Goal: Task Accomplishment & Management: Complete application form

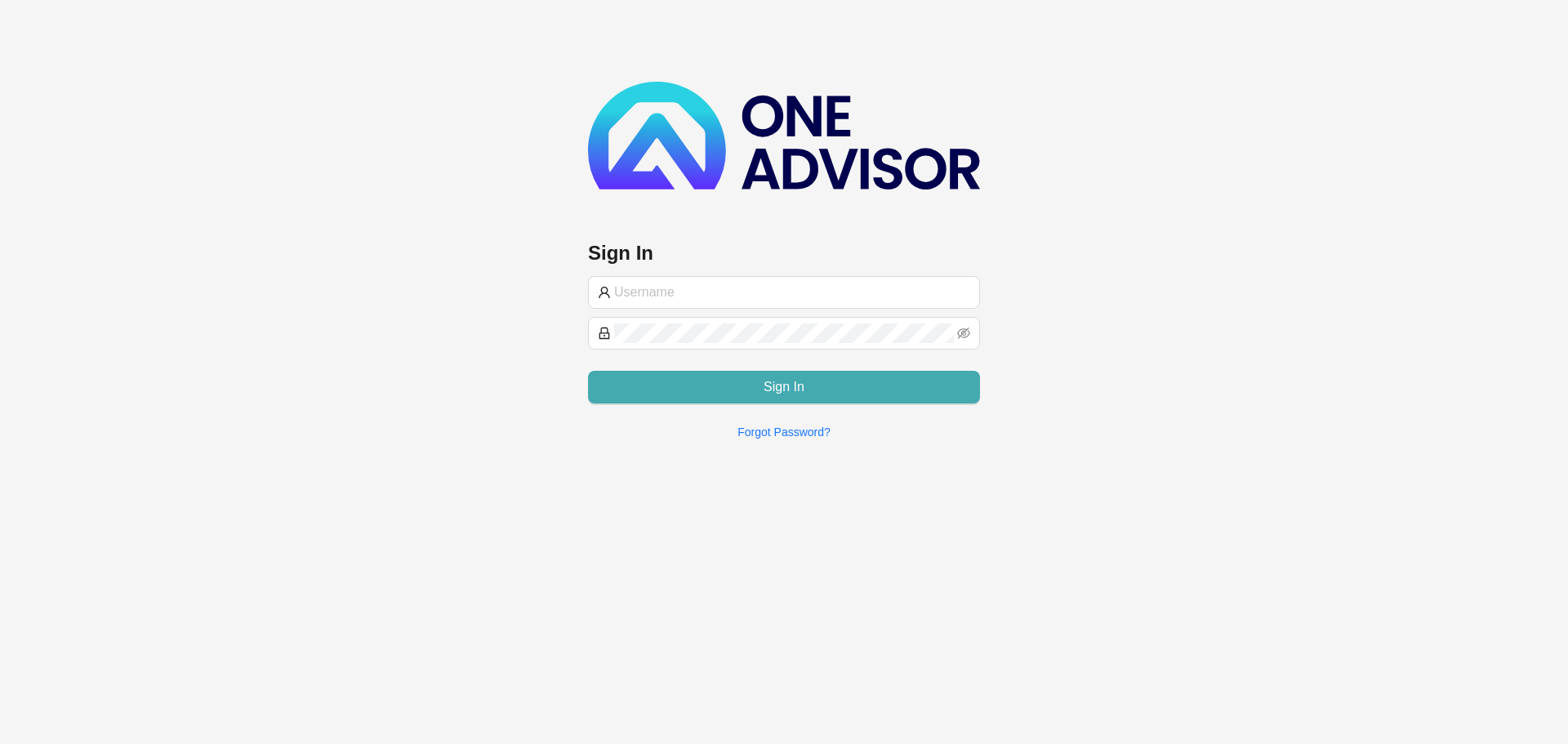
type input "[PERSON_NAME][EMAIL_ADDRESS][DOMAIN_NAME]"
click at [780, 389] on span "Sign In" at bounding box center [784, 388] width 41 height 19
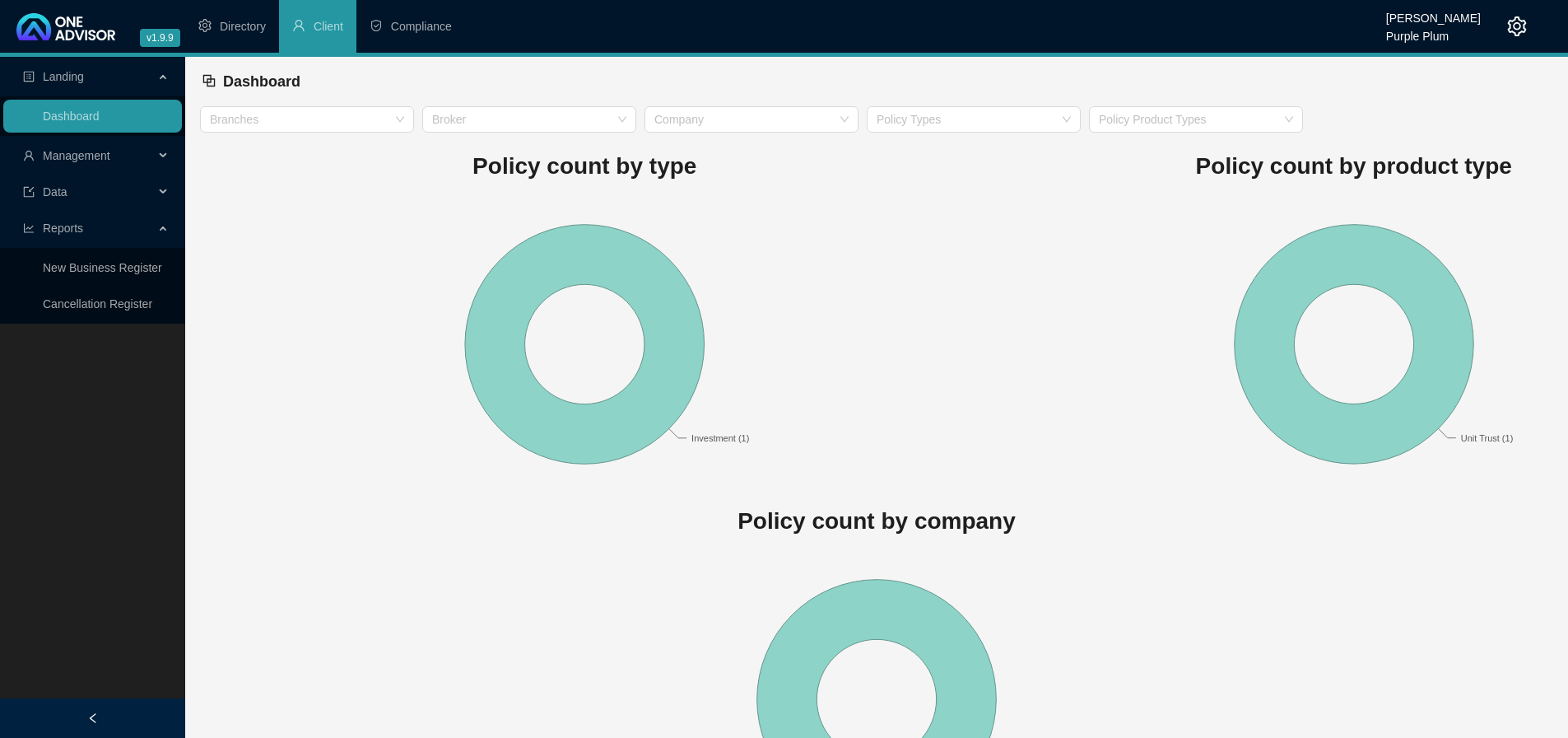
click at [168, 161] on div "Management" at bounding box center [92, 156] width 179 height 33
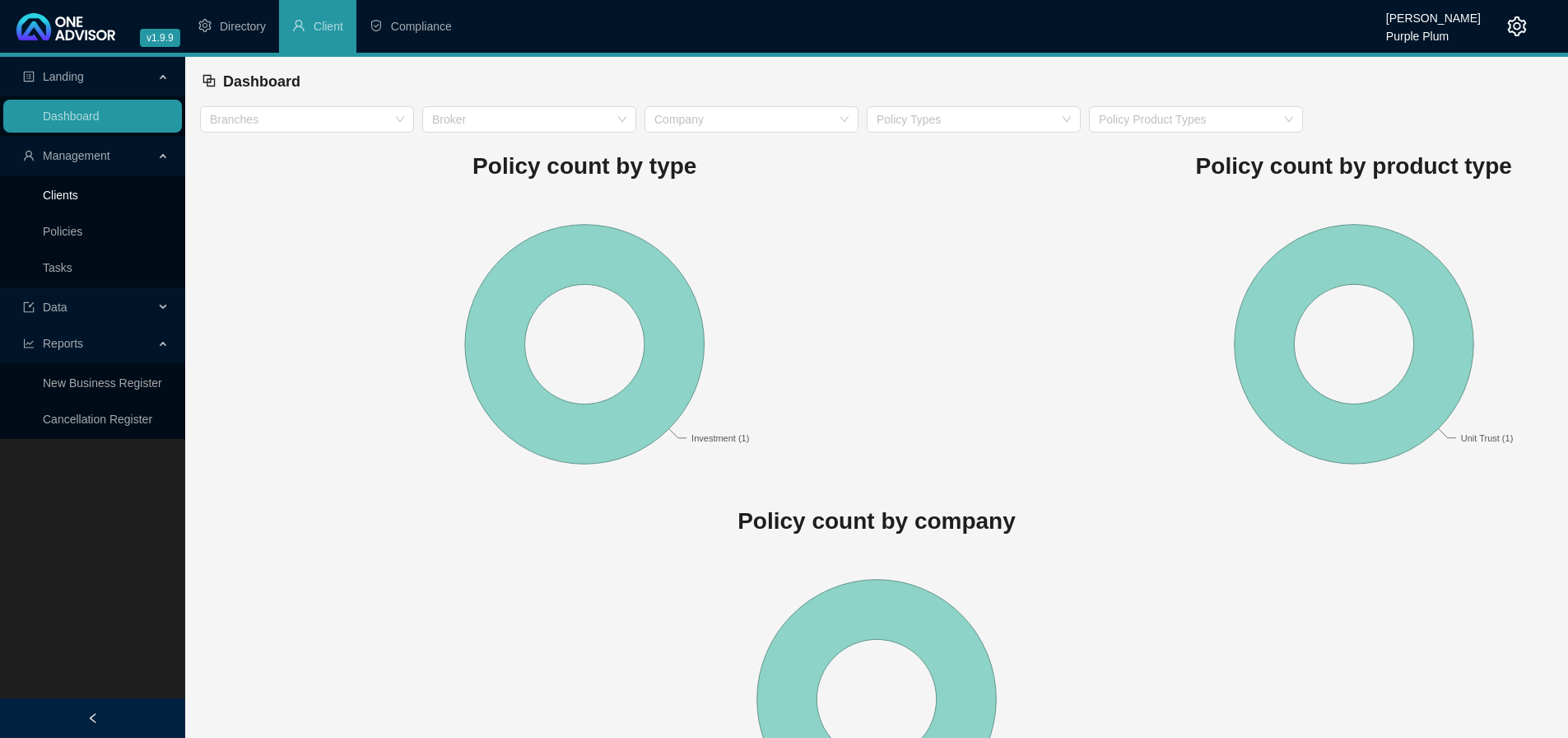
click at [75, 202] on link "Clients" at bounding box center [61, 194] width 35 height 13
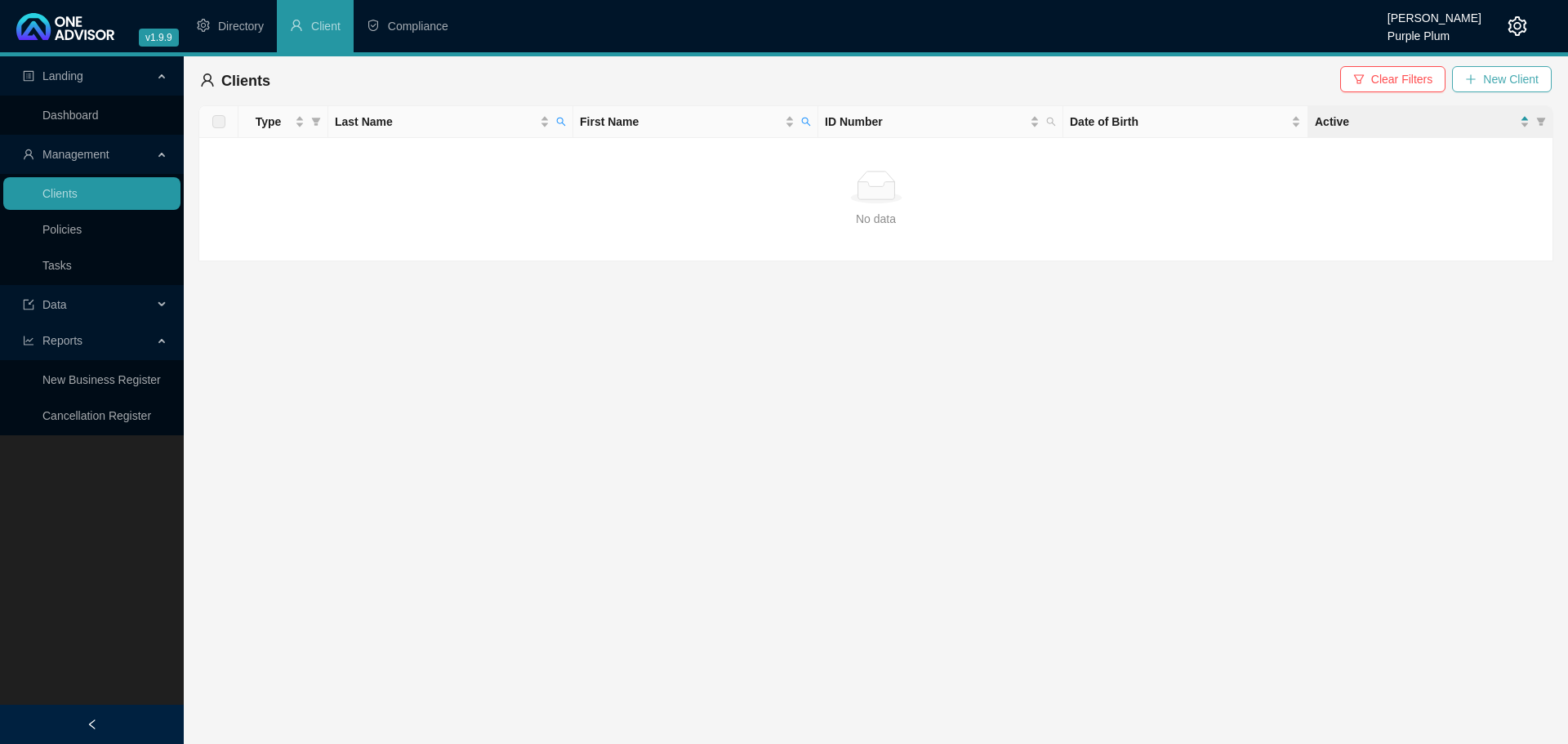
click at [1489, 71] on span "New Client" at bounding box center [1511, 79] width 55 height 18
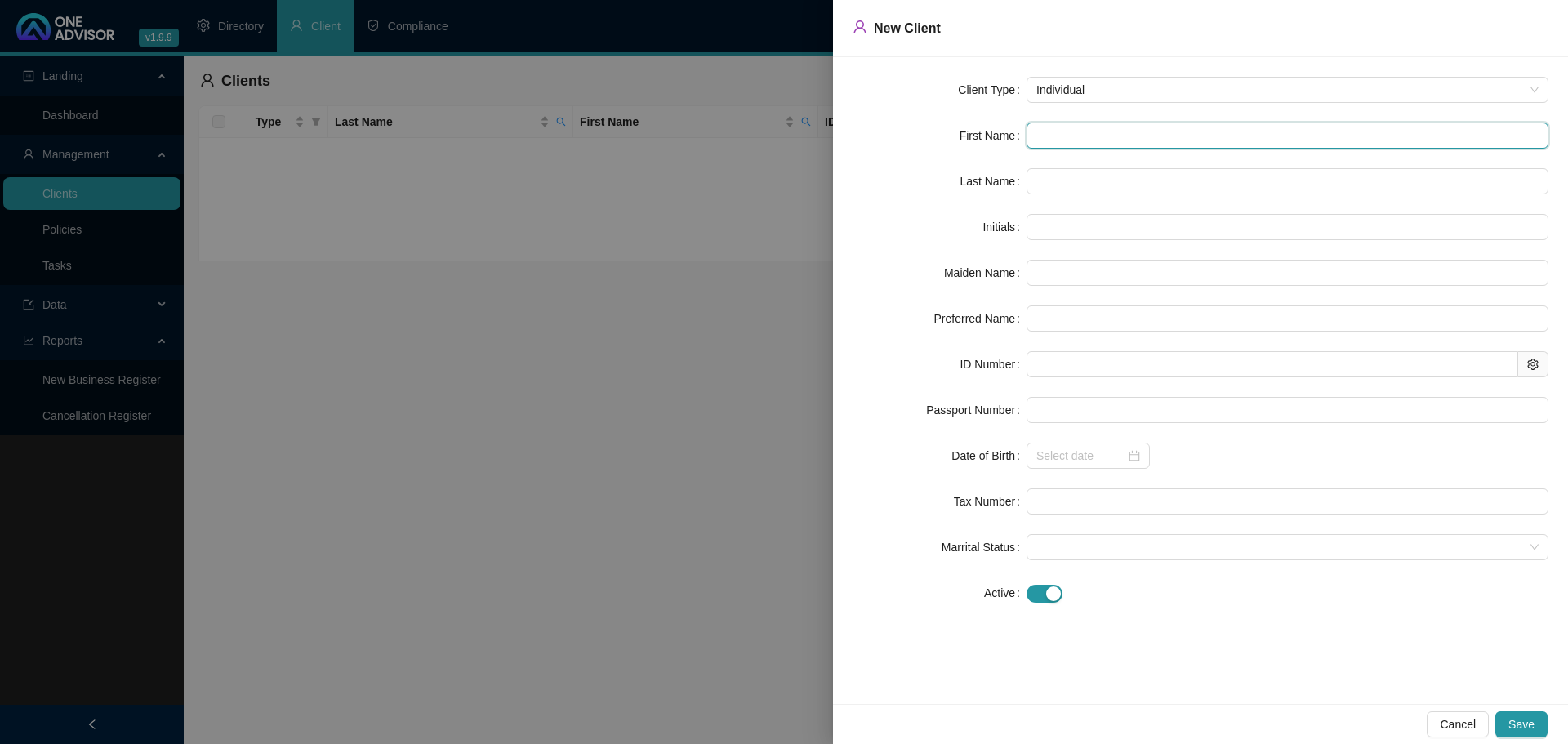
click at [1053, 137] on input "text" at bounding box center [1288, 135] width 522 height 26
type input "S"
type input "SH"
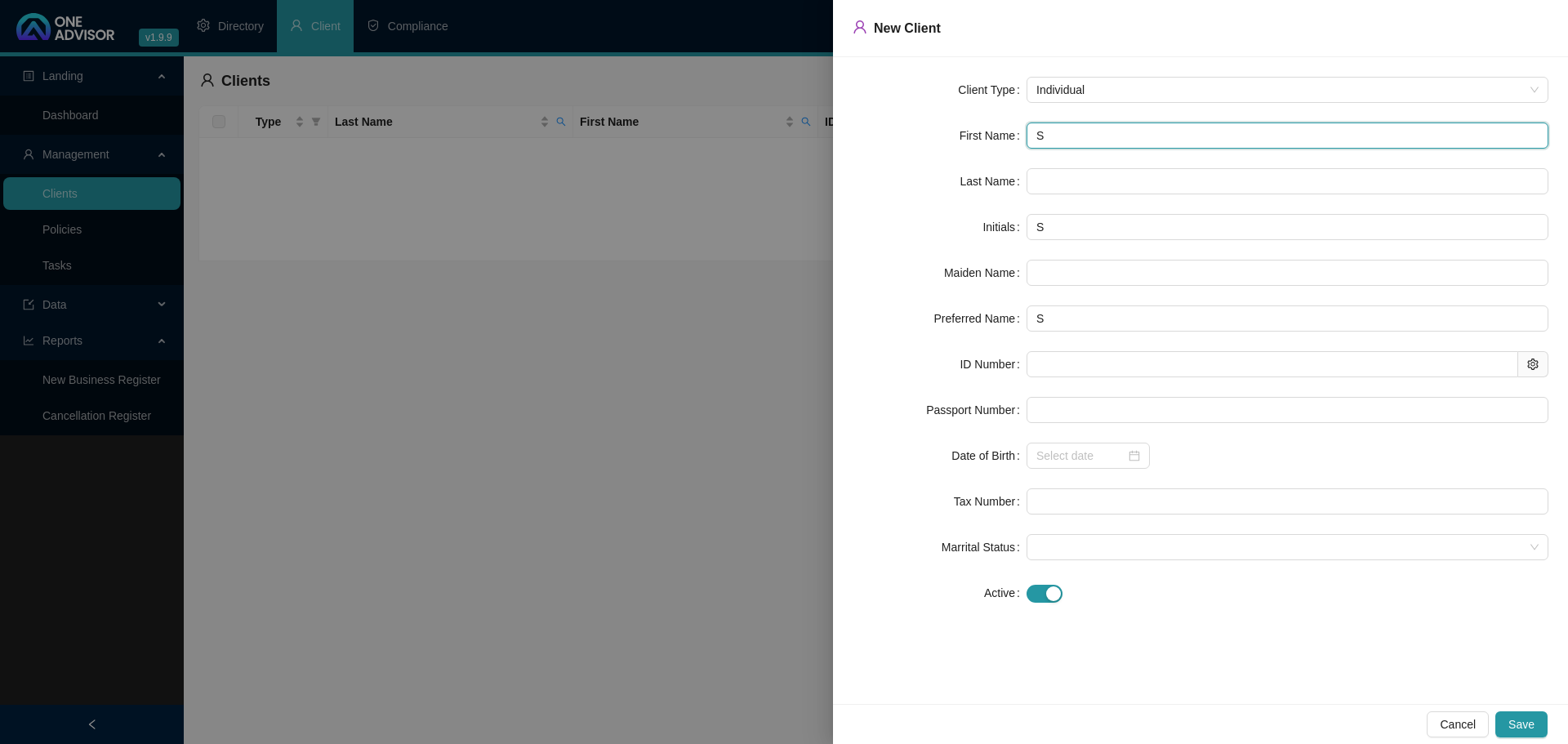
type input "SH"
type input "SHE"
type input "SHEL"
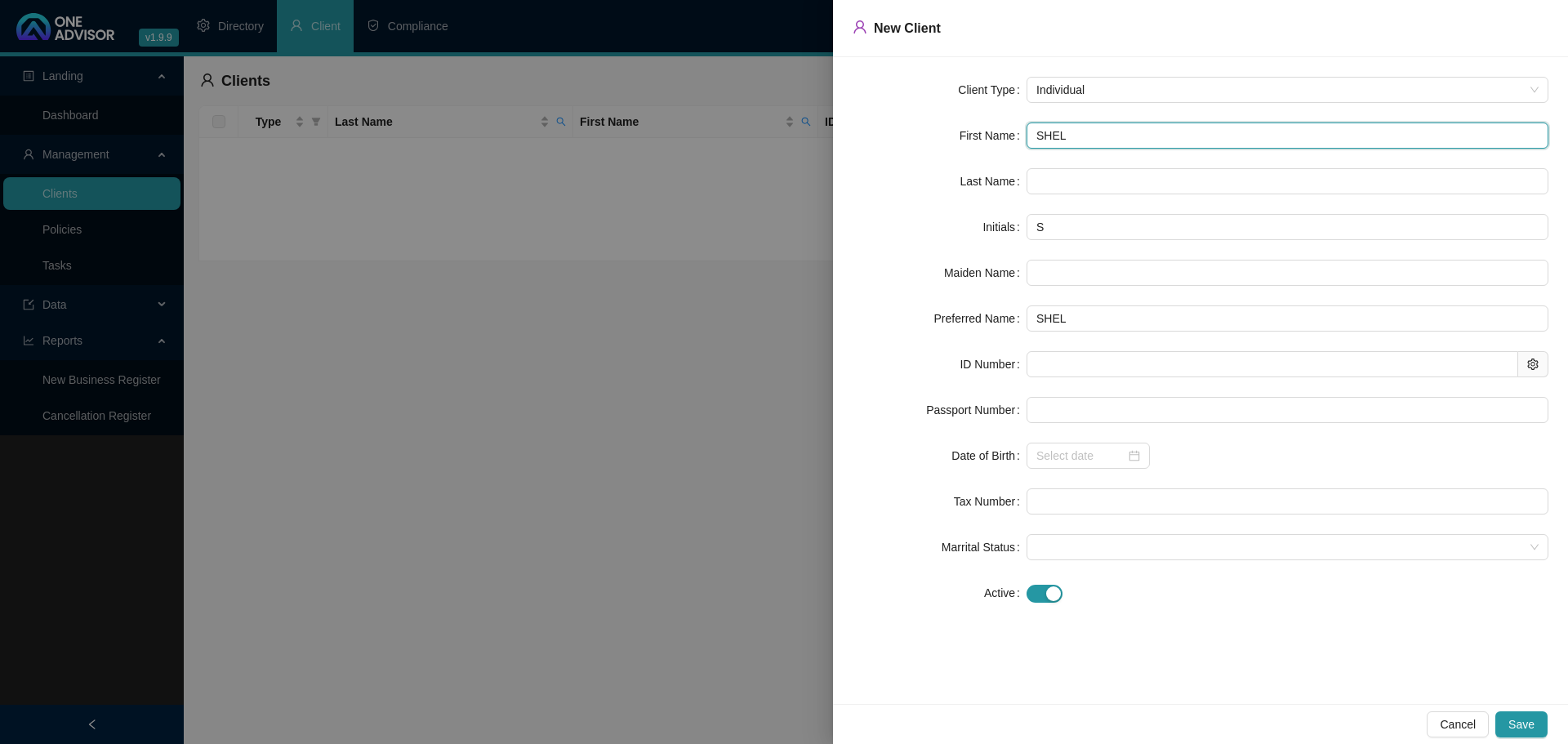
type input "SHELD"
type input "SHELDO"
type input "[PERSON_NAME]"
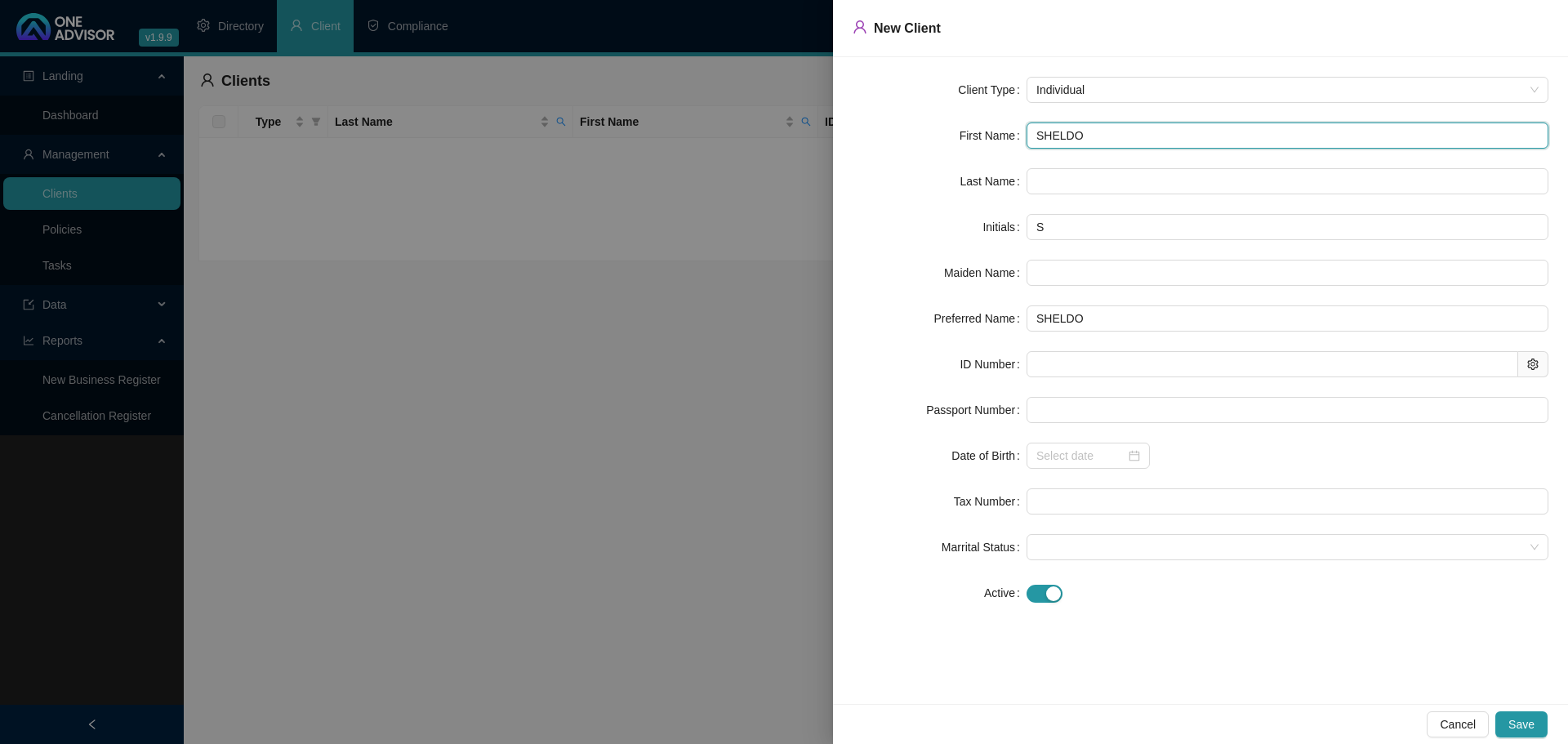
type input "[PERSON_NAME]"
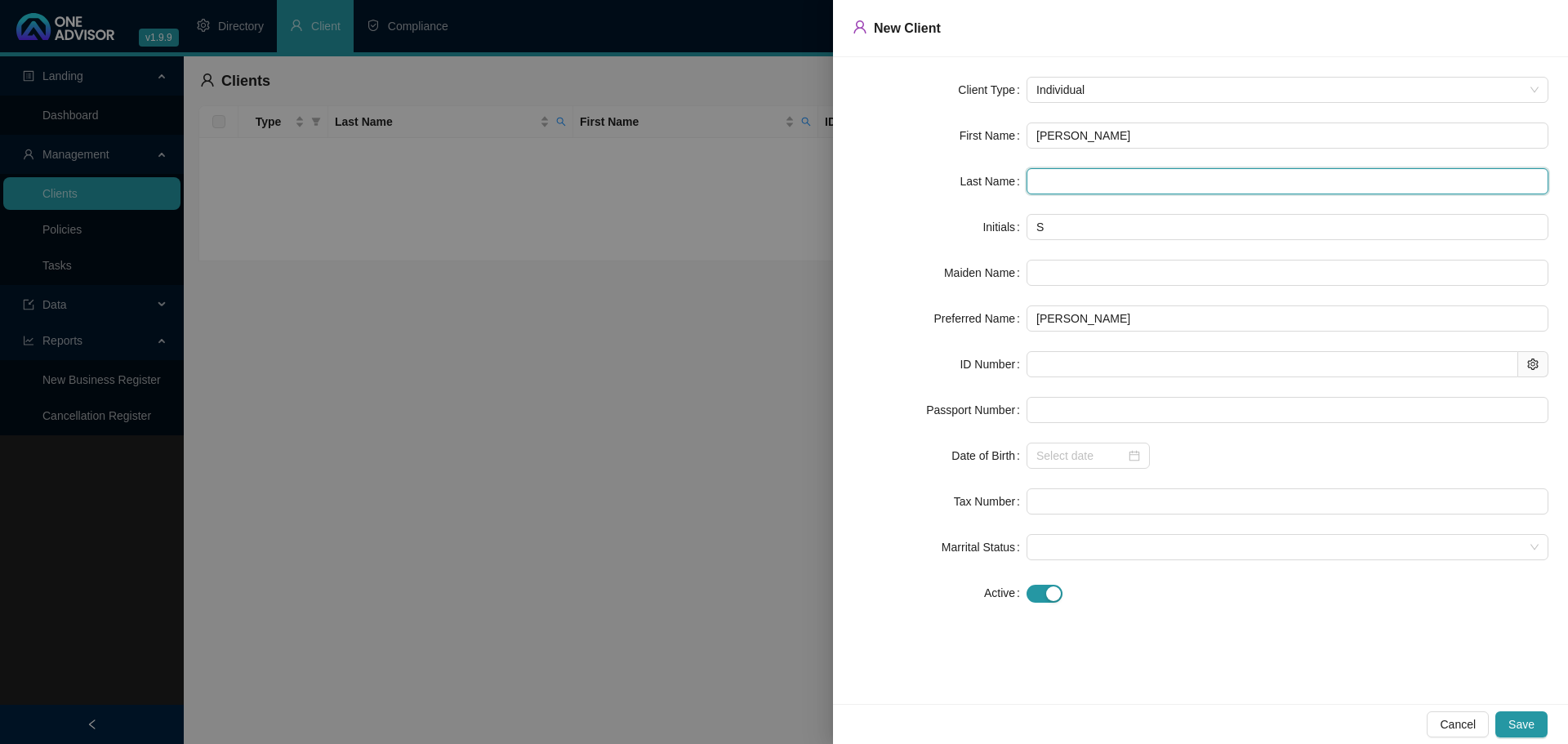
click at [1033, 169] on input "text" at bounding box center [1288, 181] width 522 height 26
type input "ENGLISH"
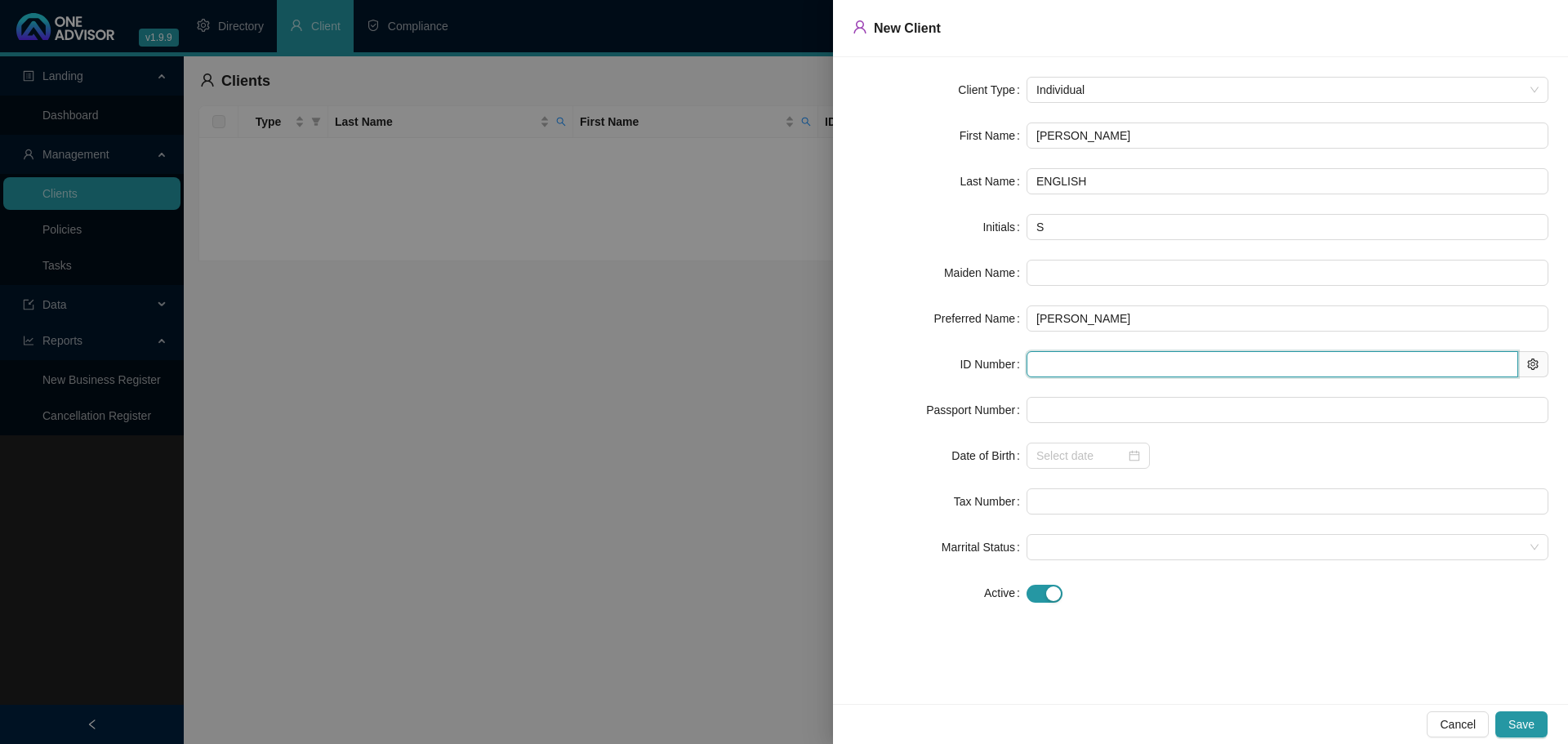
click at [1079, 358] on input "text" at bounding box center [1272, 364] width 492 height 26
type input "780920"
type input "[DATE]"
type input "7809205069088"
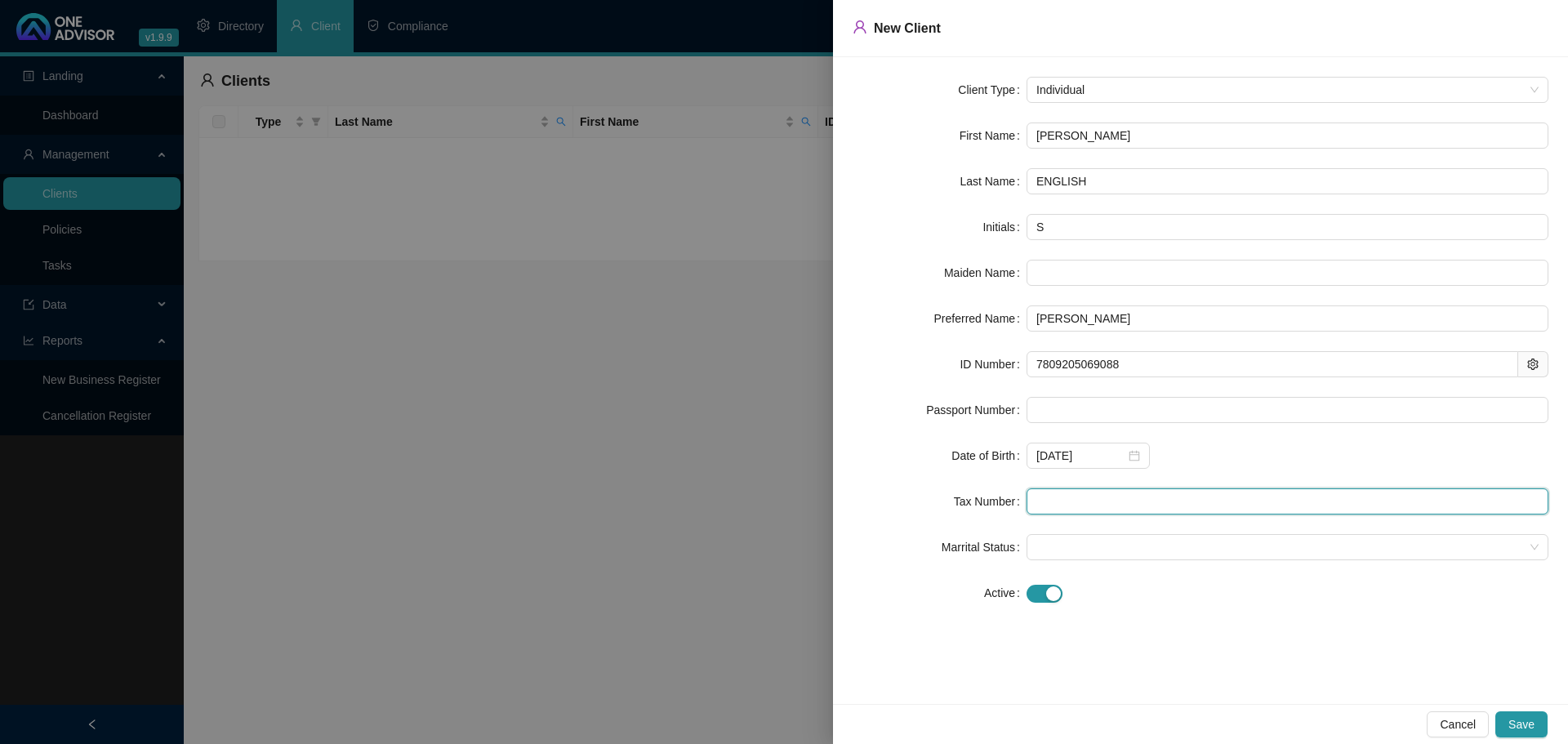
click at [1102, 510] on input "text" at bounding box center [1288, 502] width 522 height 26
type input "0295084149"
click at [464, 625] on div at bounding box center [784, 372] width 1568 height 744
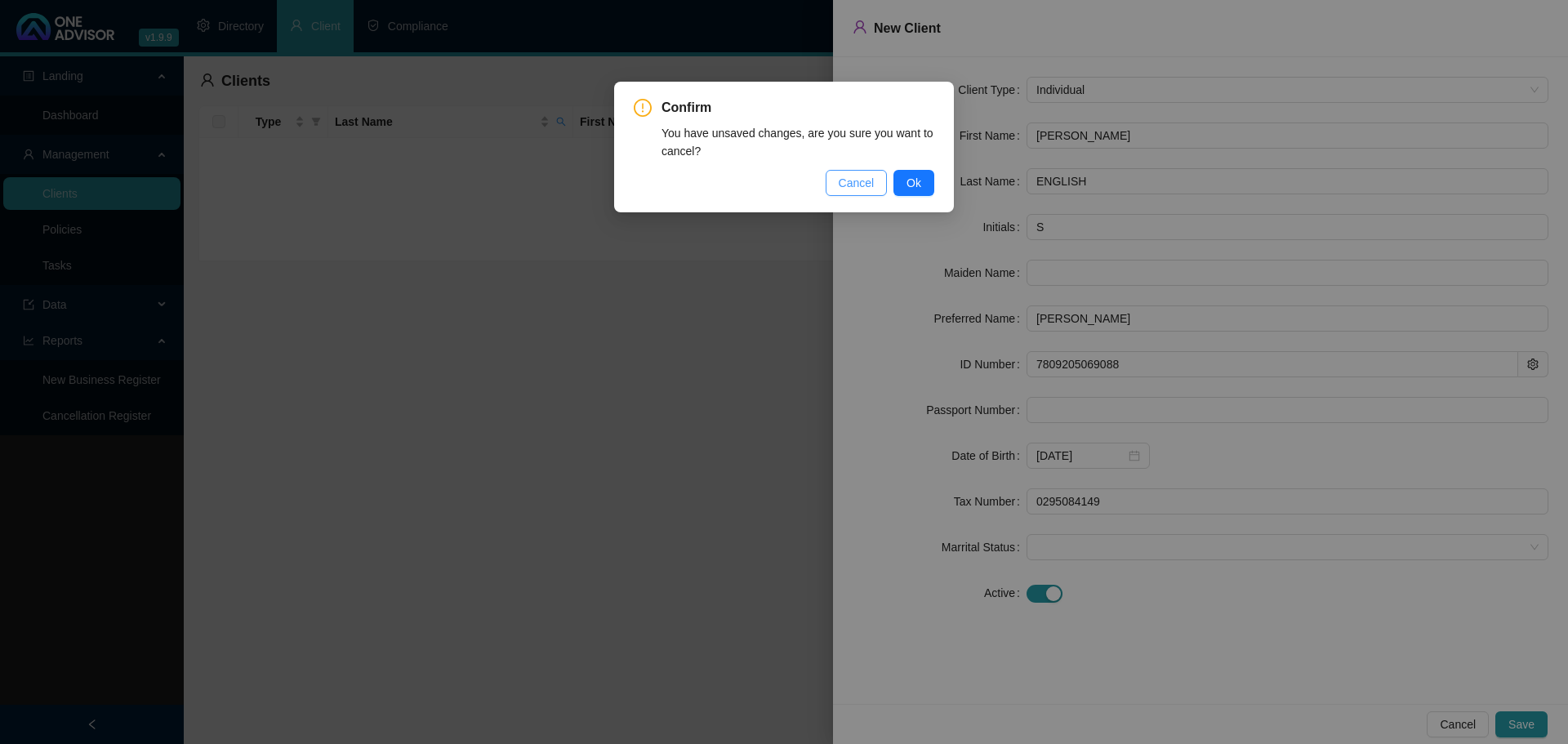
click at [845, 175] on span "Cancel" at bounding box center [857, 183] width 36 height 18
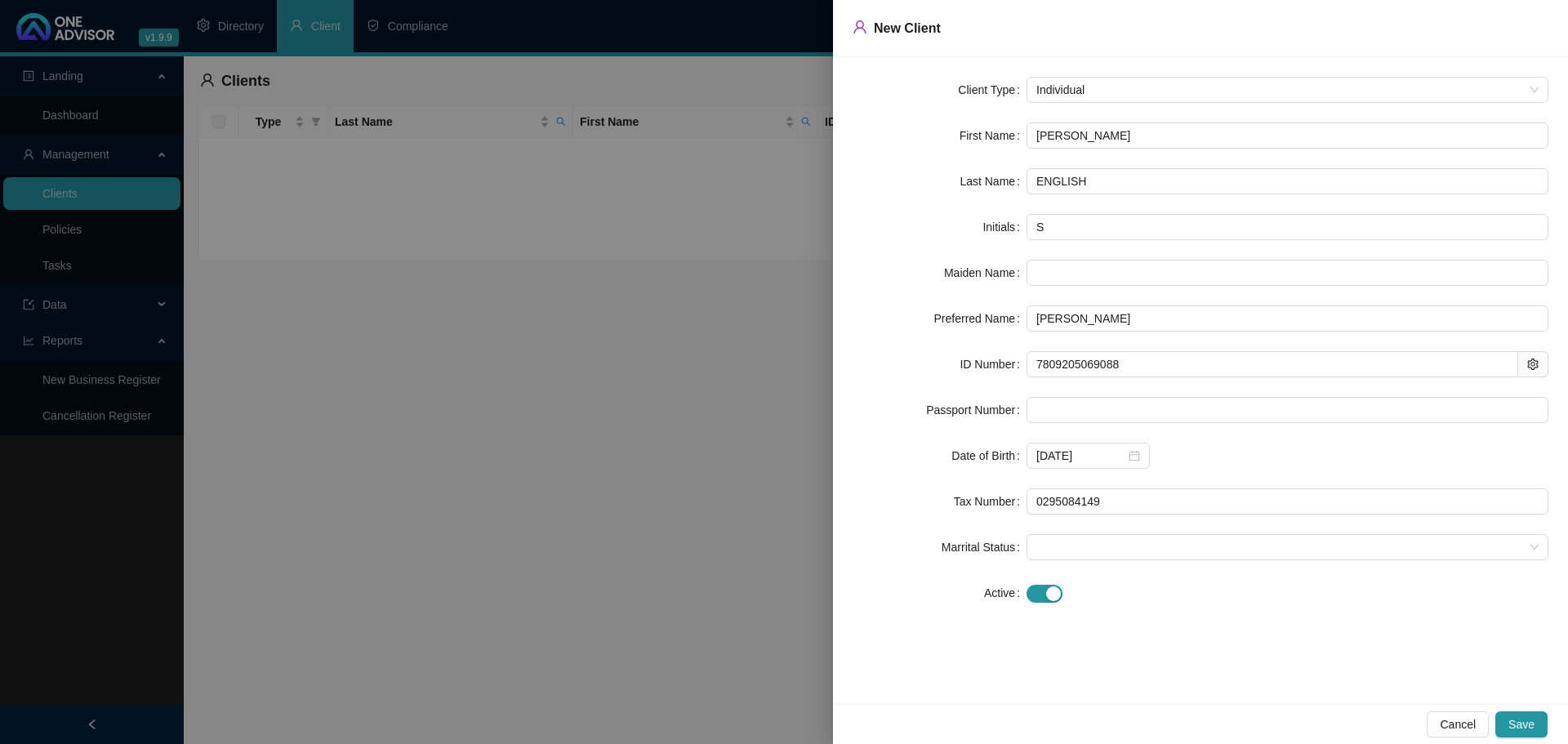
click at [1149, 606] on div at bounding box center [1288, 593] width 522 height 26
click at [1526, 718] on span "Save" at bounding box center [1521, 725] width 26 height 18
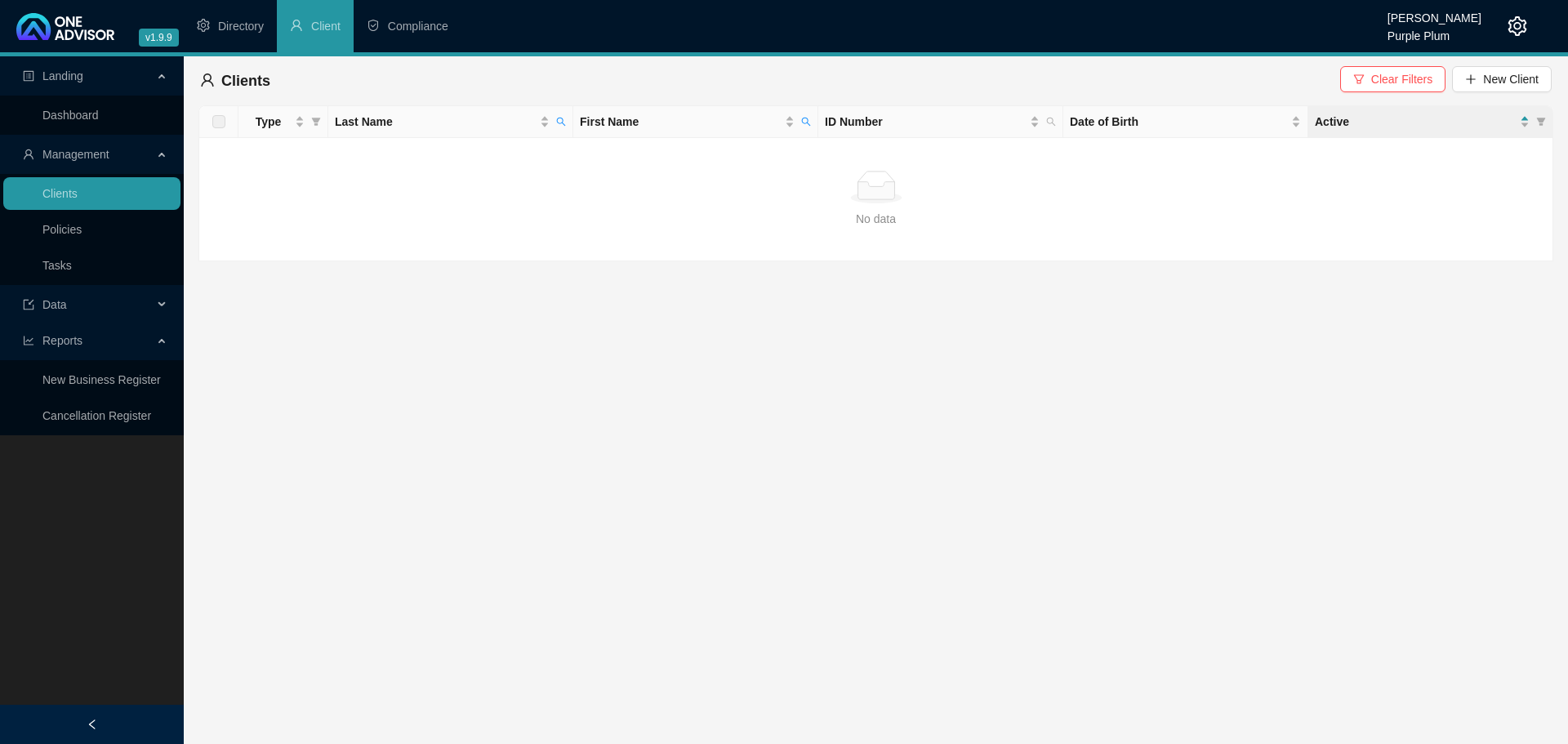
drag, startPoint x: 88, startPoint y: 165, endPoint x: 99, endPoint y: 161, distance: 11.7
click at [86, 166] on span "Management" at bounding box center [87, 155] width 129 height 33
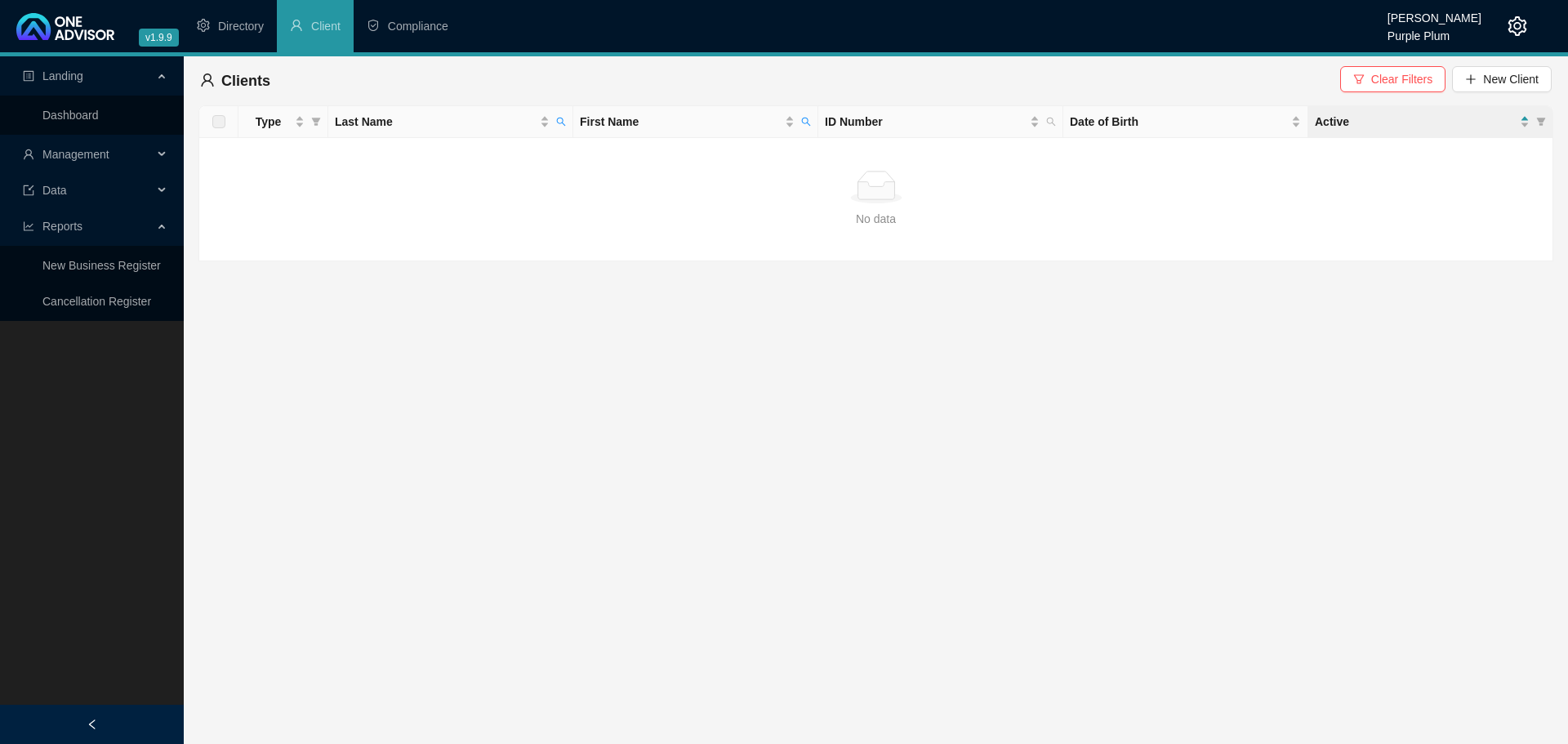
click at [99, 161] on span "Management" at bounding box center [76, 154] width 67 height 13
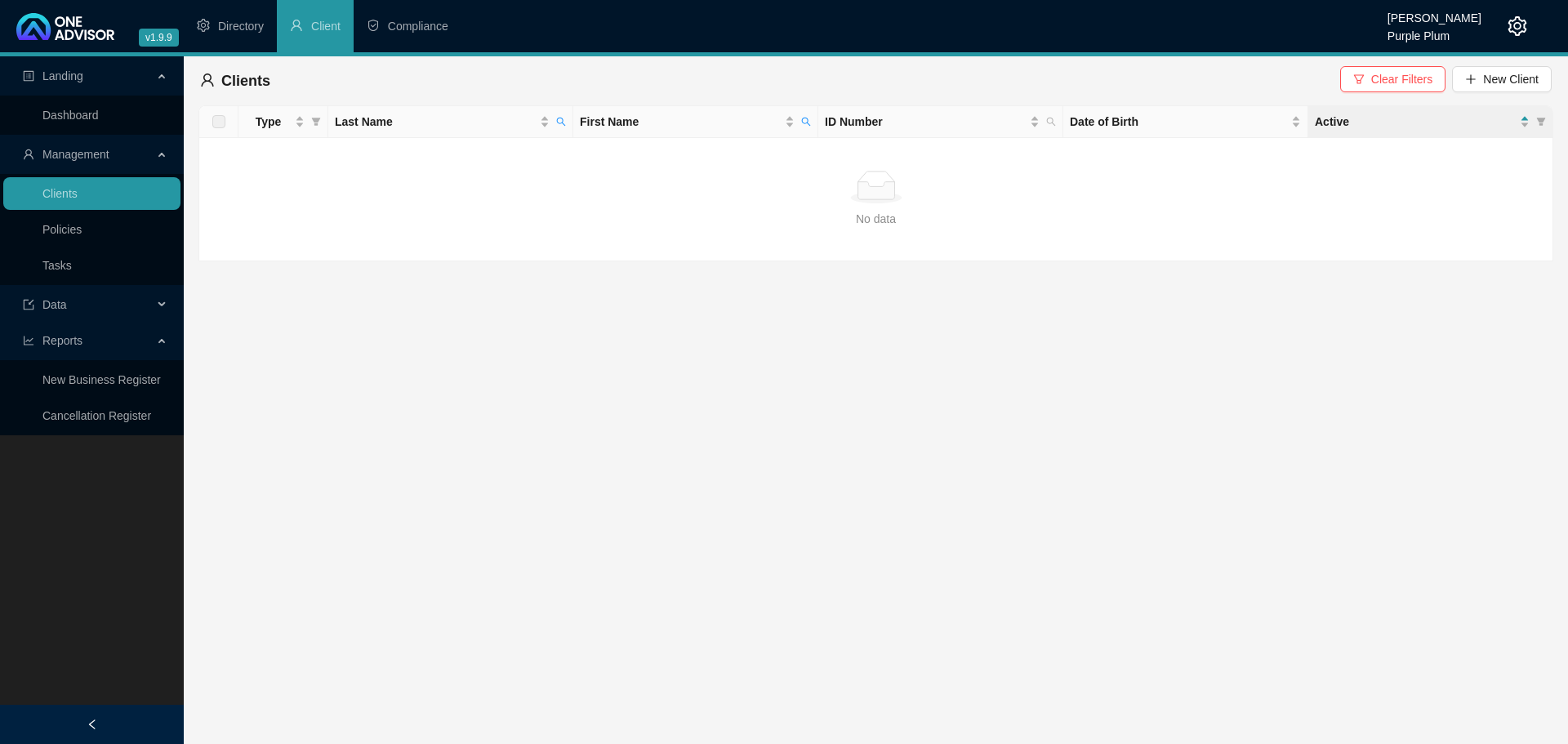
drag, startPoint x: 436, startPoint y: 19, endPoint x: 485, endPoint y: 115, distance: 107.8
click at [435, 19] on span "Compliance" at bounding box center [419, 25] width 60 height 13
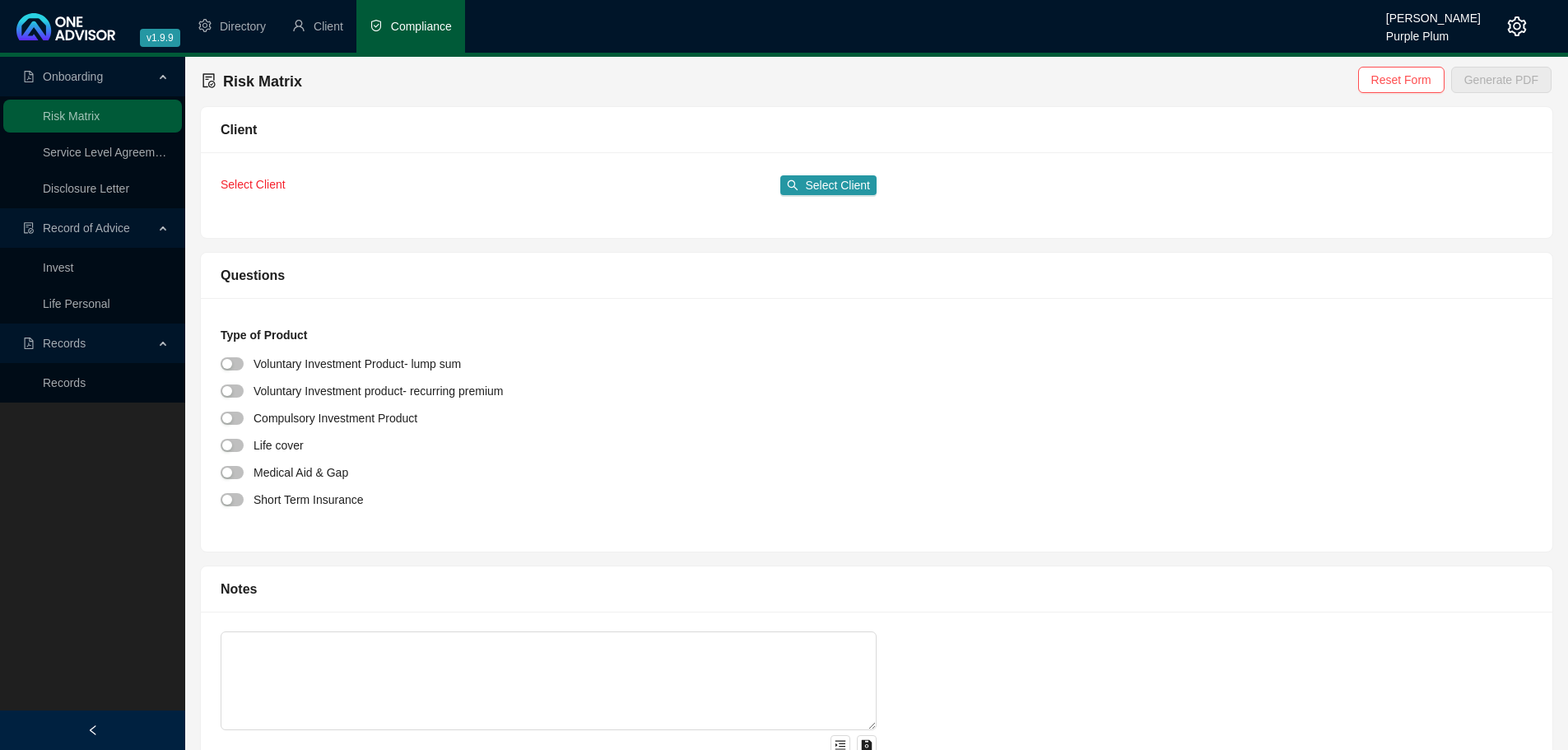
click at [242, 387] on div at bounding box center [237, 390] width 33 height 19
click at [240, 362] on span "button" at bounding box center [232, 363] width 23 height 13
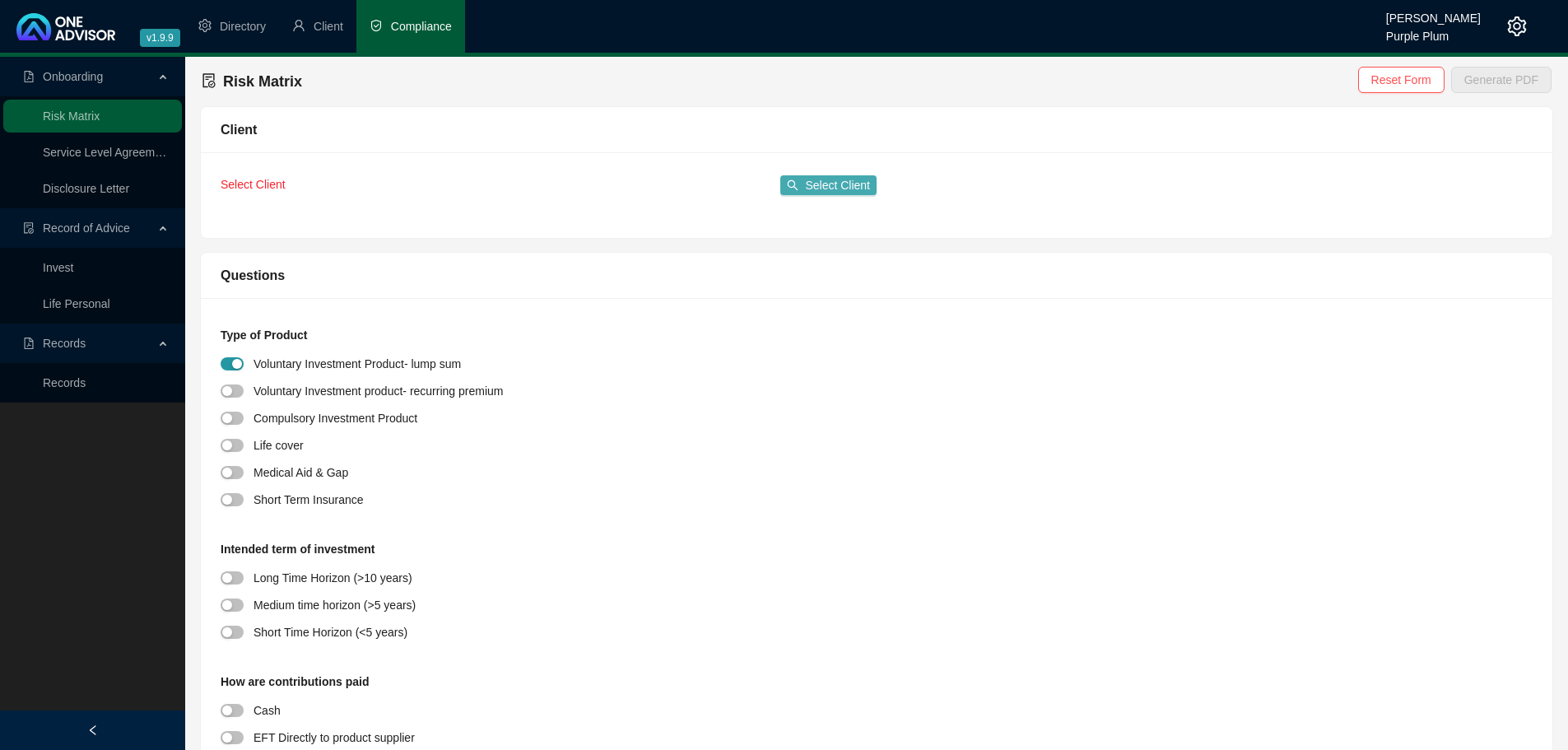
click at [839, 180] on span "Select Client" at bounding box center [838, 186] width 65 height 18
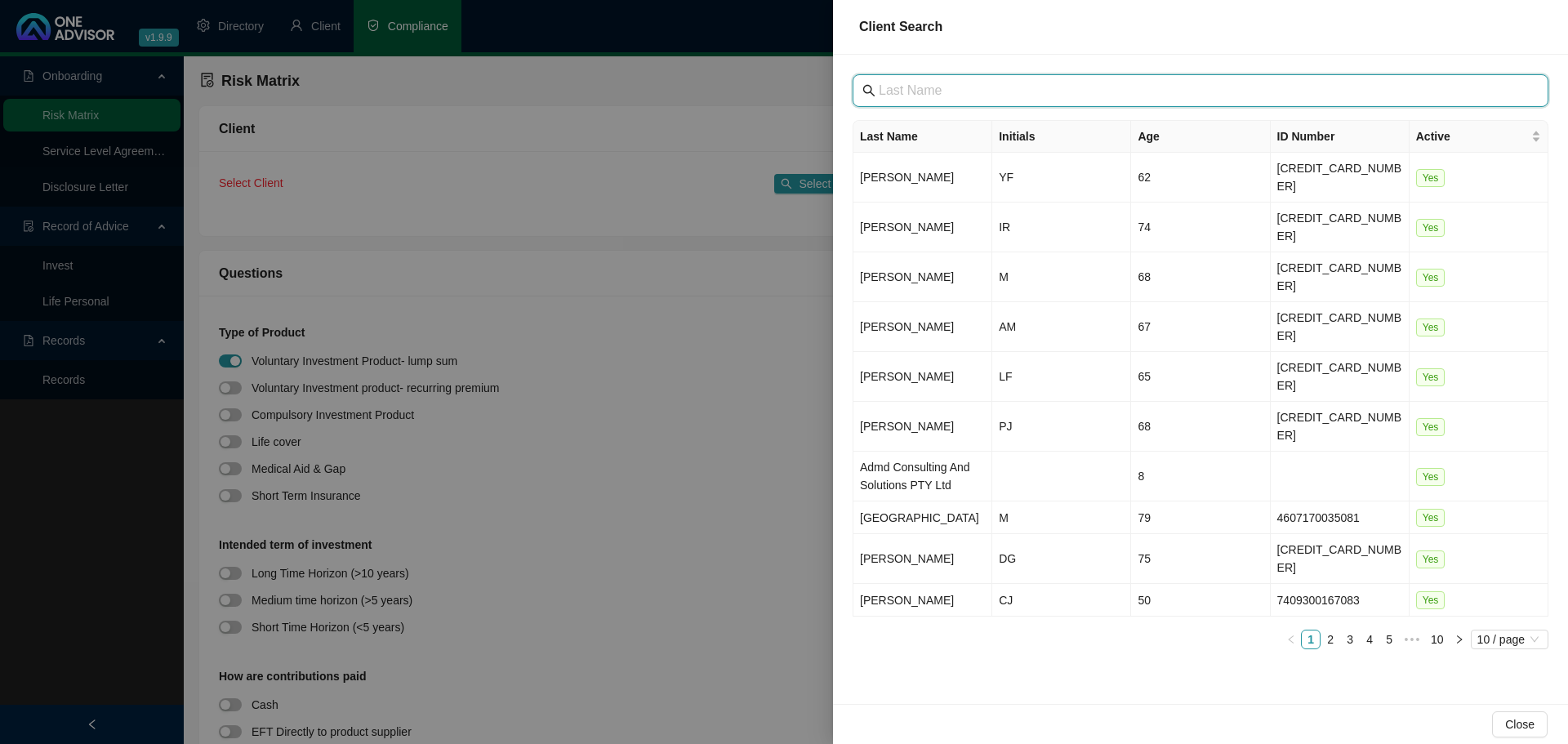
click at [946, 93] on input "text" at bounding box center [1202, 91] width 647 height 19
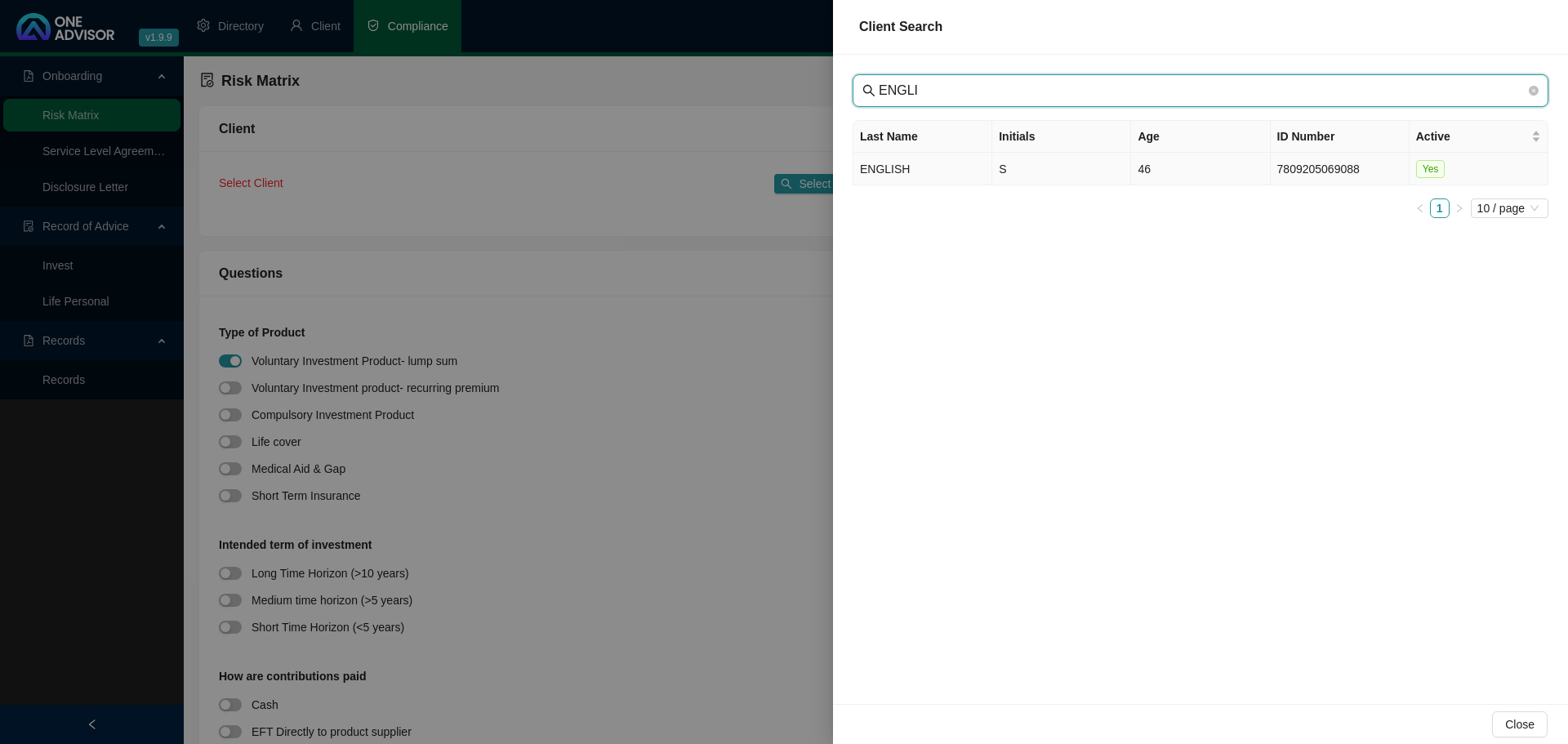
type input "ENGLI"
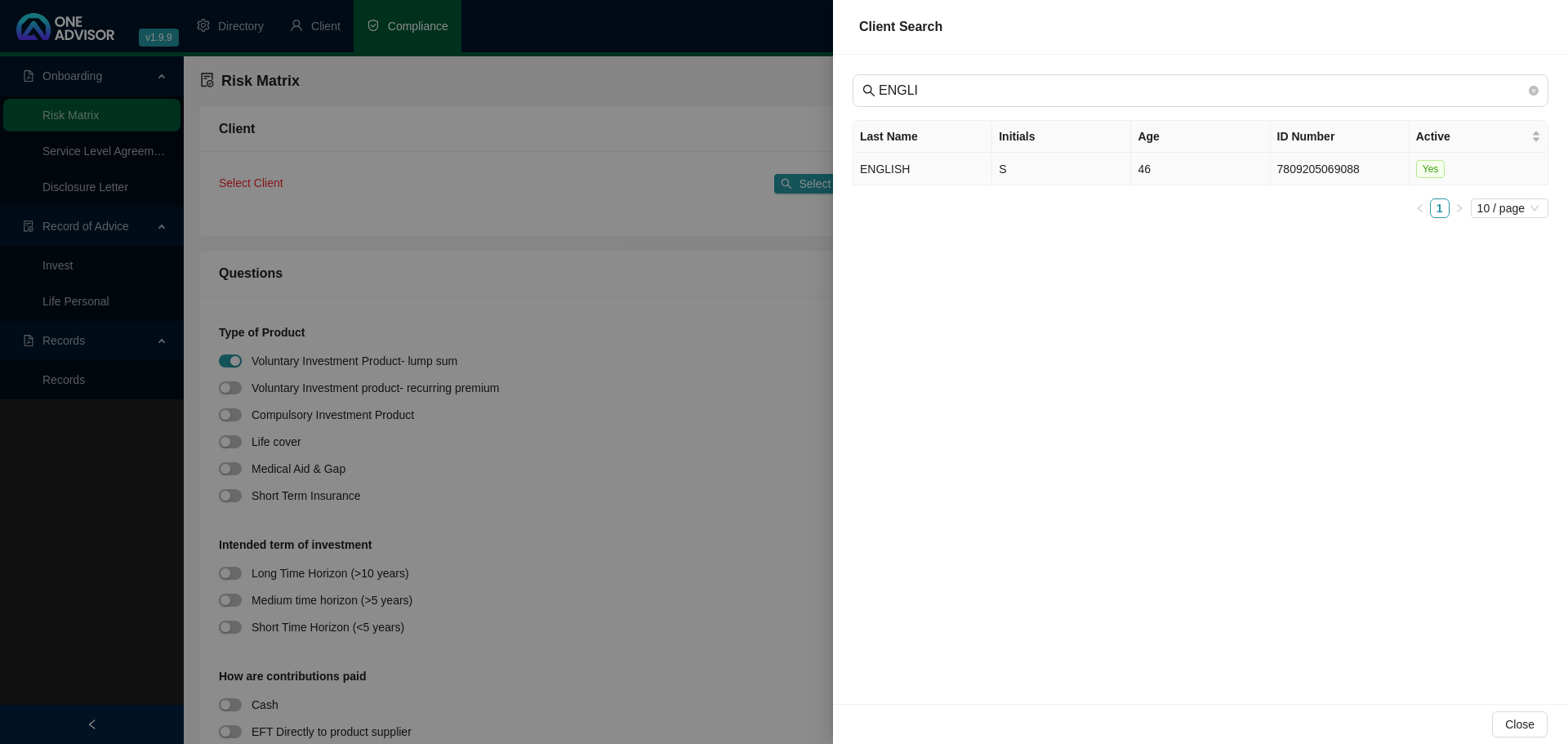
click at [944, 161] on td "ENGLISH" at bounding box center [923, 169] width 139 height 33
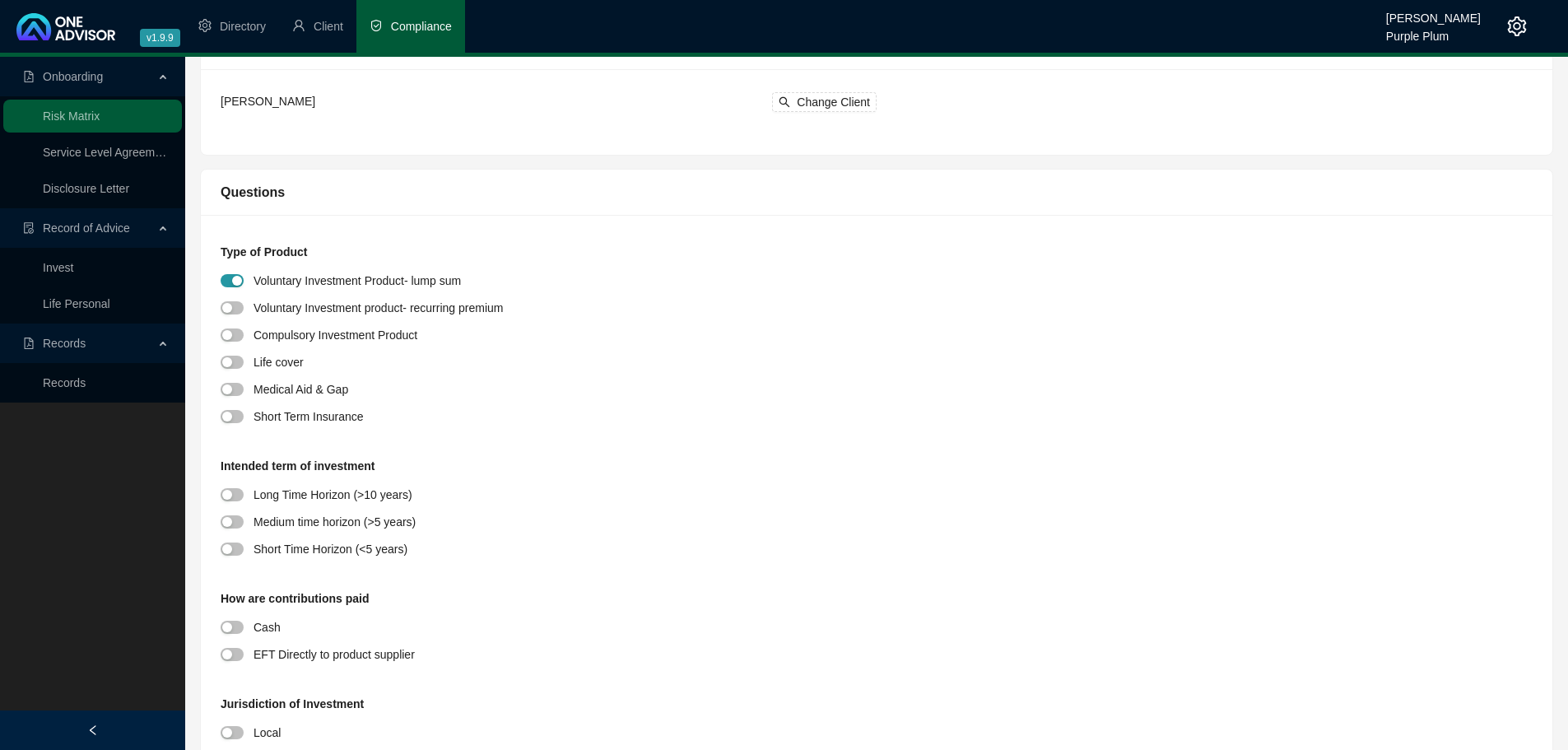
scroll to position [247, 0]
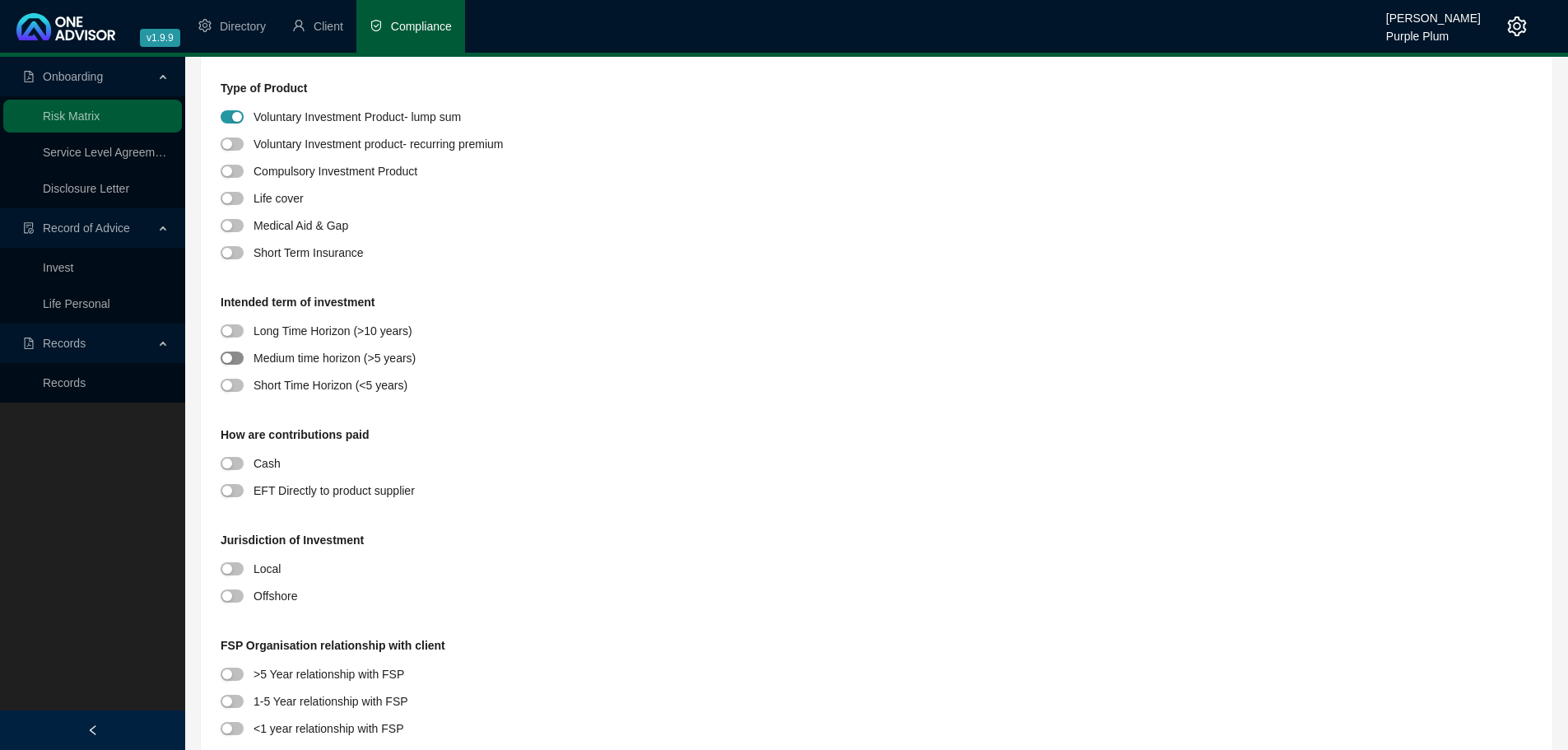
click at [227, 358] on div "button" at bounding box center [228, 358] width 10 height 10
click at [238, 463] on span "button" at bounding box center [232, 463] width 23 height 13
click at [235, 494] on span "button" at bounding box center [232, 490] width 23 height 13
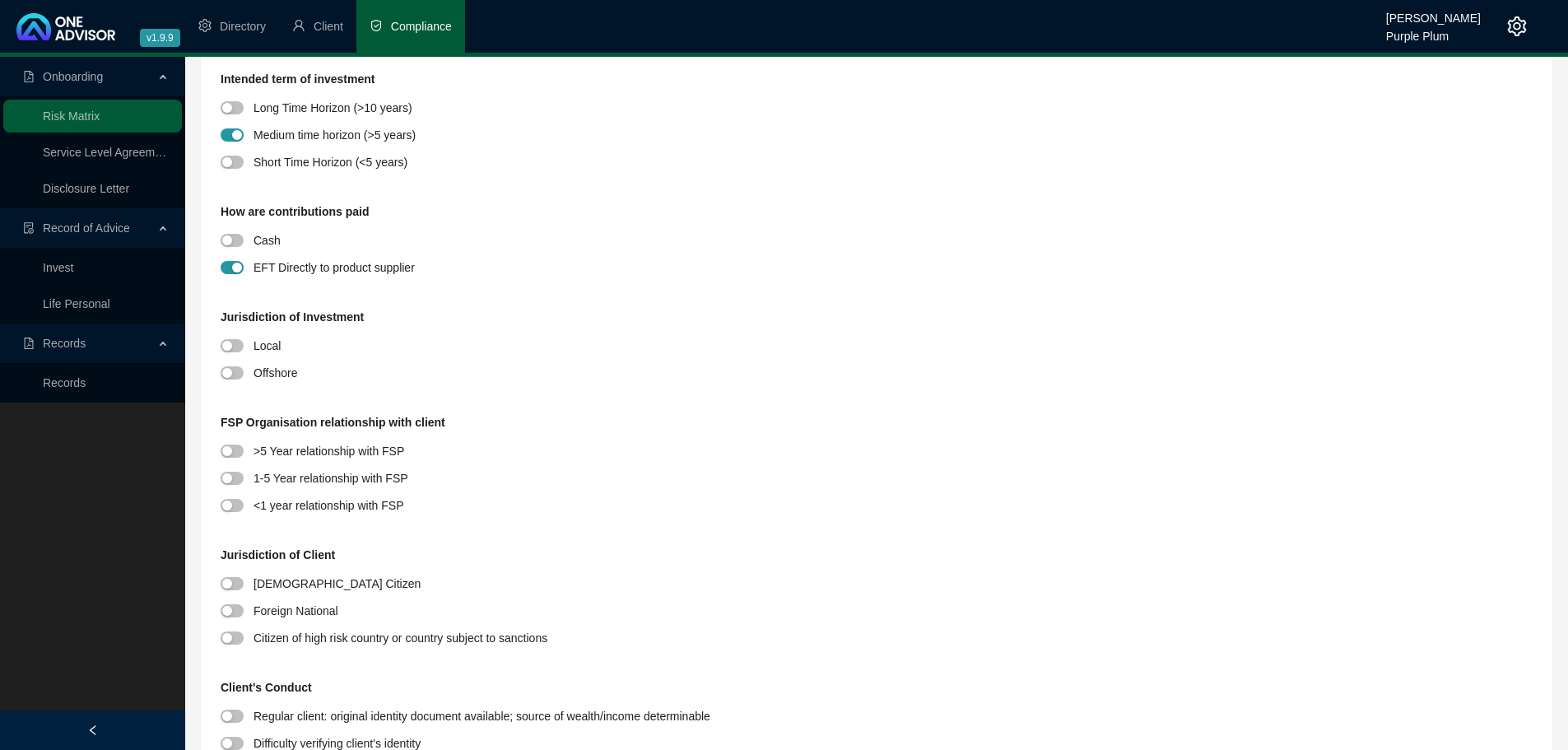
scroll to position [494, 0]
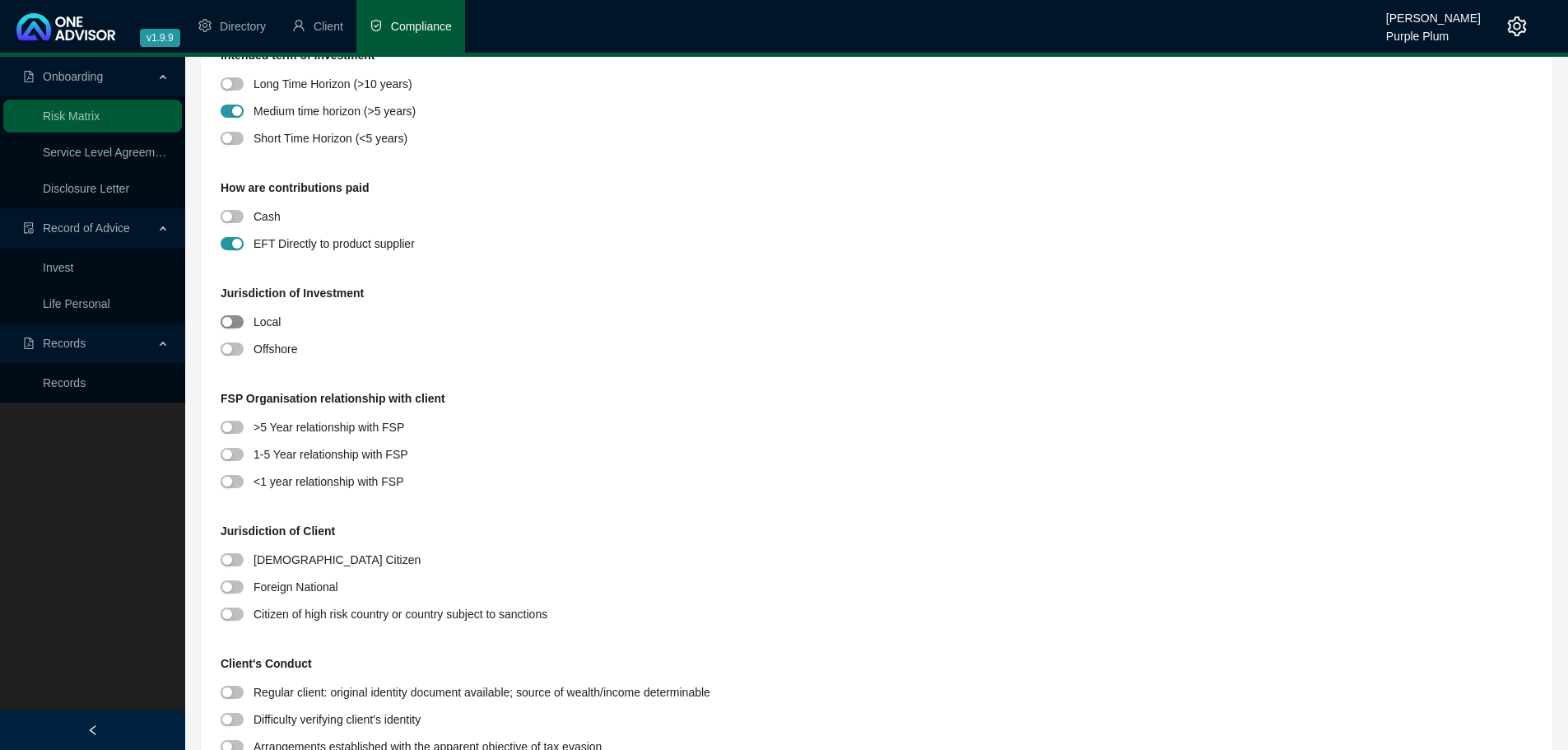
click at [231, 316] on span "button" at bounding box center [232, 321] width 23 height 13
click at [231, 454] on div "button" at bounding box center [228, 455] width 10 height 10
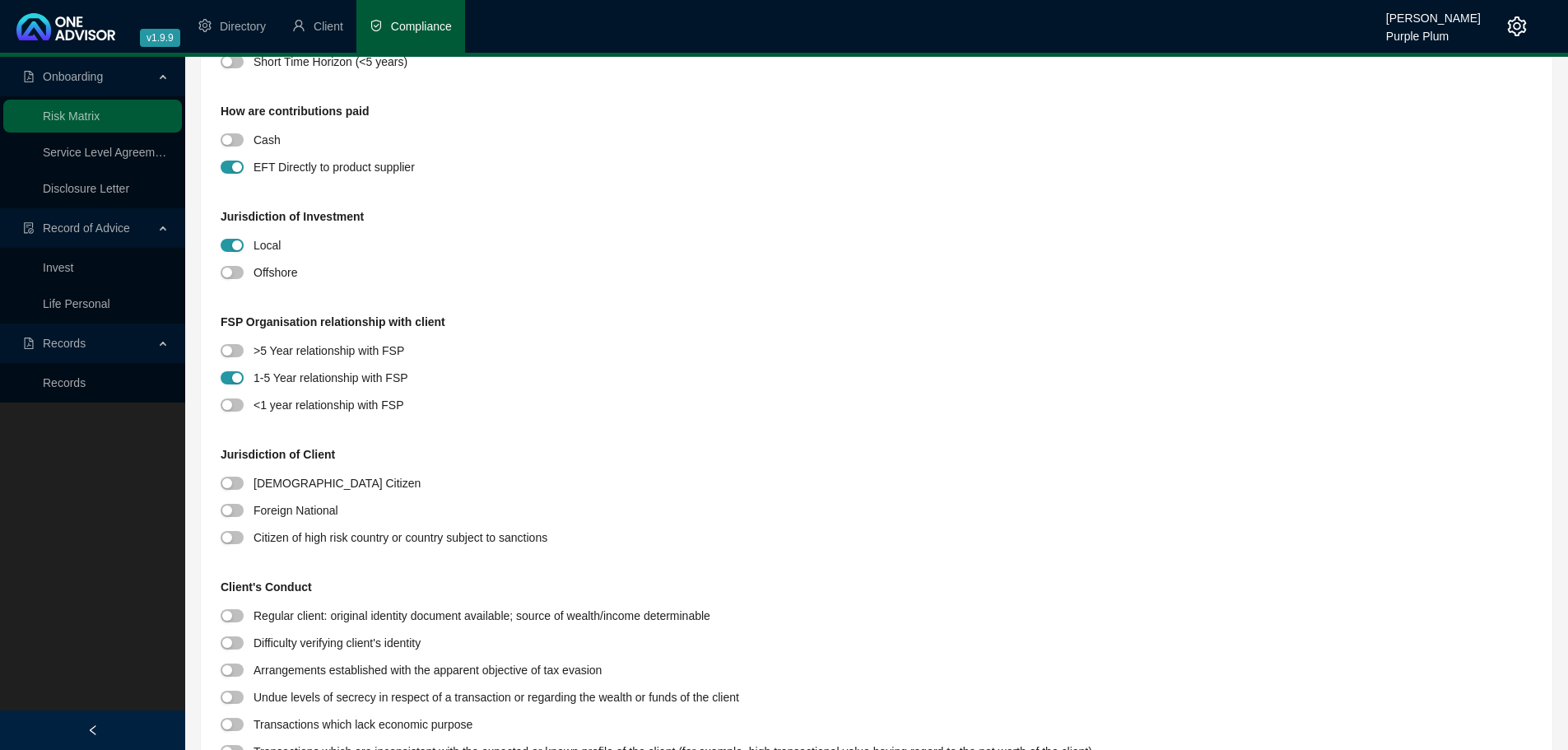
scroll to position [659, 0]
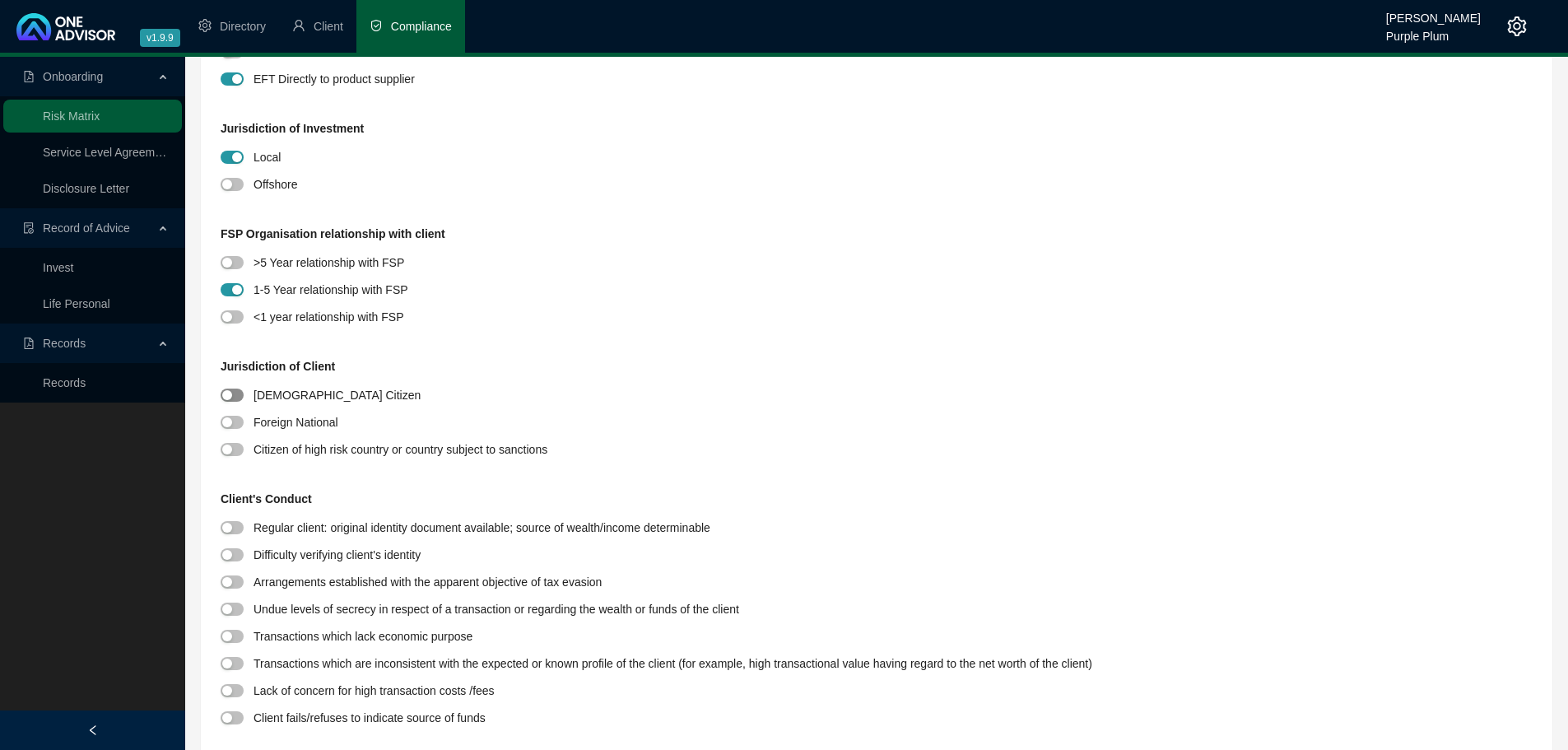
click at [231, 398] on div "button" at bounding box center [228, 396] width 10 height 10
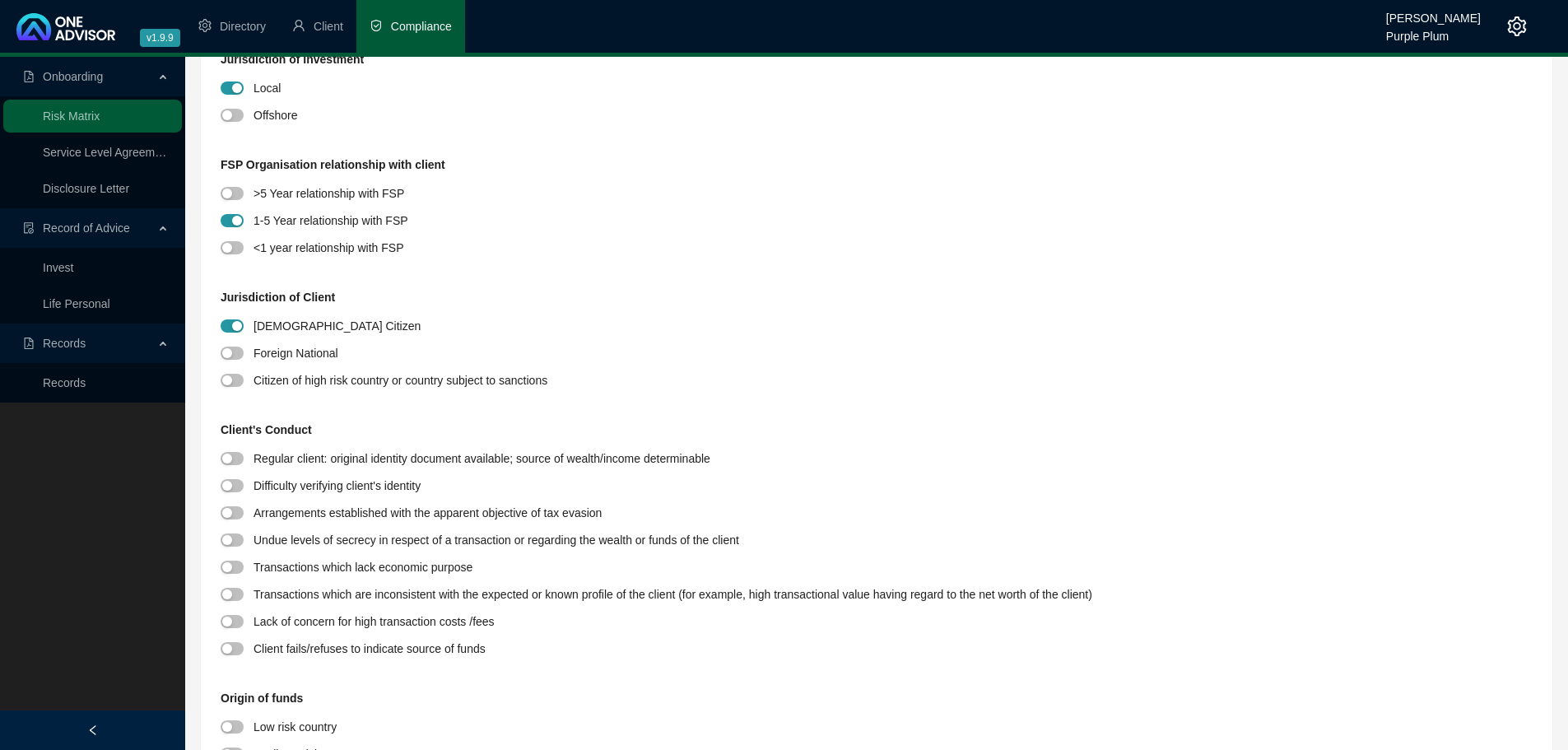
scroll to position [824, 0]
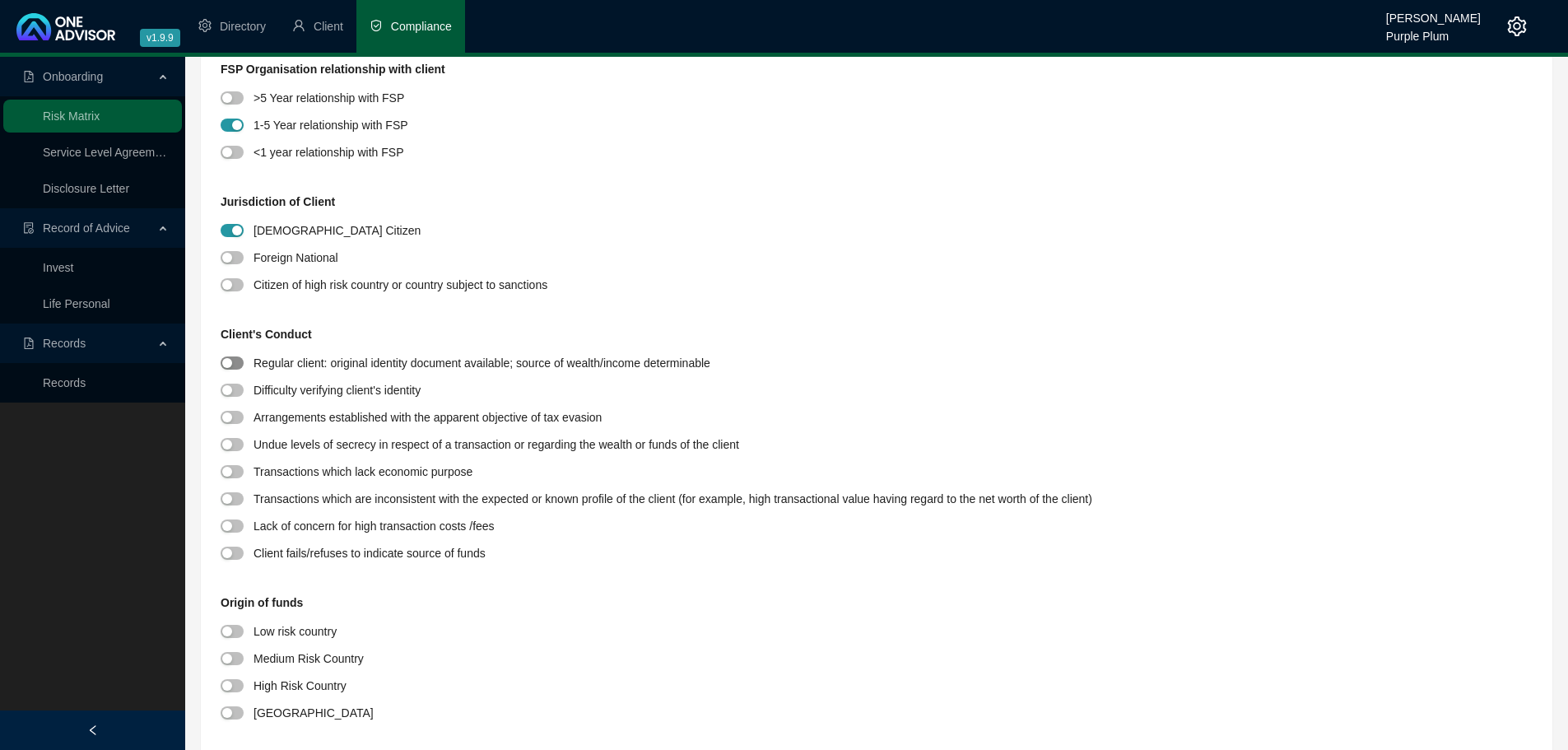
click at [243, 366] on span "button" at bounding box center [232, 362] width 23 height 13
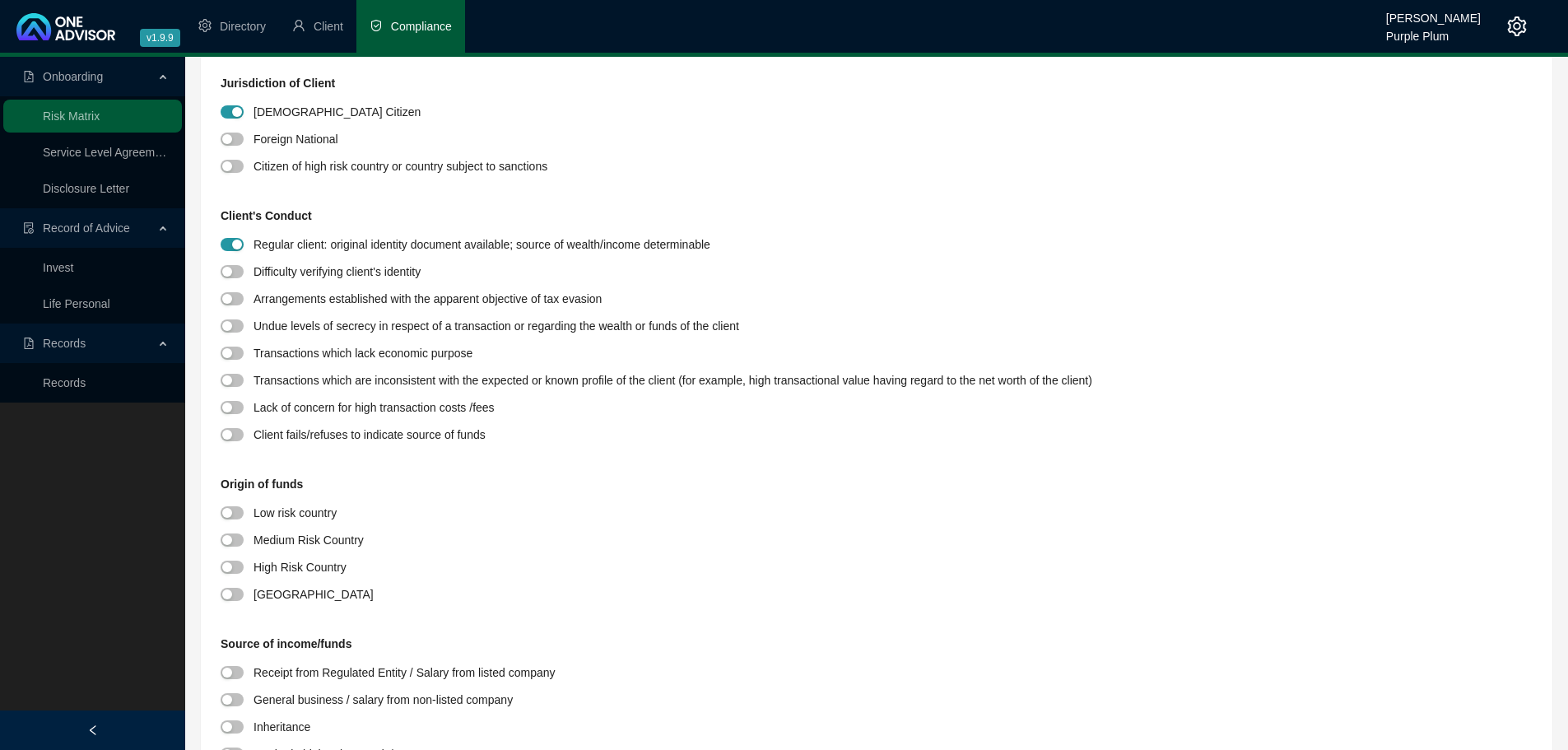
scroll to position [1153, 0]
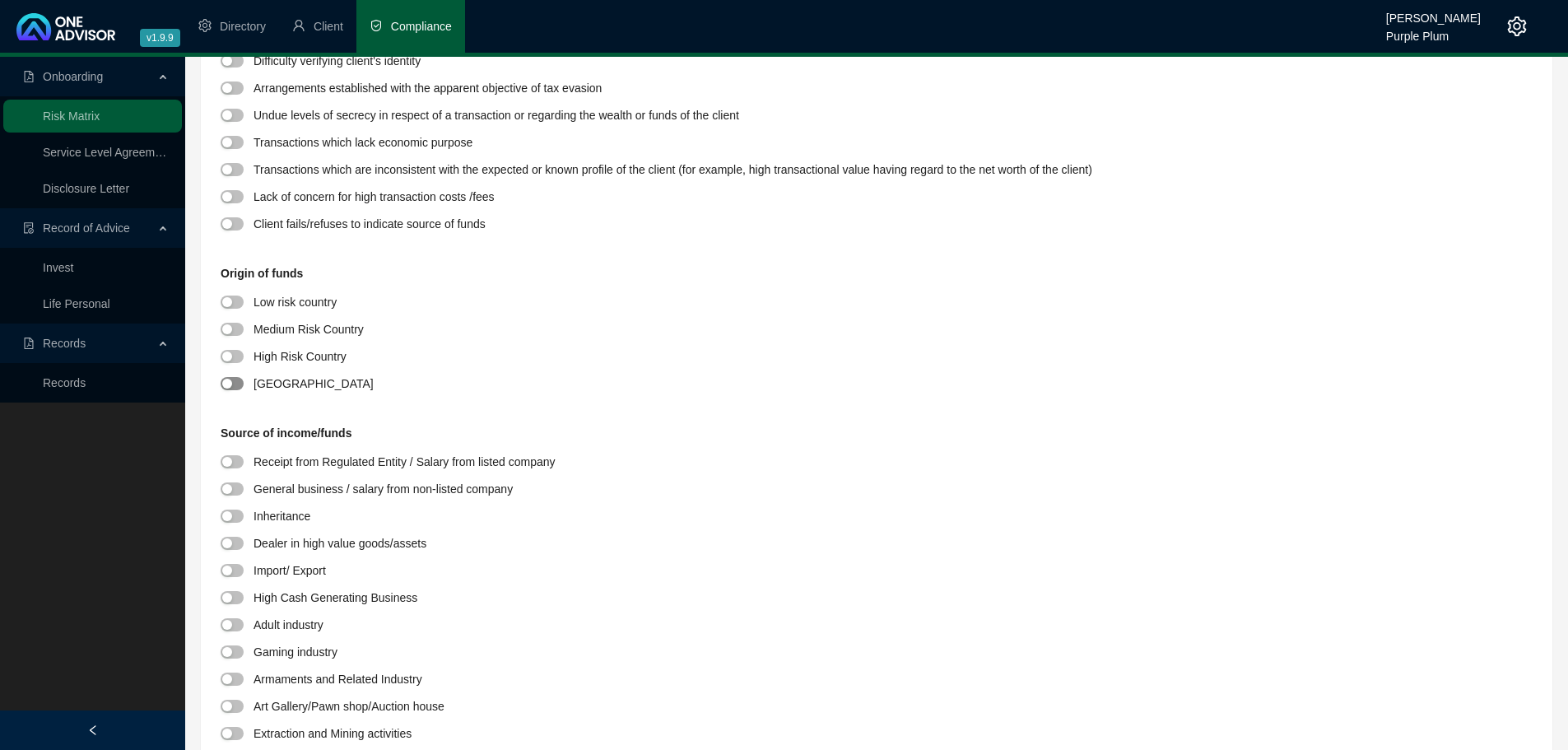
click at [231, 384] on div "button" at bounding box center [228, 384] width 10 height 10
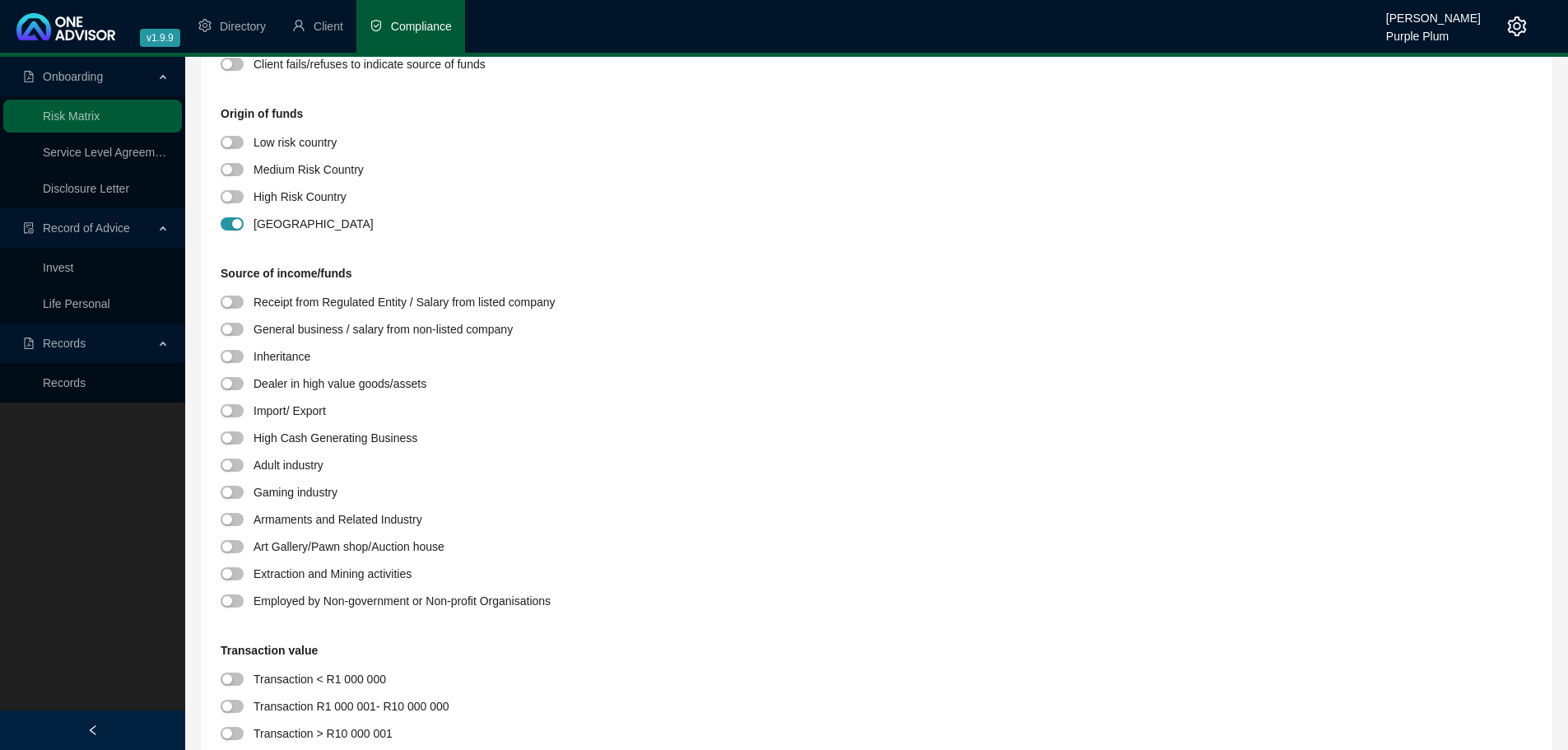
scroll to position [1317, 0]
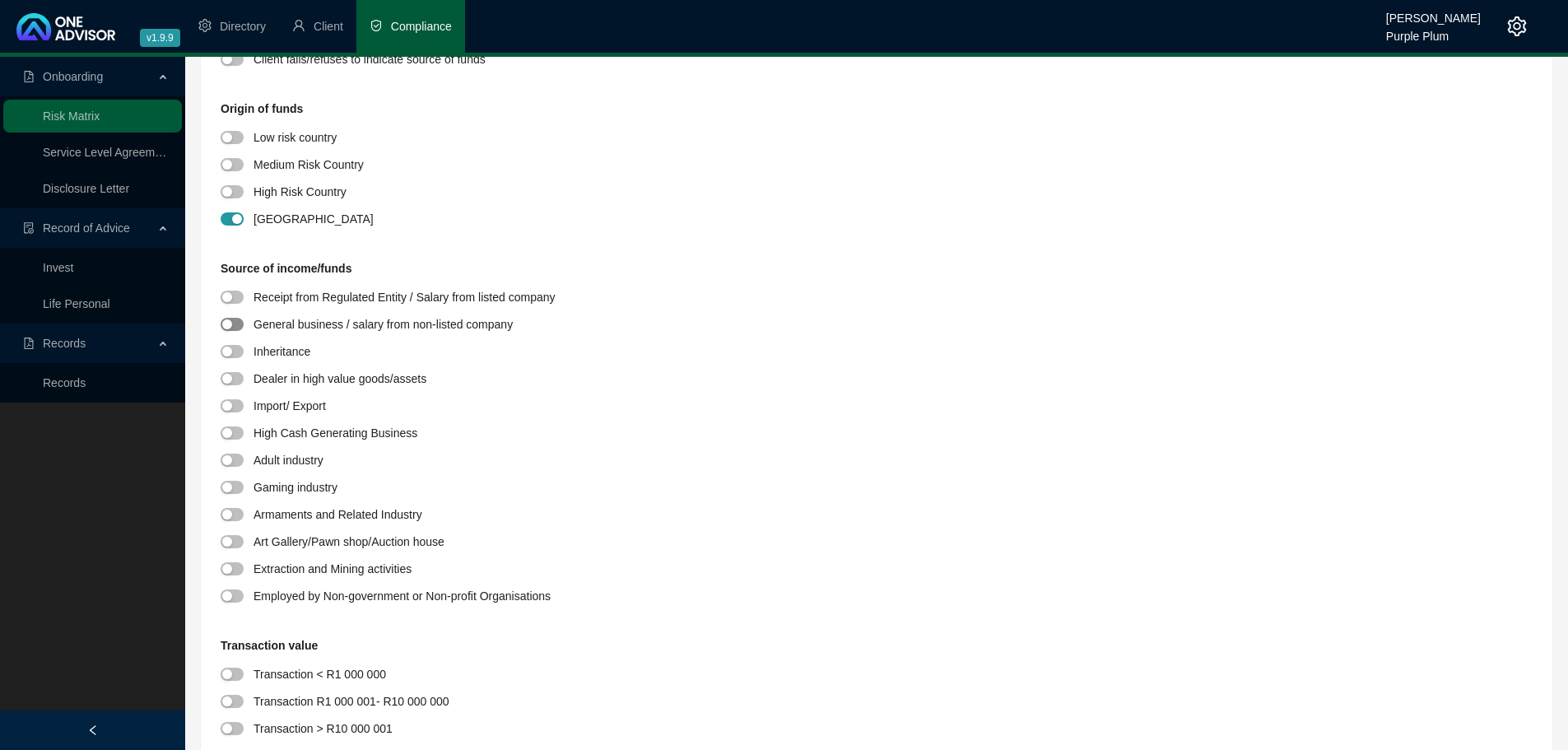
drag, startPoint x: 237, startPoint y: 326, endPoint x: 312, endPoint y: 332, distance: 75.2
click at [237, 327] on span "button" at bounding box center [232, 324] width 23 height 13
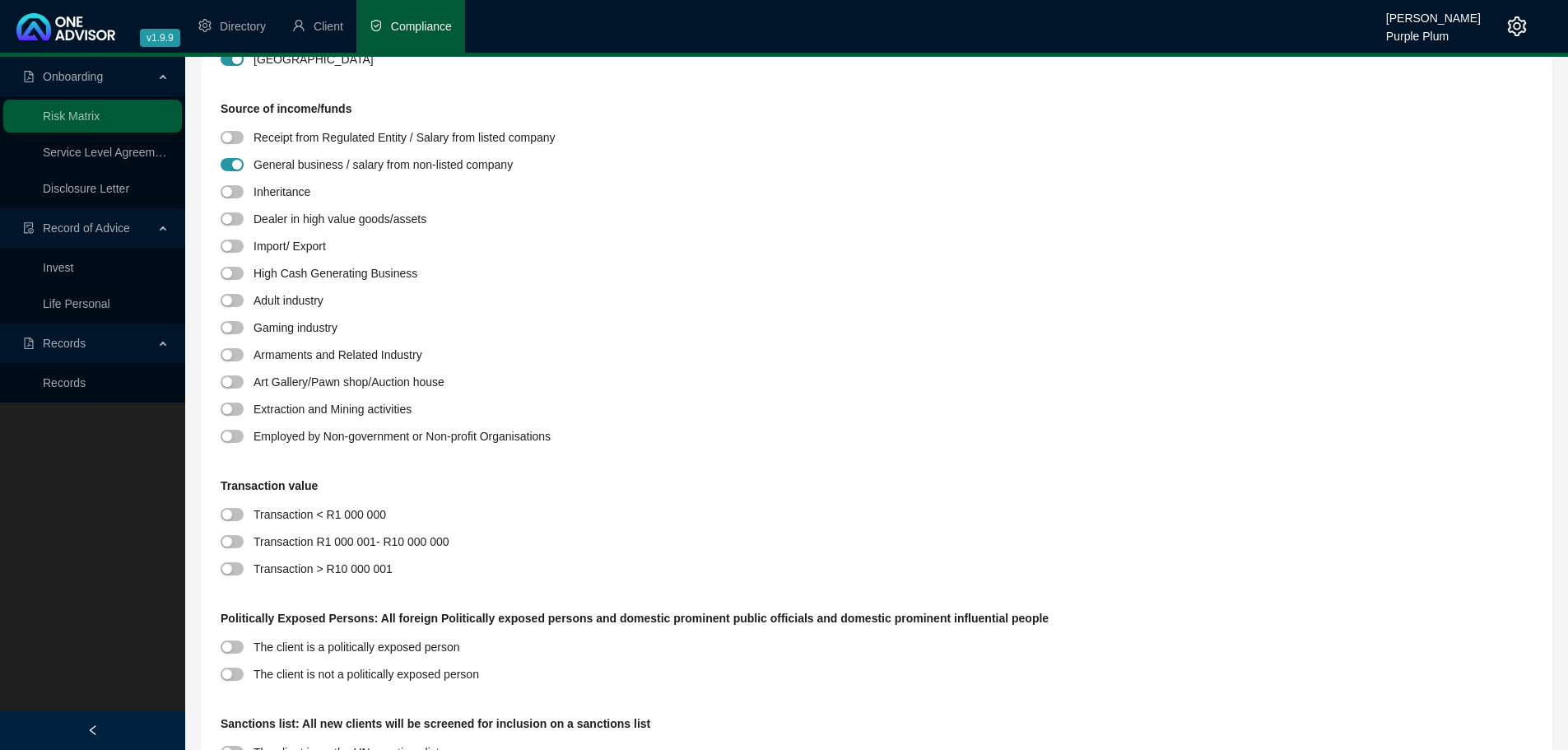
scroll to position [1565, 0]
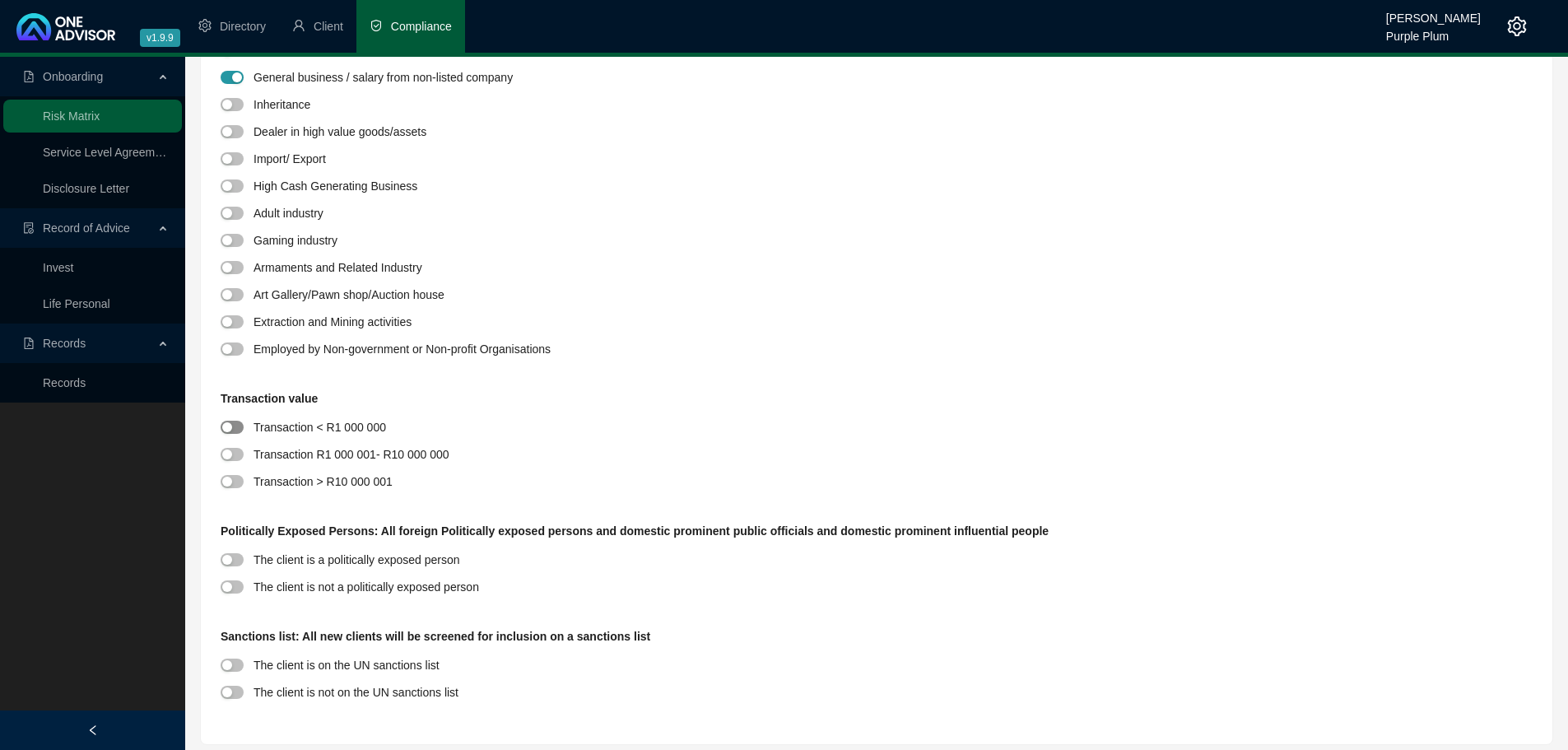
click at [241, 428] on span "button" at bounding box center [232, 427] width 23 height 13
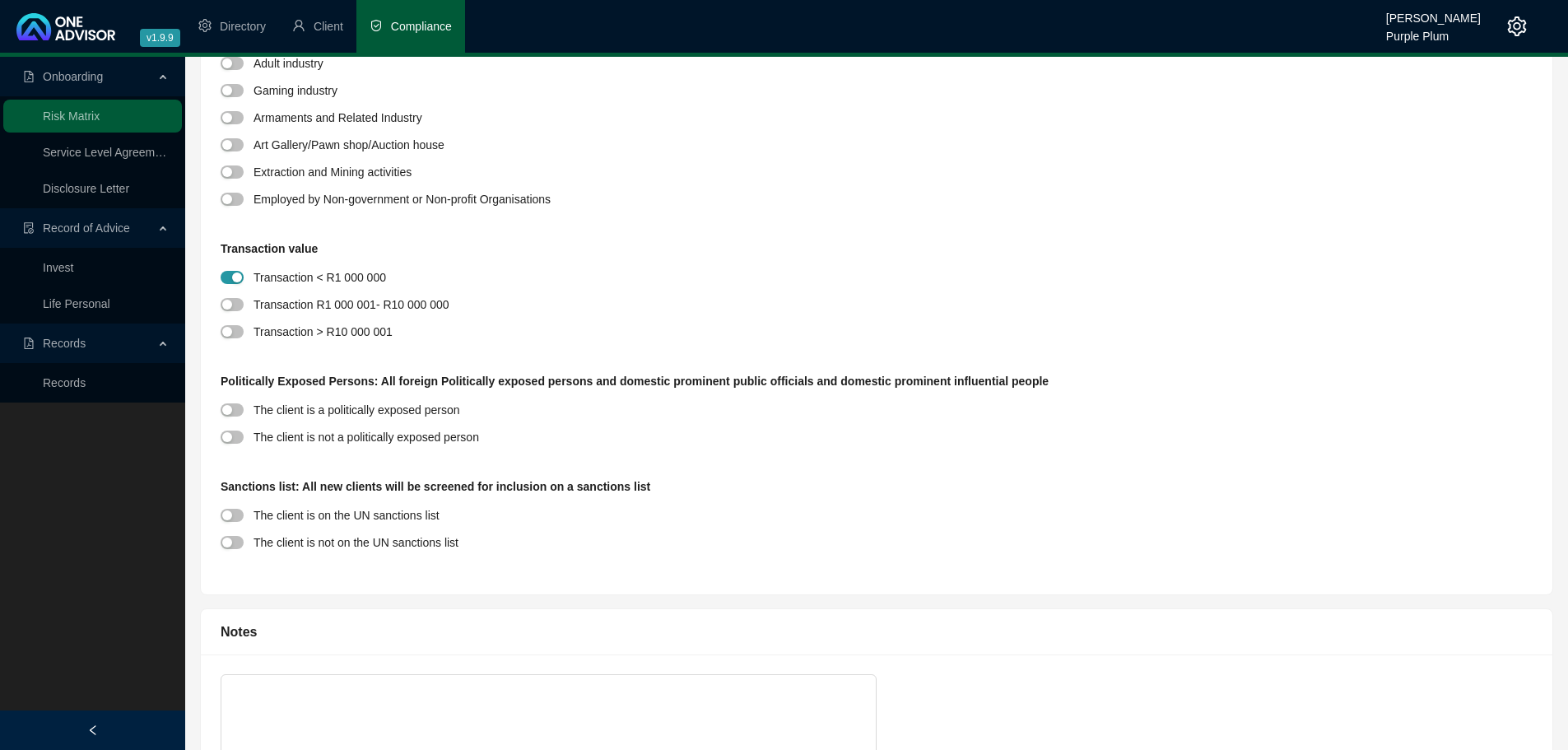
scroll to position [1730, 0]
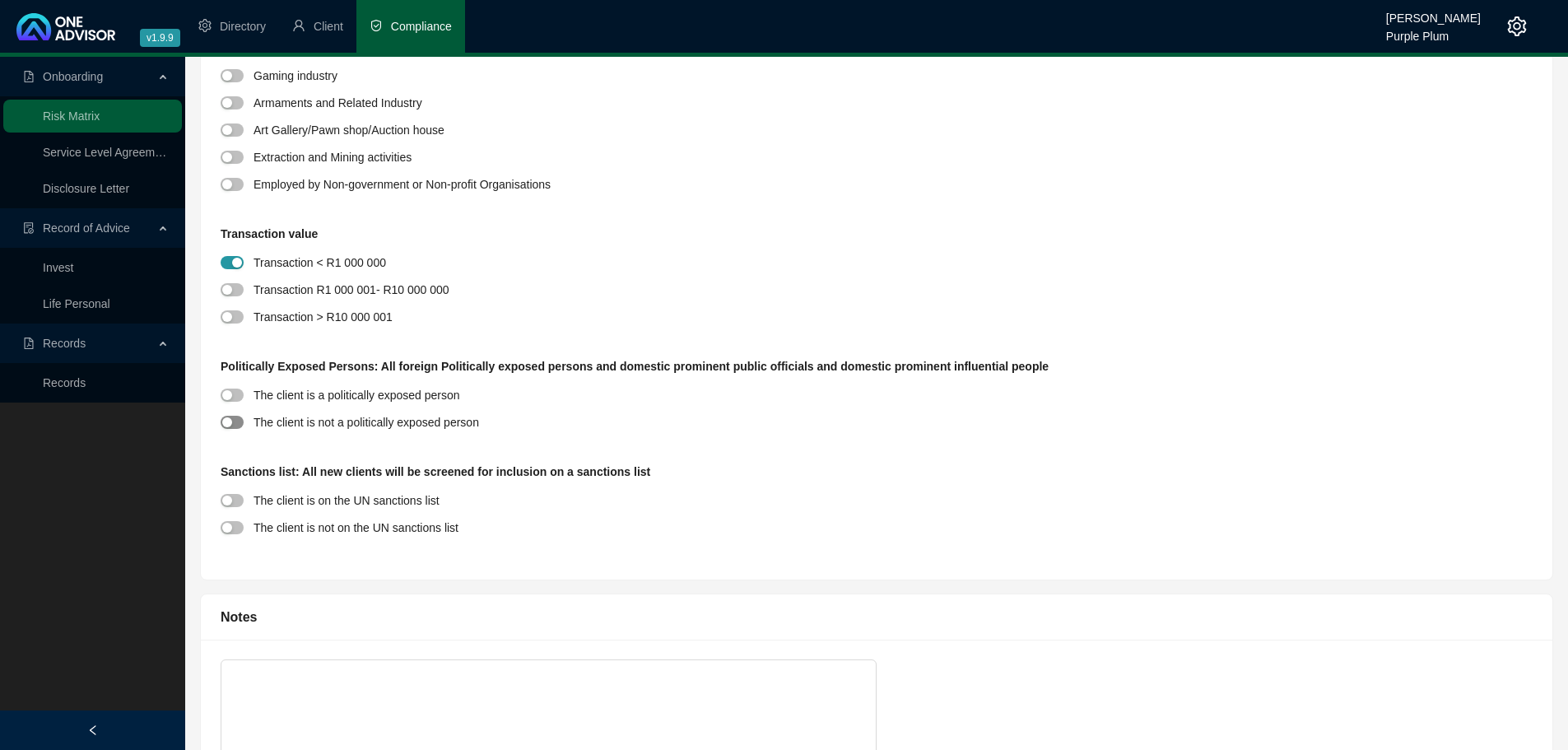
click at [233, 423] on button "button" at bounding box center [232, 422] width 23 height 13
click at [238, 530] on span "button" at bounding box center [232, 527] width 23 height 13
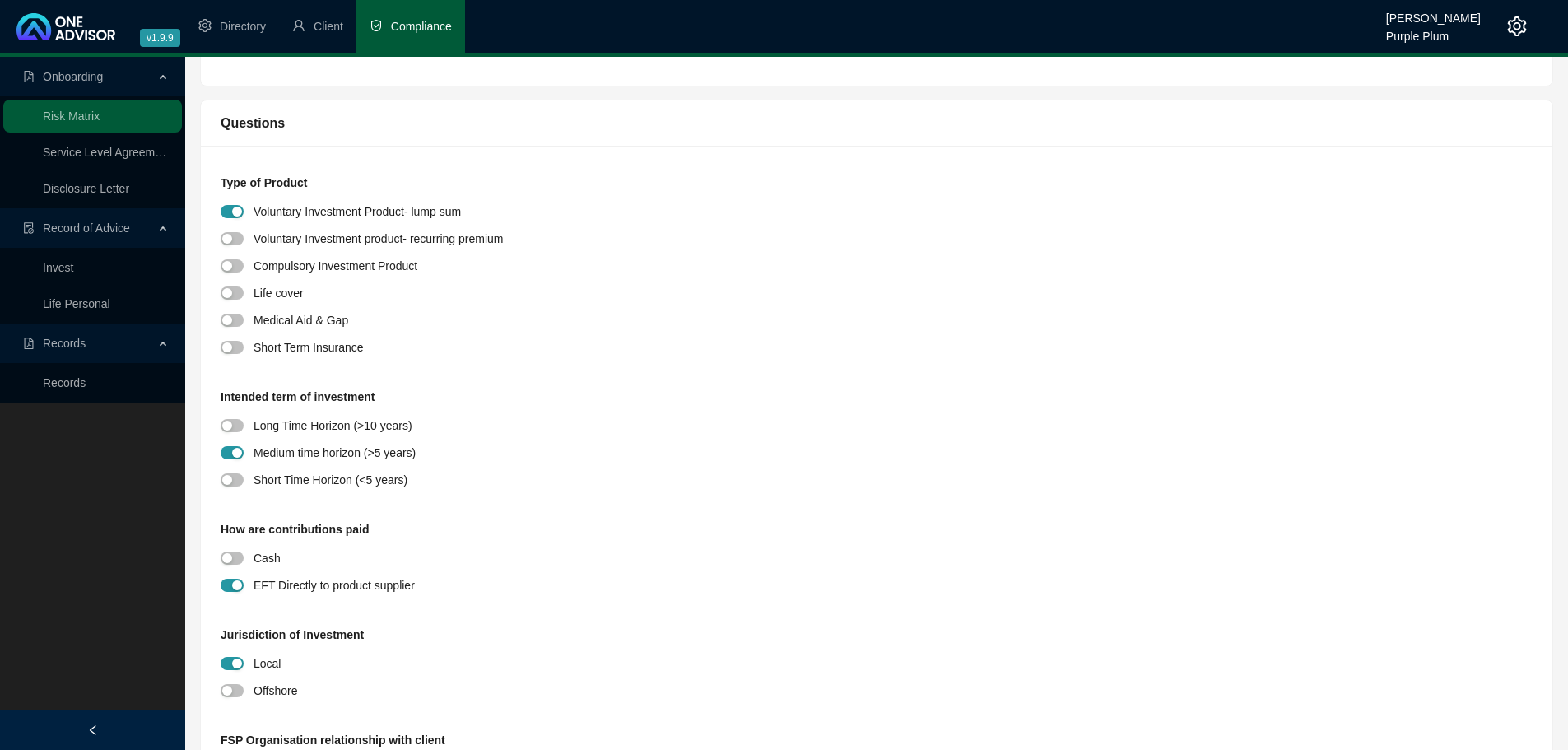
scroll to position [0, 0]
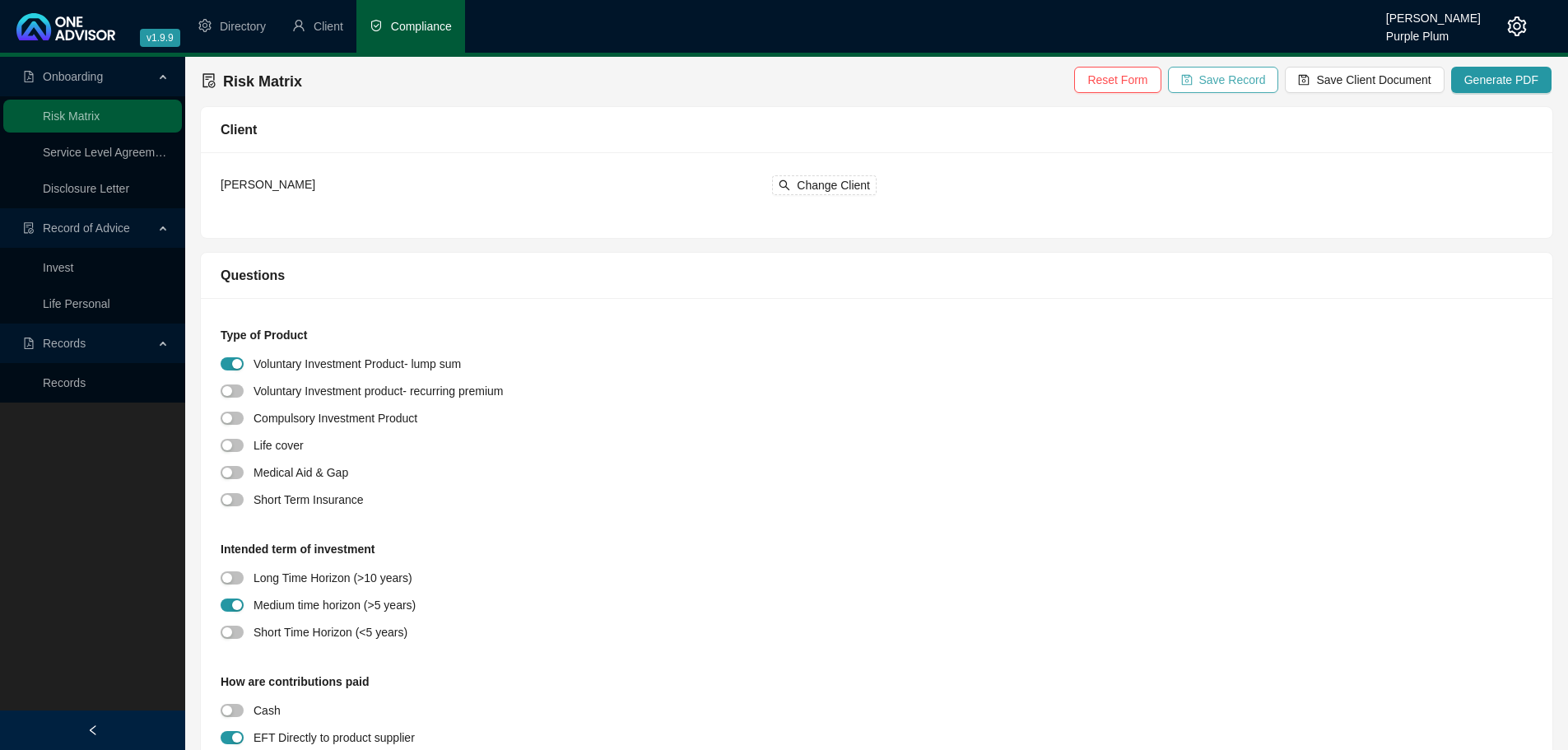
click at [1223, 80] on span "Save Record" at bounding box center [1232, 80] width 67 height 18
click at [1409, 80] on span "Save Client Document" at bounding box center [1374, 80] width 115 height 18
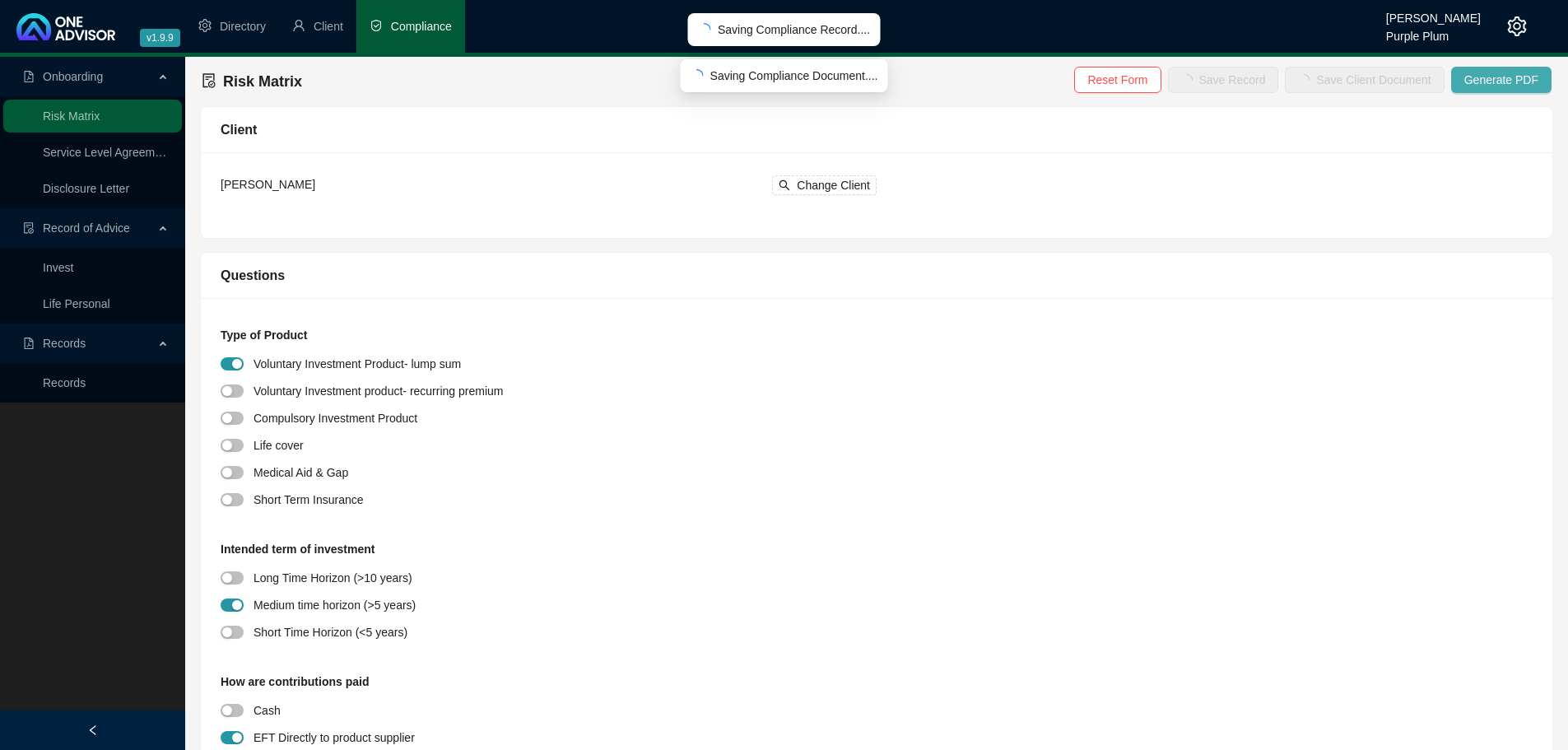
click at [1484, 82] on span "Generate PDF" at bounding box center [1502, 80] width 75 height 18
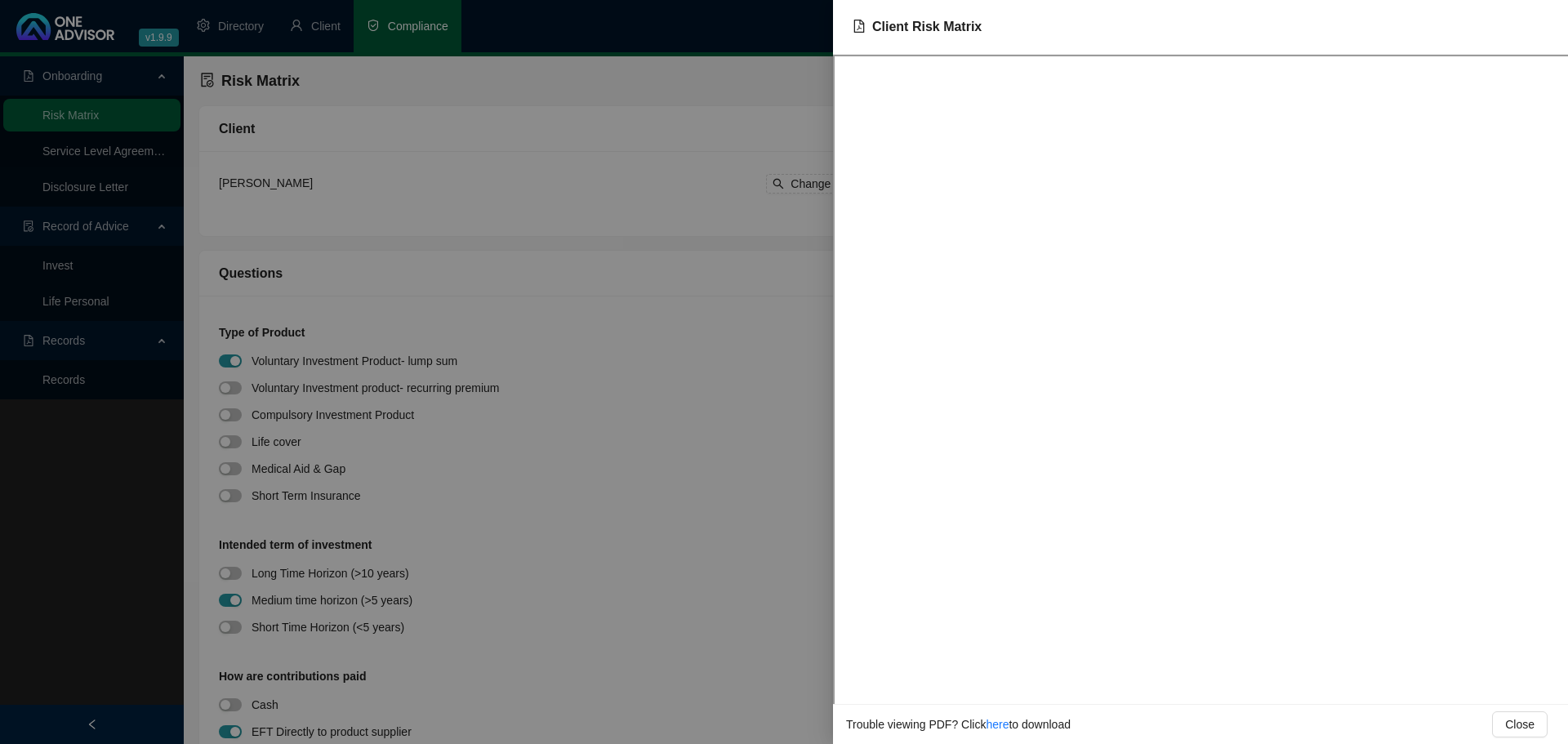
click at [664, 350] on div at bounding box center [784, 372] width 1568 height 744
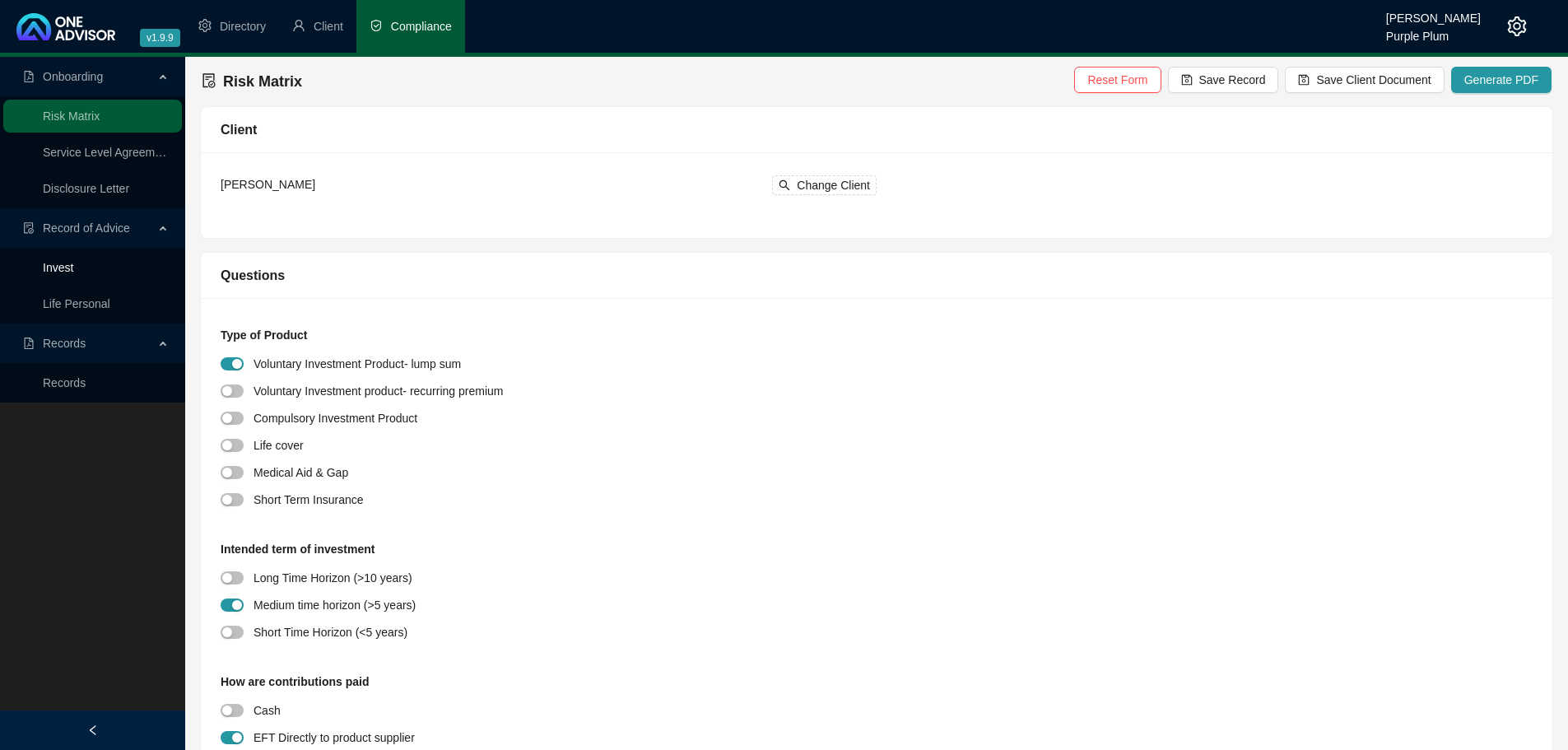
click at [73, 261] on link "Invest" at bounding box center [58, 267] width 30 height 13
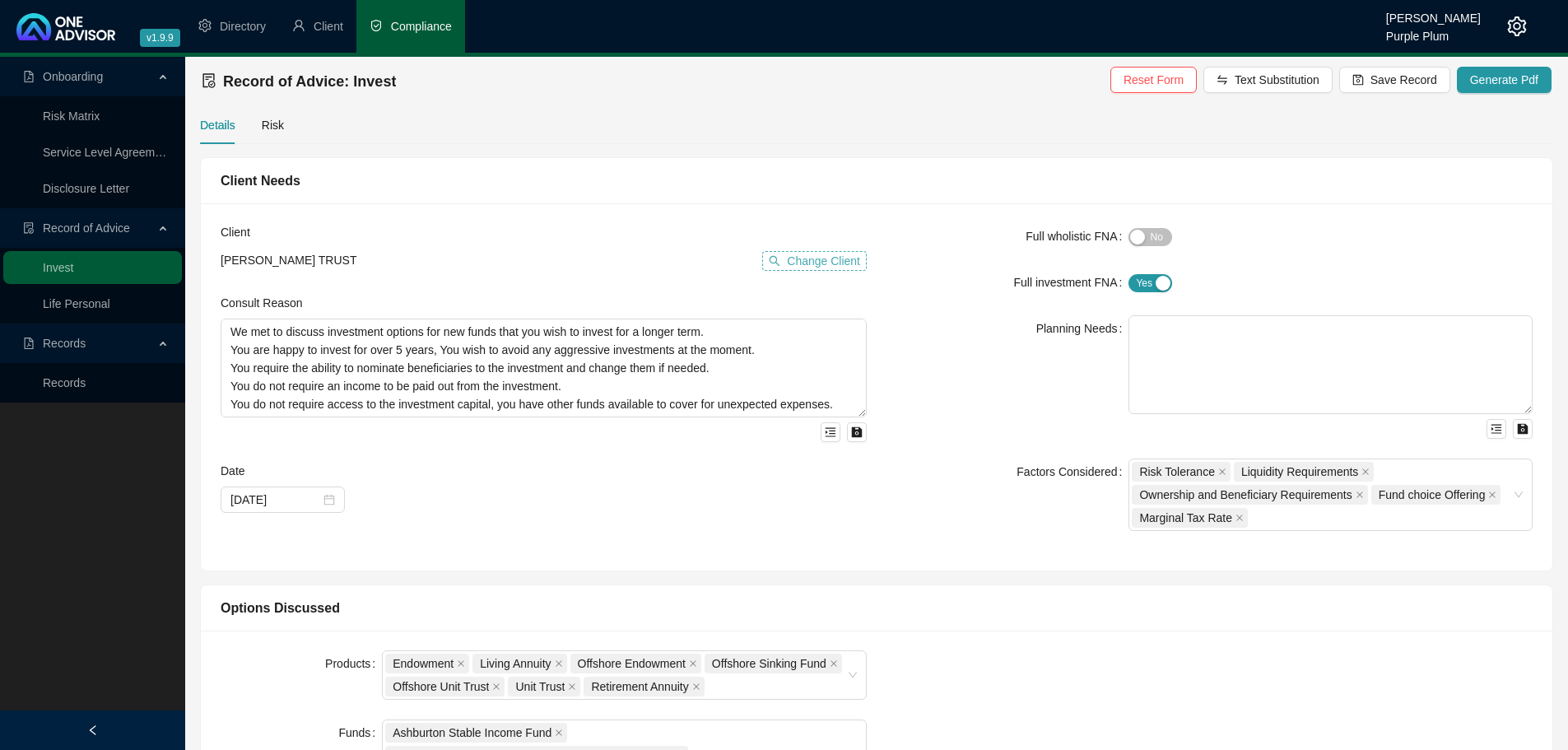
click at [784, 259] on button "Change Client" at bounding box center [814, 261] width 105 height 20
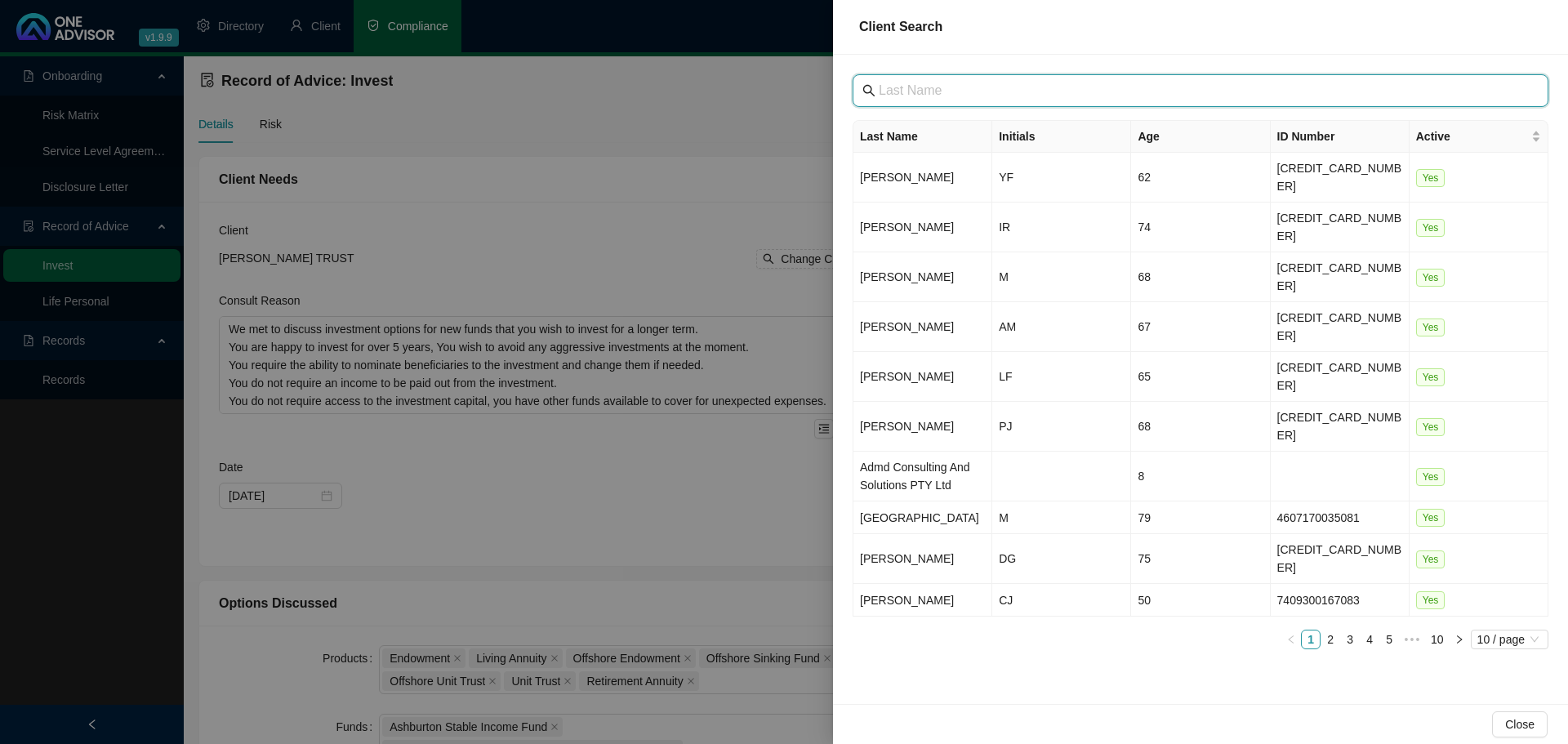
click at [899, 91] on input "text" at bounding box center [1202, 91] width 647 height 19
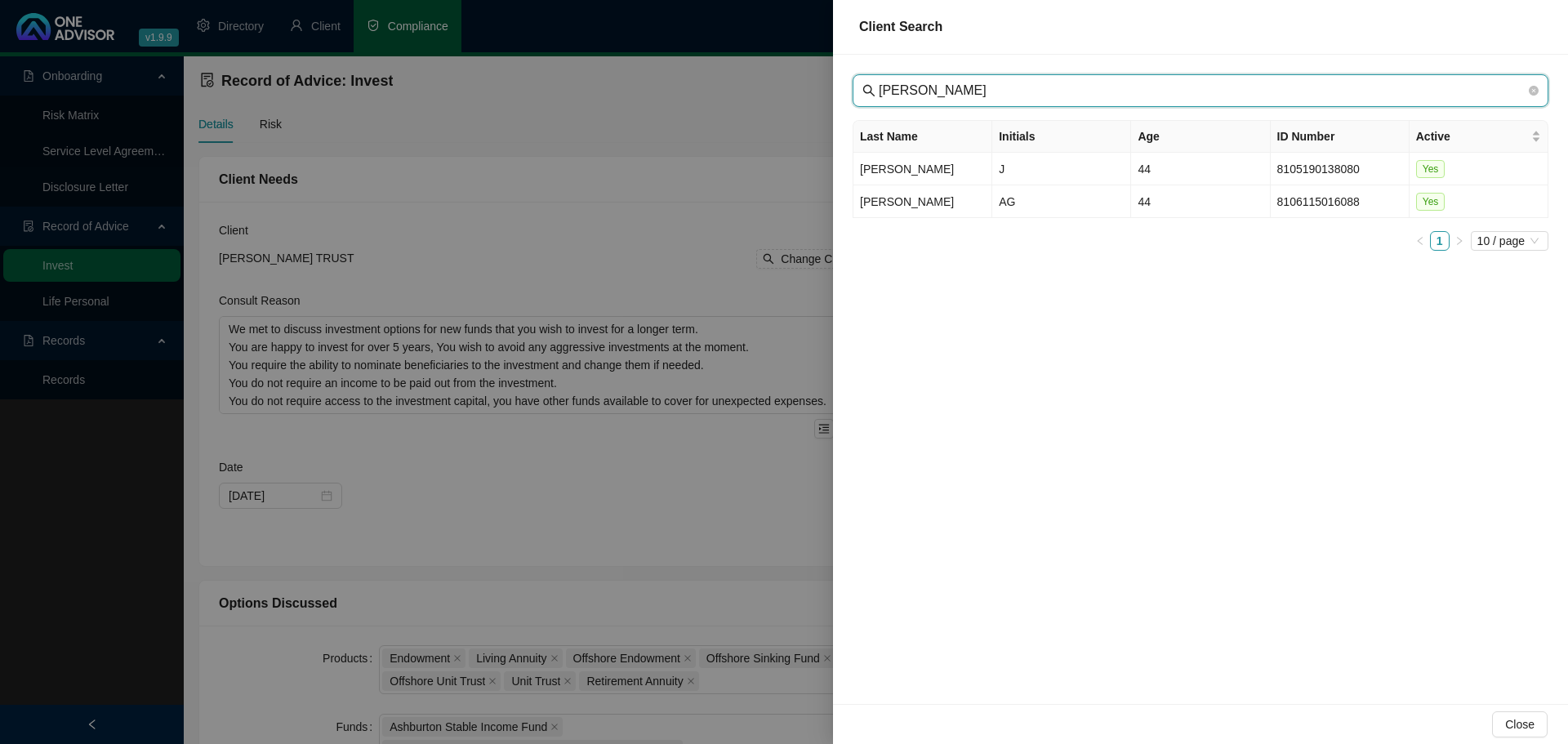
click at [913, 89] on input "[PERSON_NAME]" at bounding box center [1202, 91] width 647 height 19
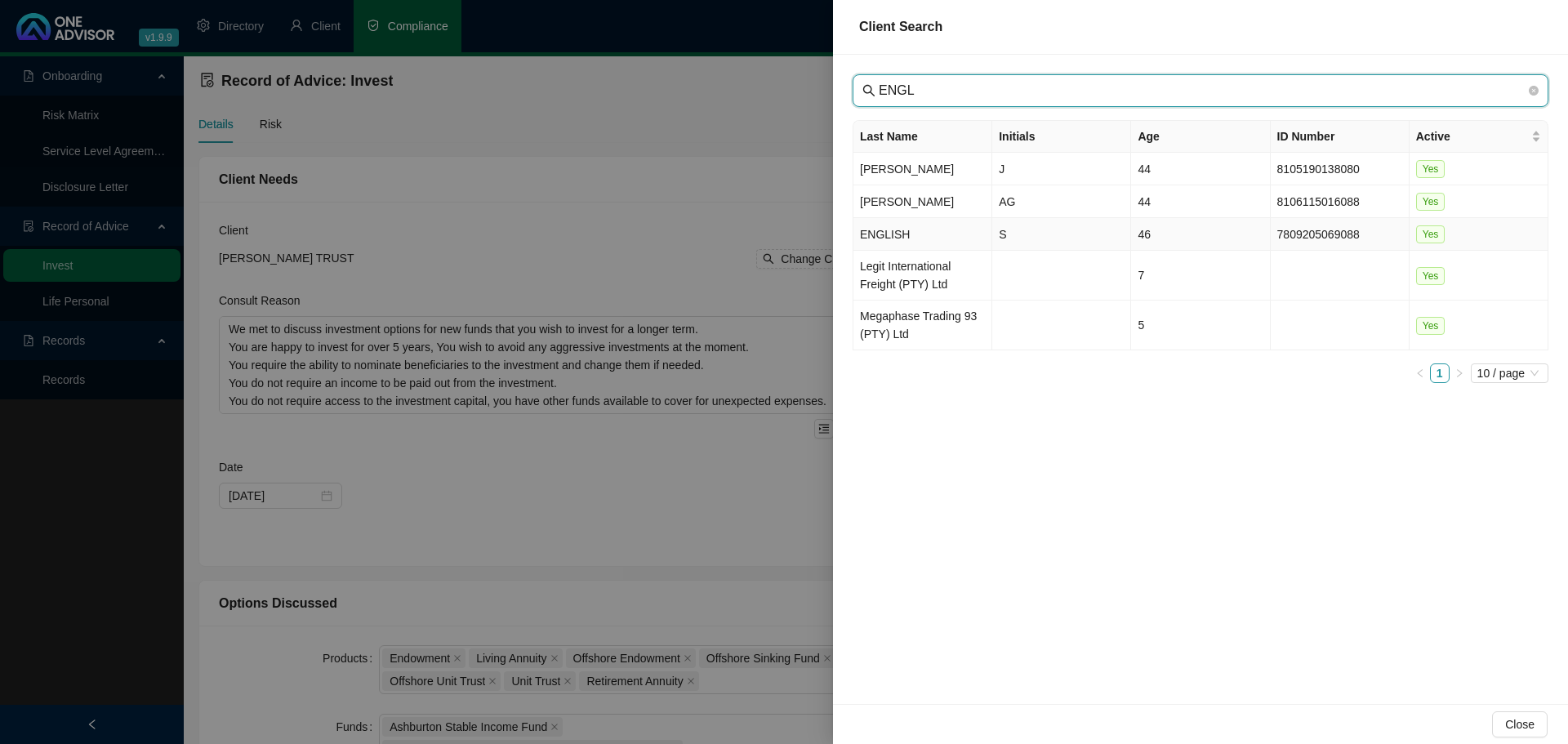
type input "ENGL"
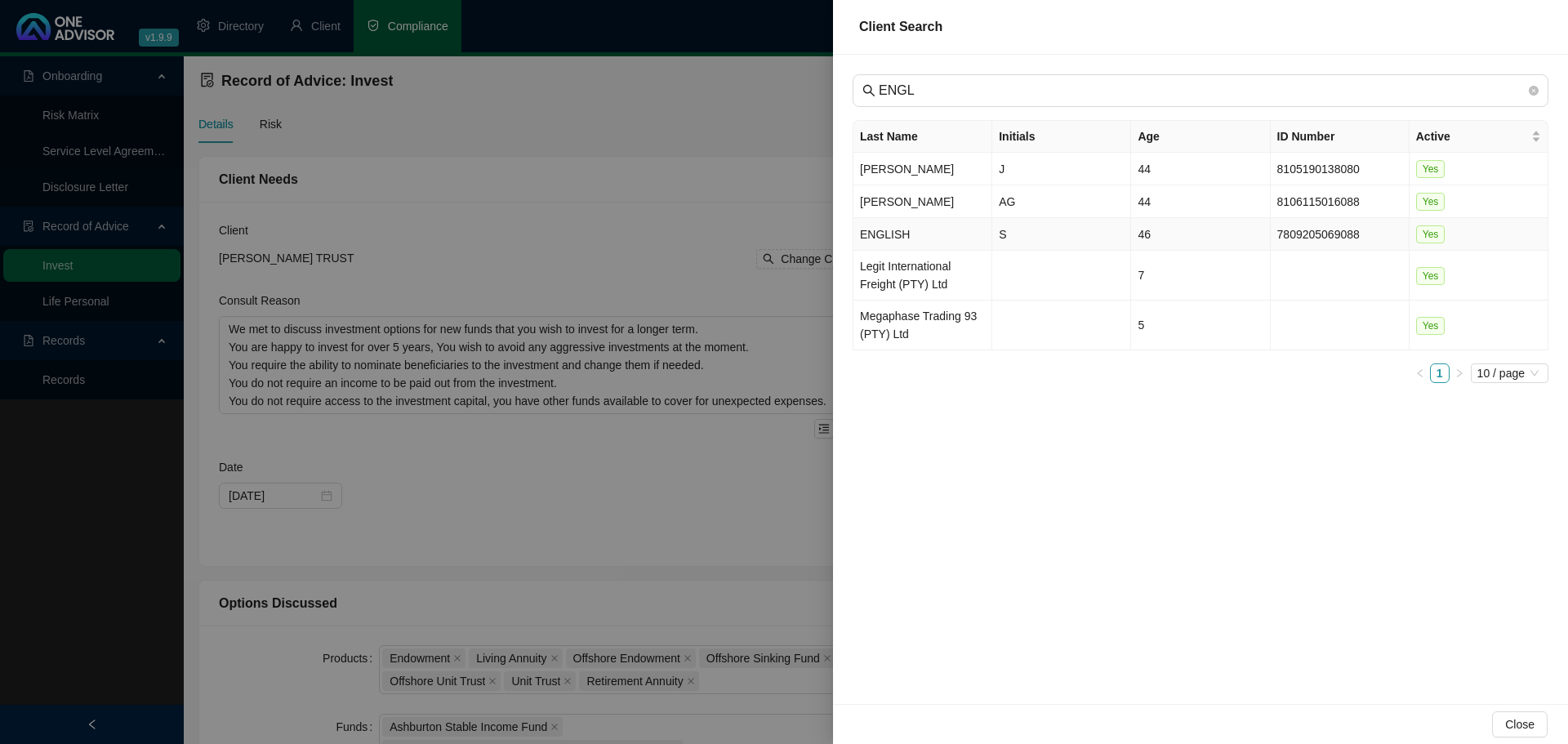
click at [929, 228] on td "ENGLISH" at bounding box center [923, 235] width 139 height 33
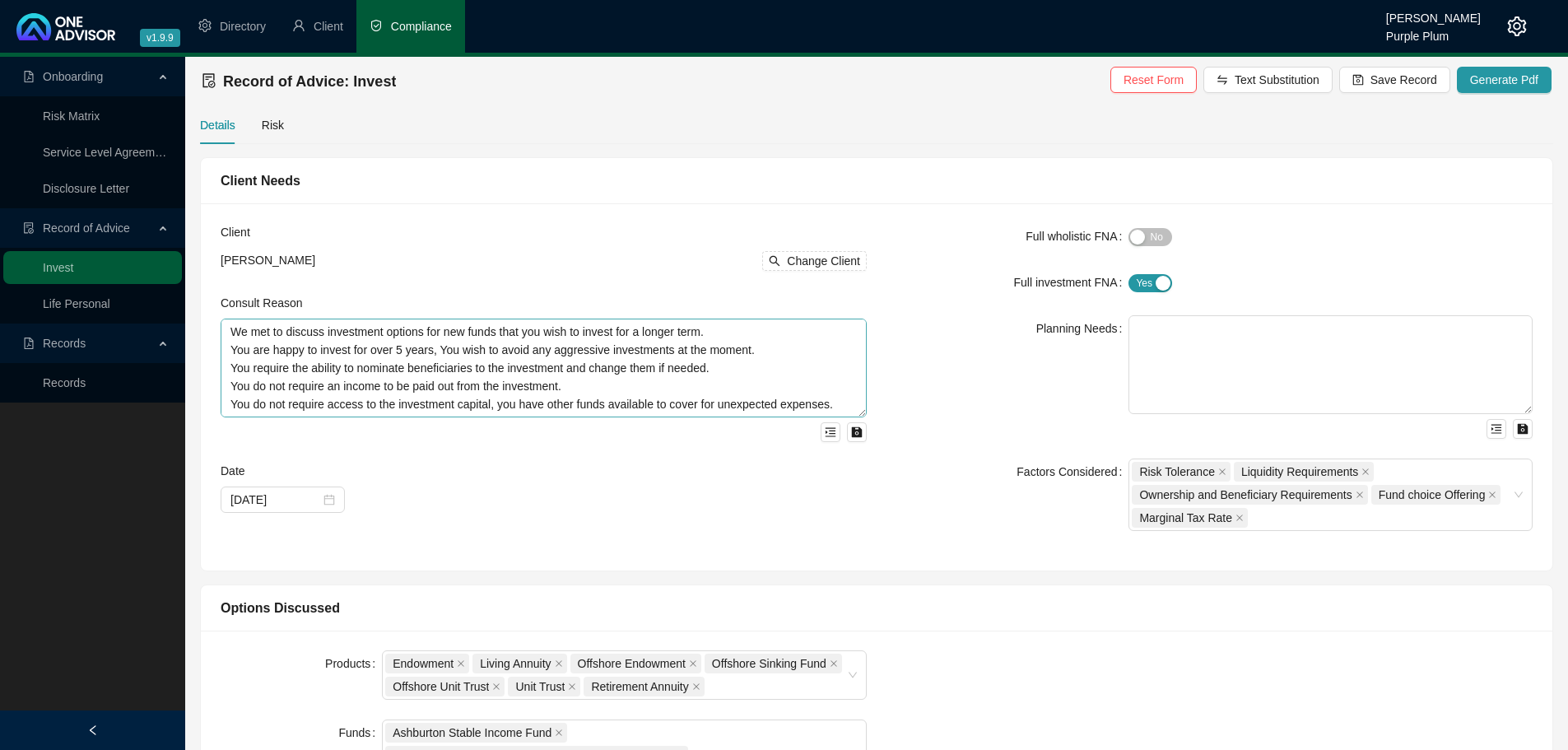
drag, startPoint x: 1404, startPoint y: 255, endPoint x: 834, endPoint y: 396, distance: 587.2
click at [1404, 254] on form "Full wholistic FNA Yes No Full investment FNA Yes No Planning Needs Factors Con…" at bounding box center [1210, 377] width 647 height 308
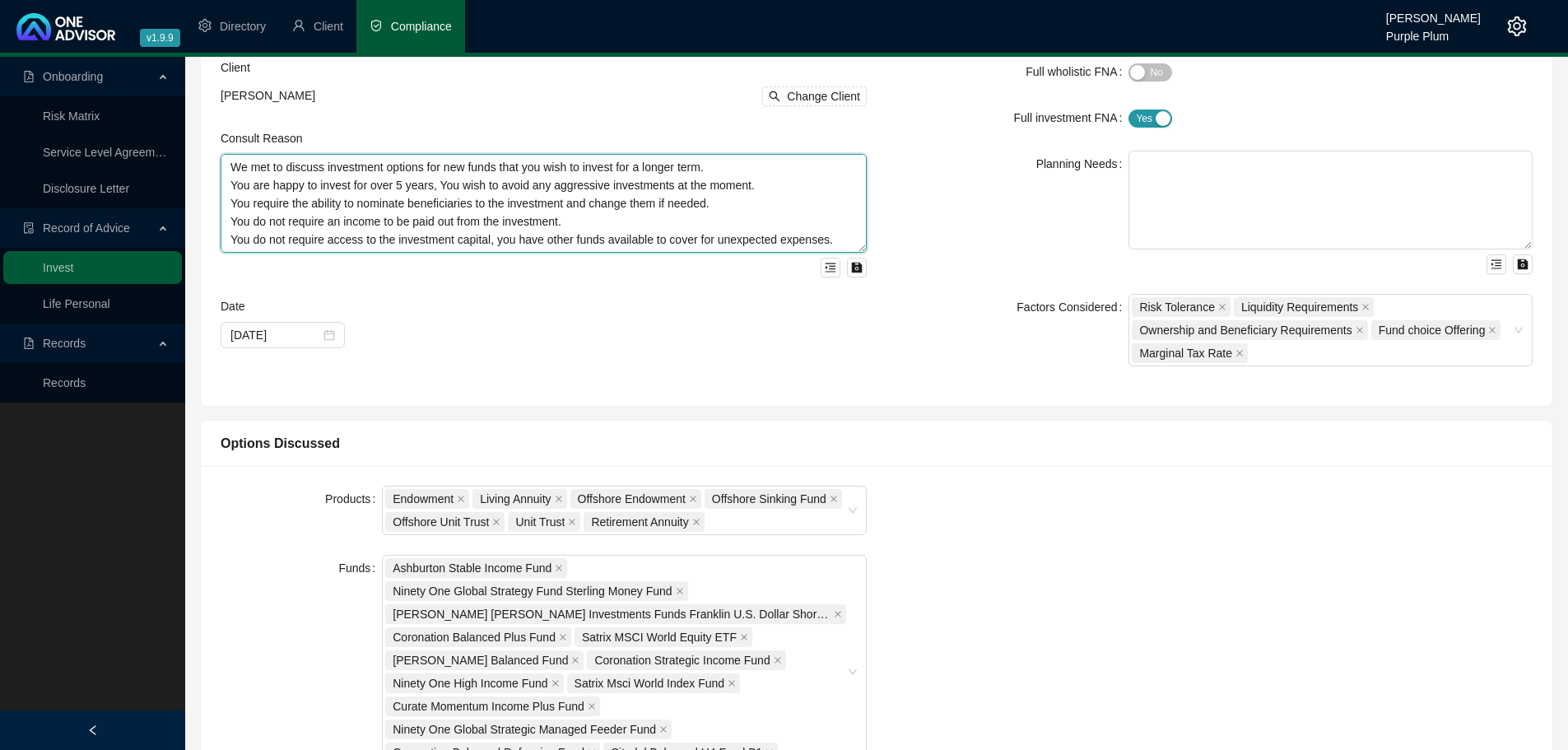
drag, startPoint x: 661, startPoint y: 240, endPoint x: 192, endPoint y: 123, distance: 483.4
click at [192, 123] on div "Client Needs Client [PERSON_NAME] ENGLISH Change Client Consult Reason We met t…" at bounding box center [876, 199] width 1369 height 414
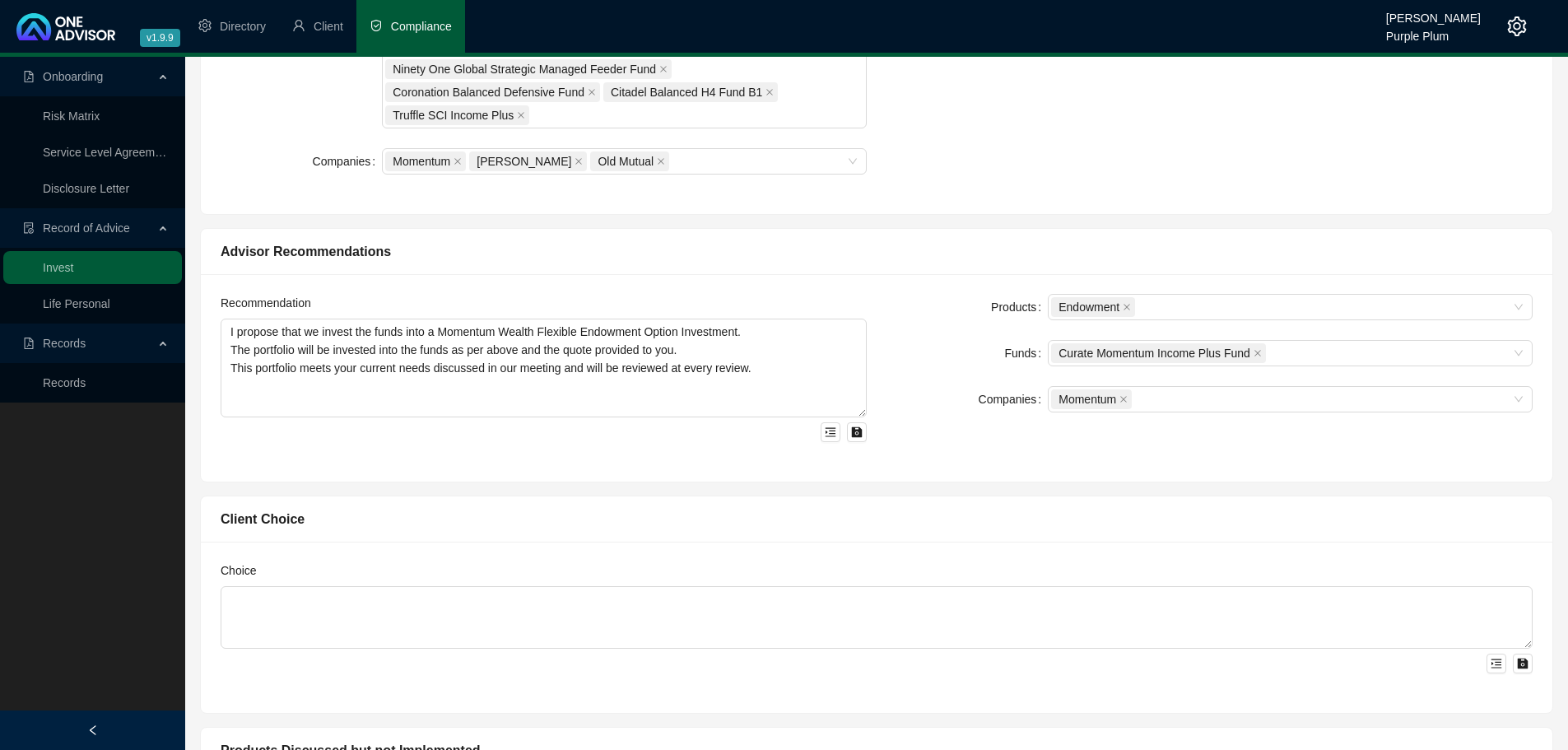
scroll to position [906, 0]
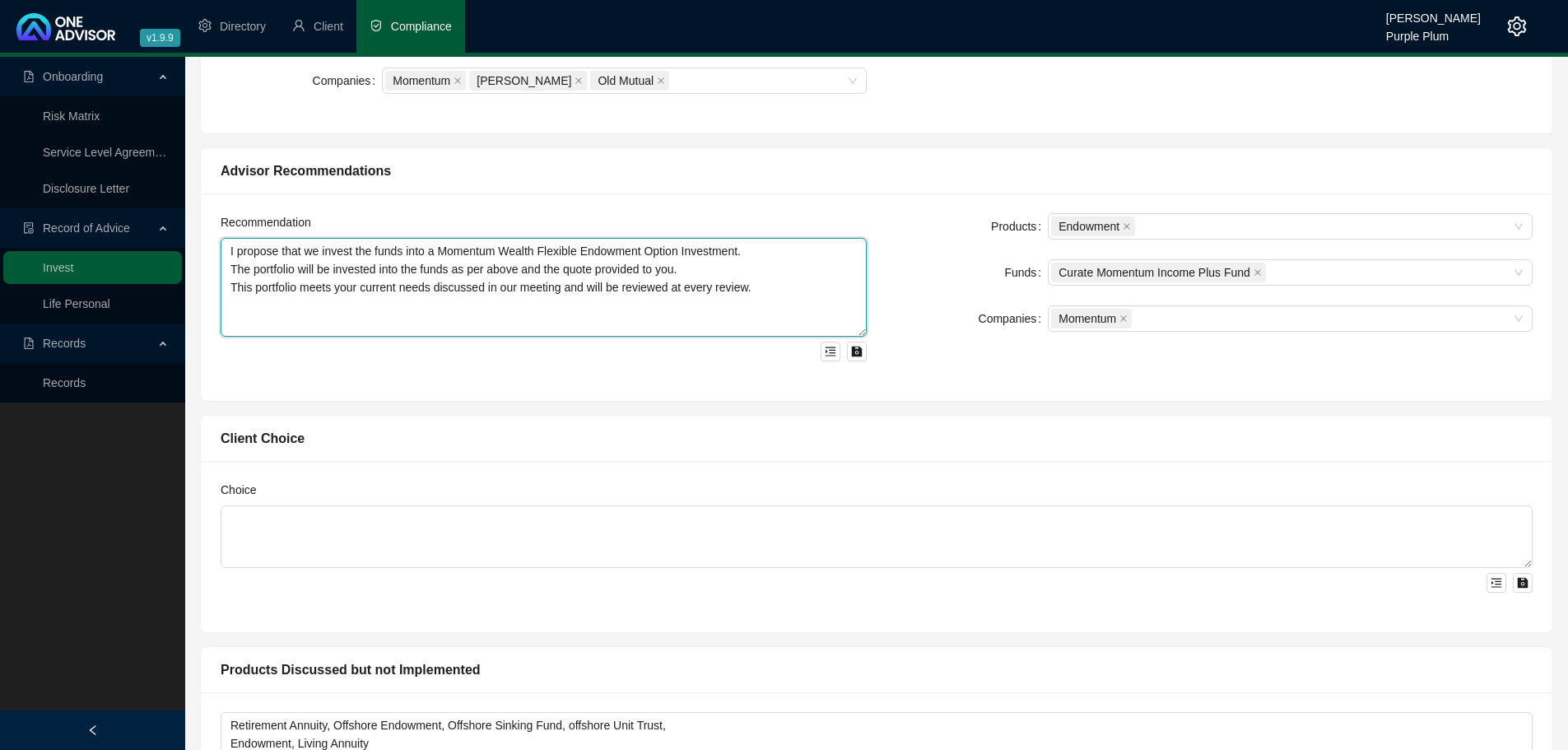
drag, startPoint x: 194, startPoint y: 309, endPoint x: 224, endPoint y: 223, distance: 91.1
click at [224, 223] on div "Recommendation I propose that we invest the funds into a Momentum Wealth Flexib…" at bounding box center [544, 287] width 647 height 148
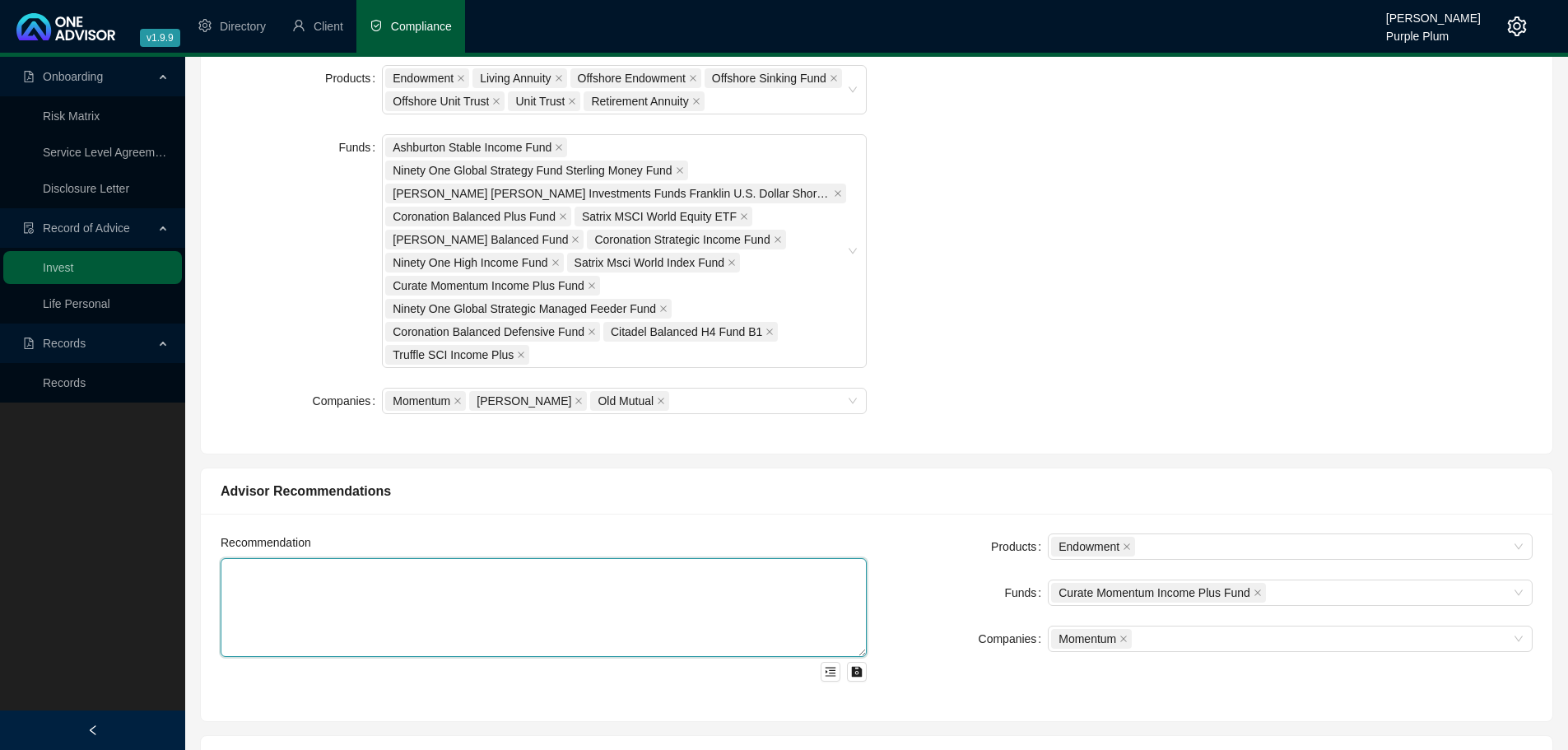
scroll to position [576, 0]
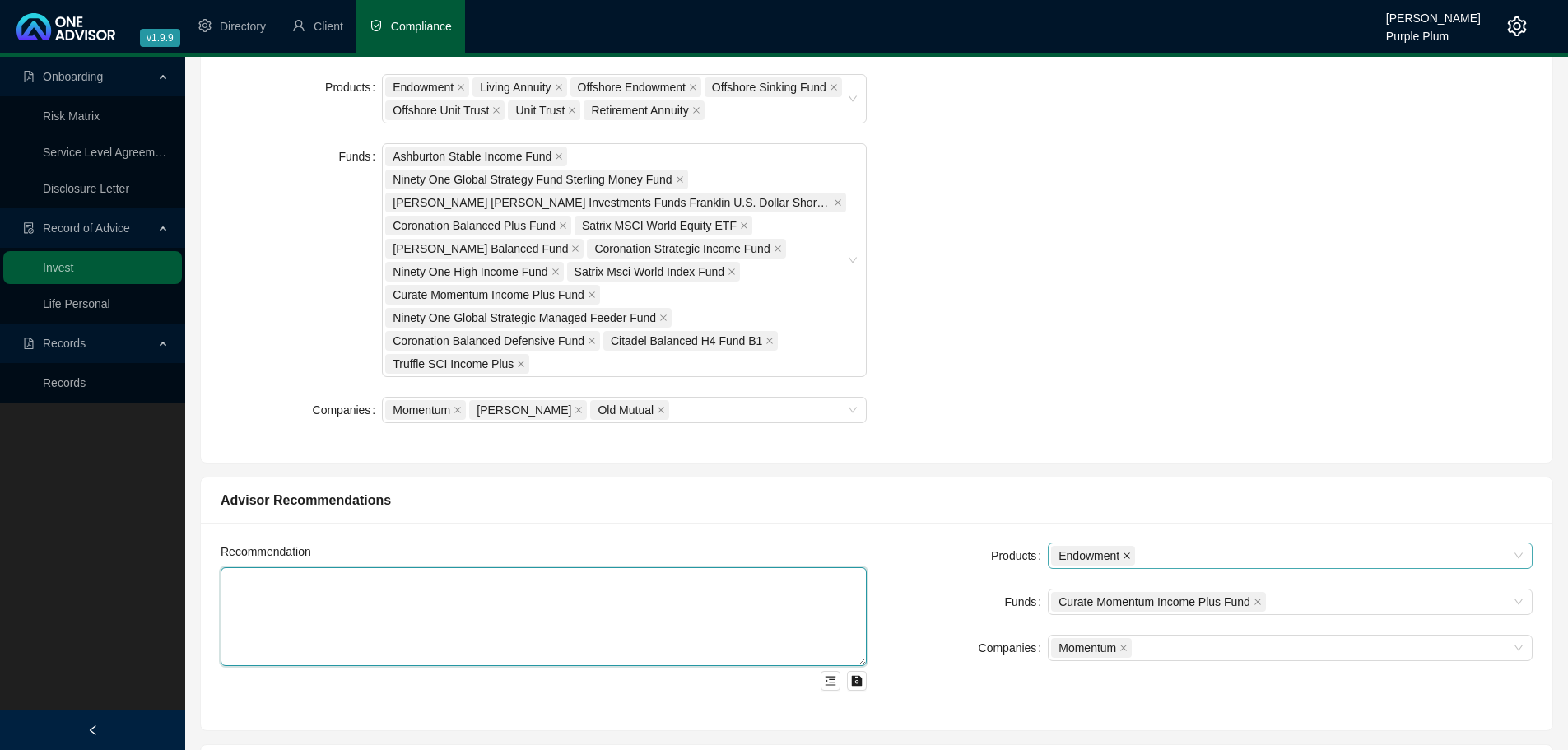
click at [1127, 558] on icon "close" at bounding box center [1126, 556] width 8 height 8
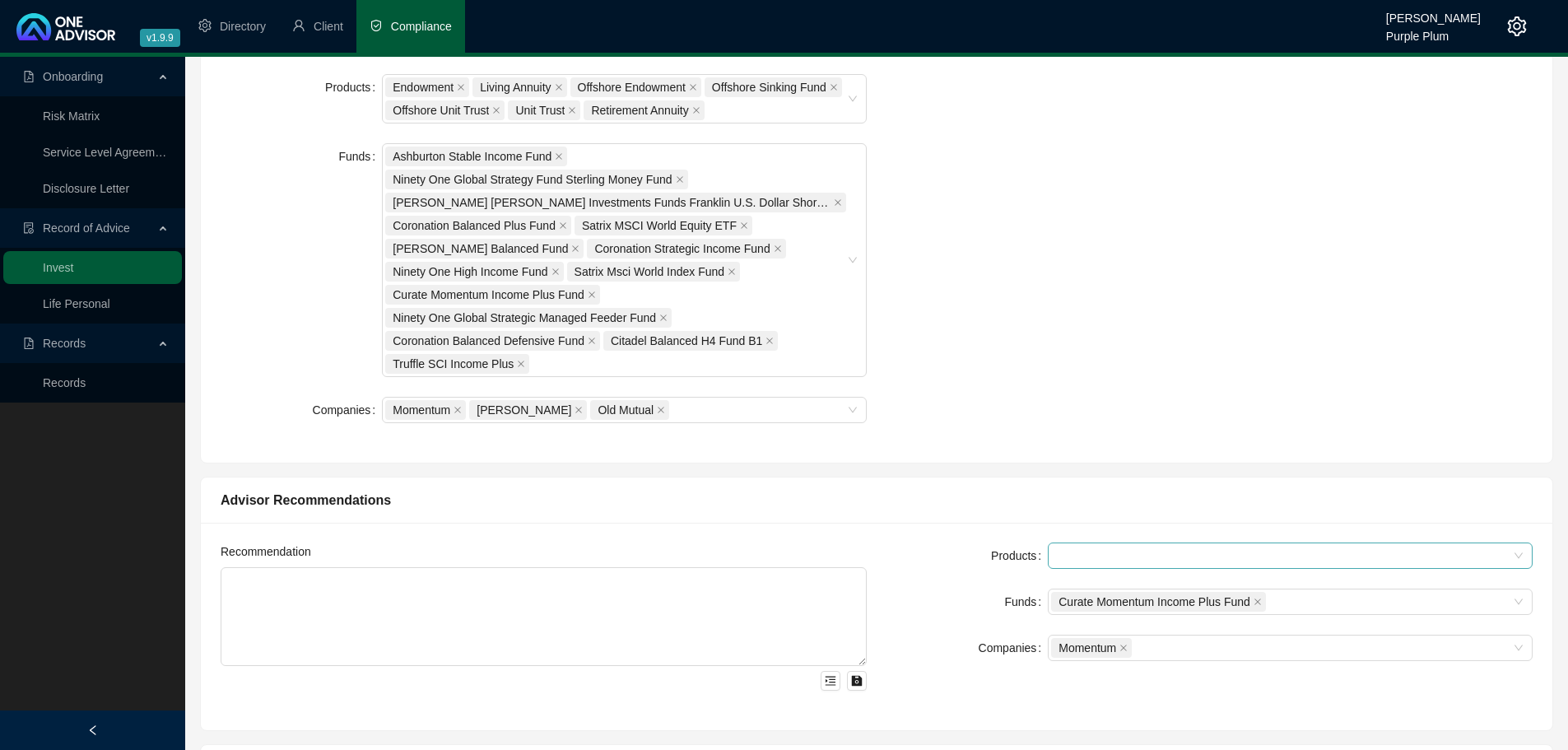
click at [1078, 569] on form "Products Funds Curate Momentum Income Plus Fund Companies Momentum" at bounding box center [1210, 602] width 647 height 119
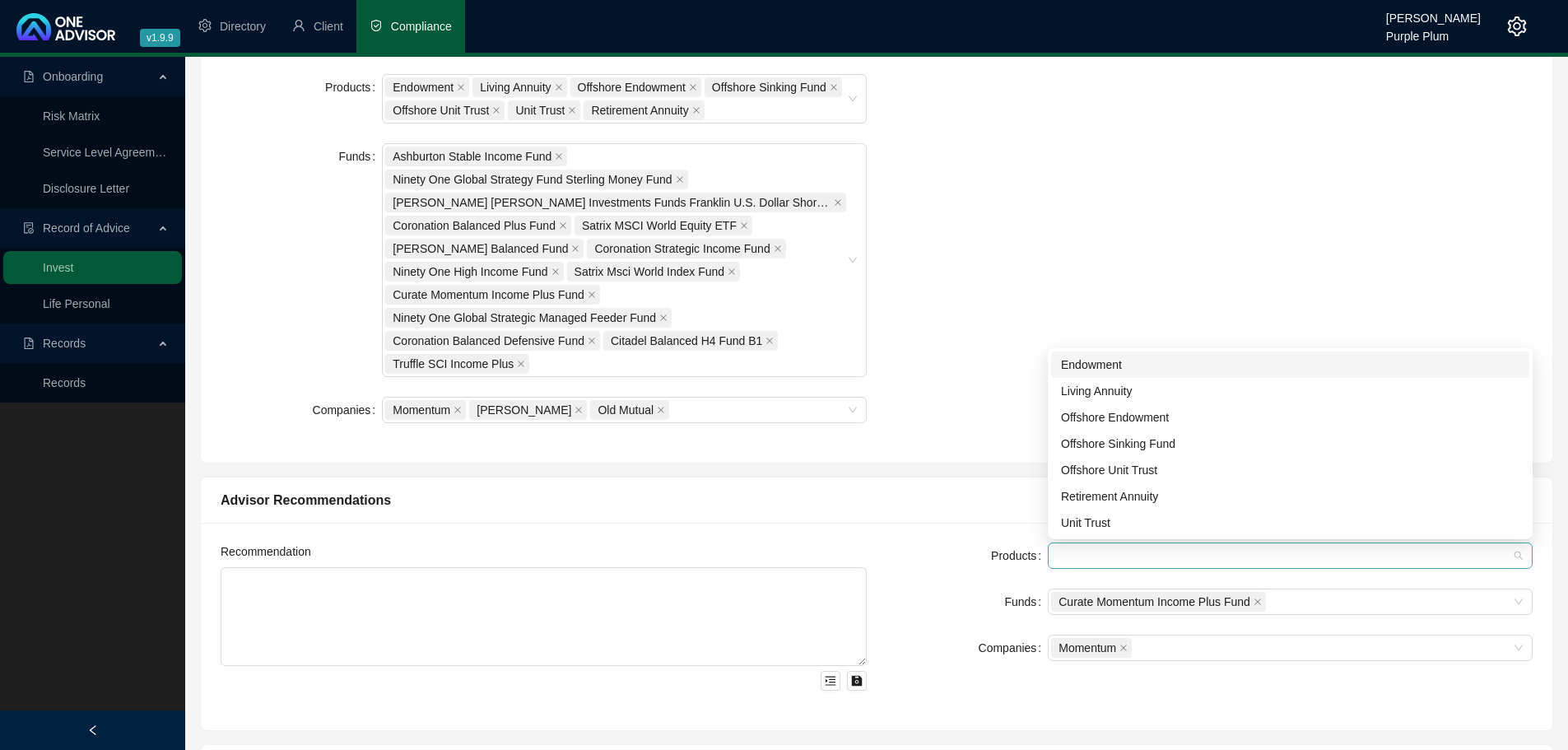
click at [1078, 562] on div at bounding box center [1281, 556] width 461 height 13
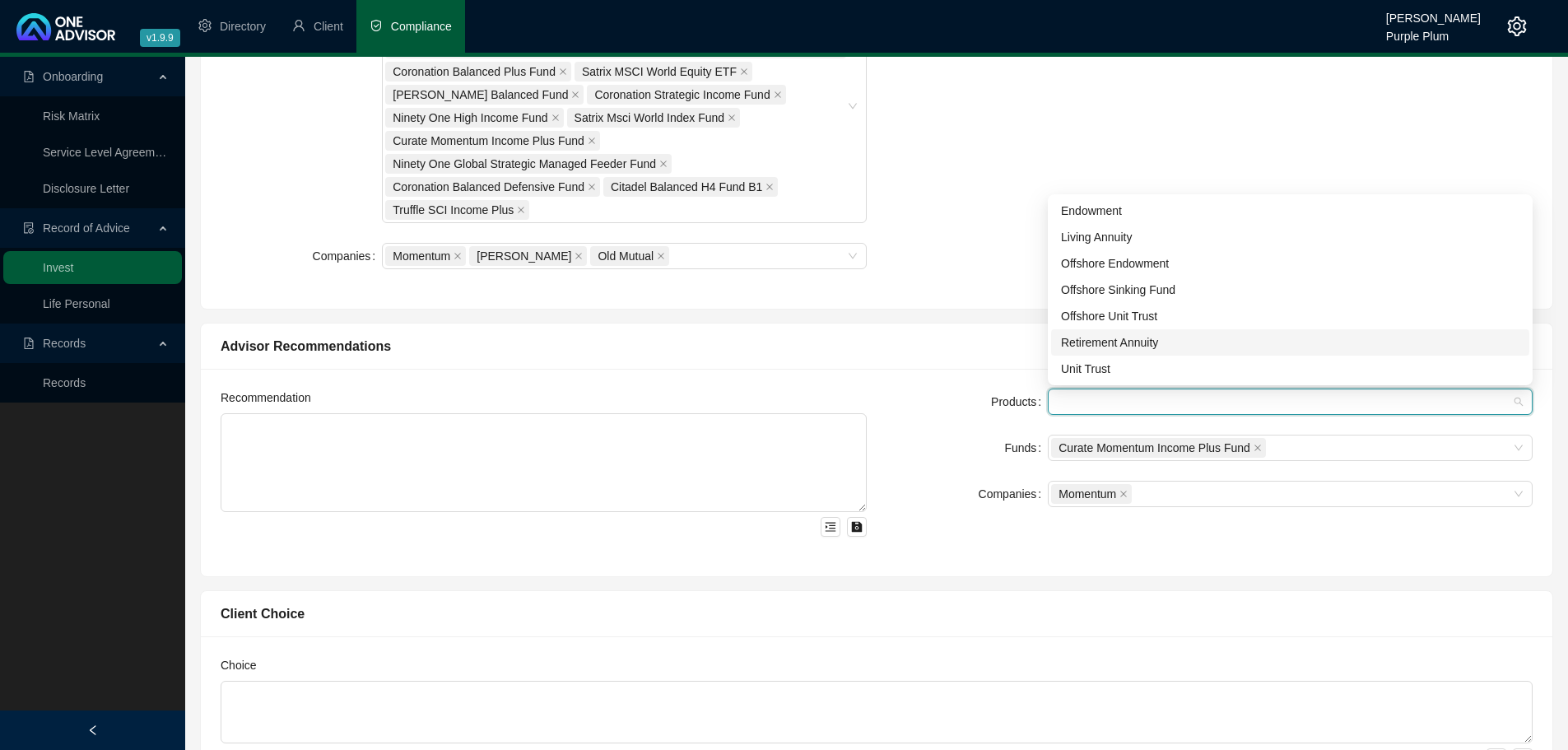
scroll to position [741, 0]
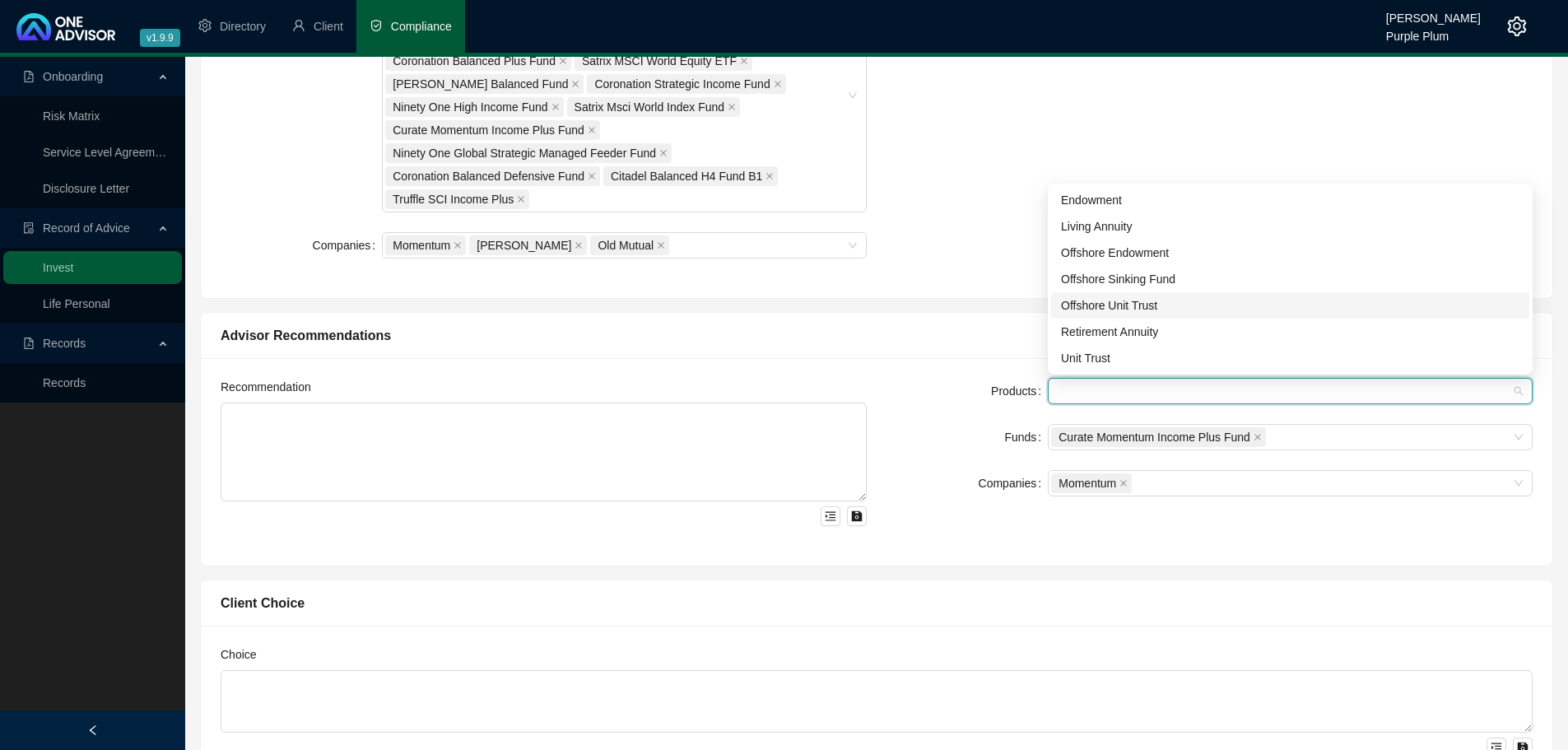
click at [988, 296] on div "Products Endowment Living Annuity Offshore Endowment Offshore Sinking Fund Offs…" at bounding box center [877, 94] width 1352 height 408
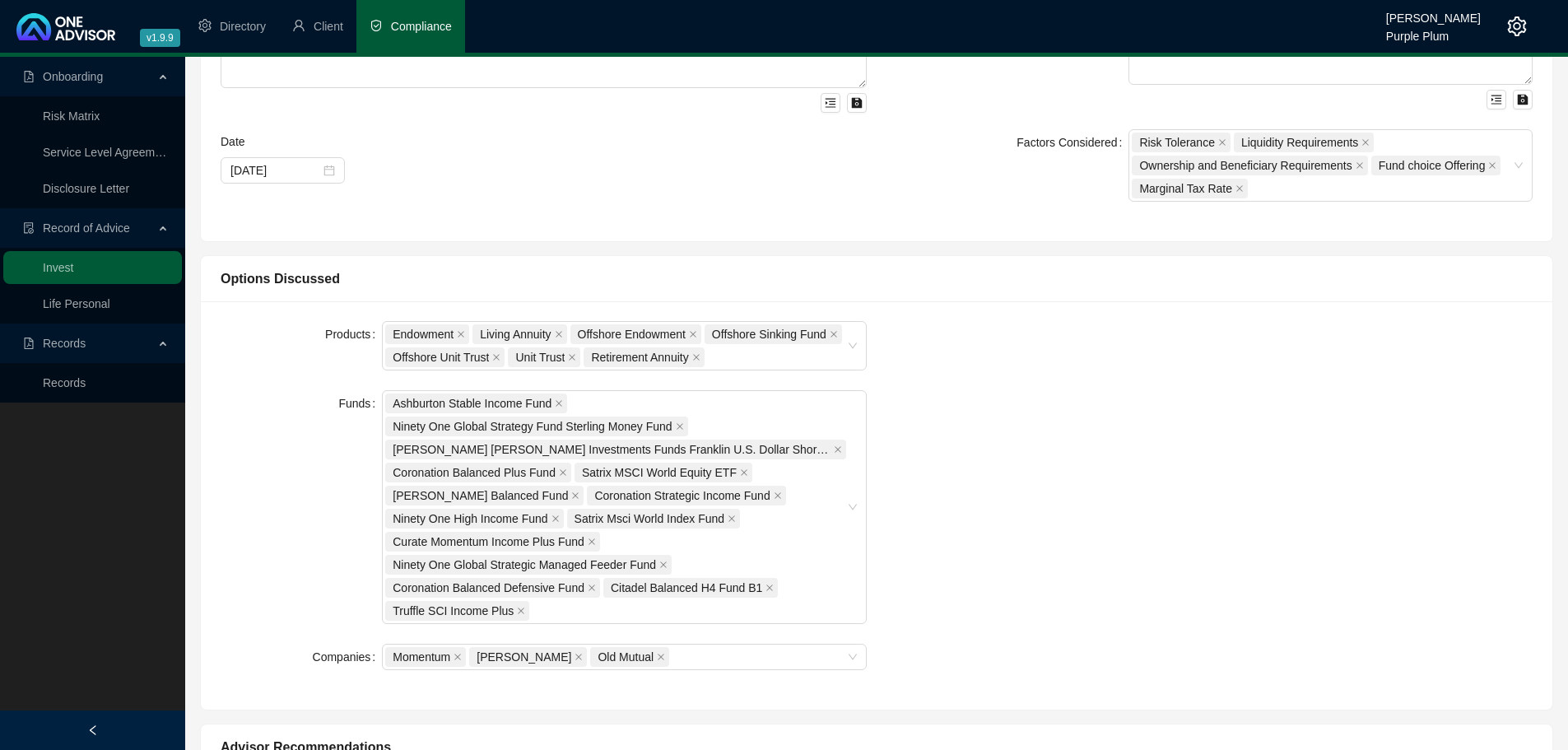
scroll to position [0, 0]
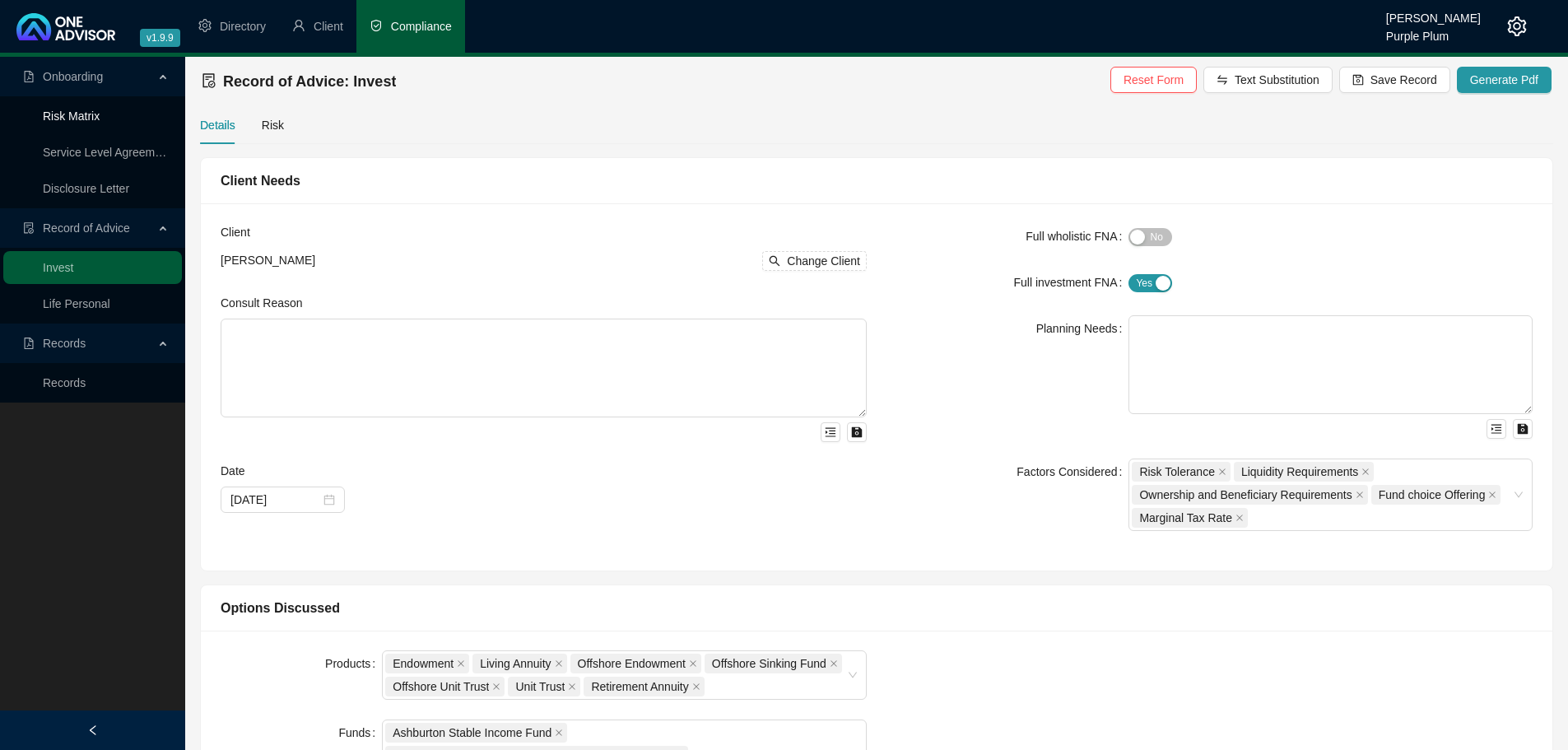
click at [79, 122] on link "Risk Matrix" at bounding box center [72, 116] width 57 height 13
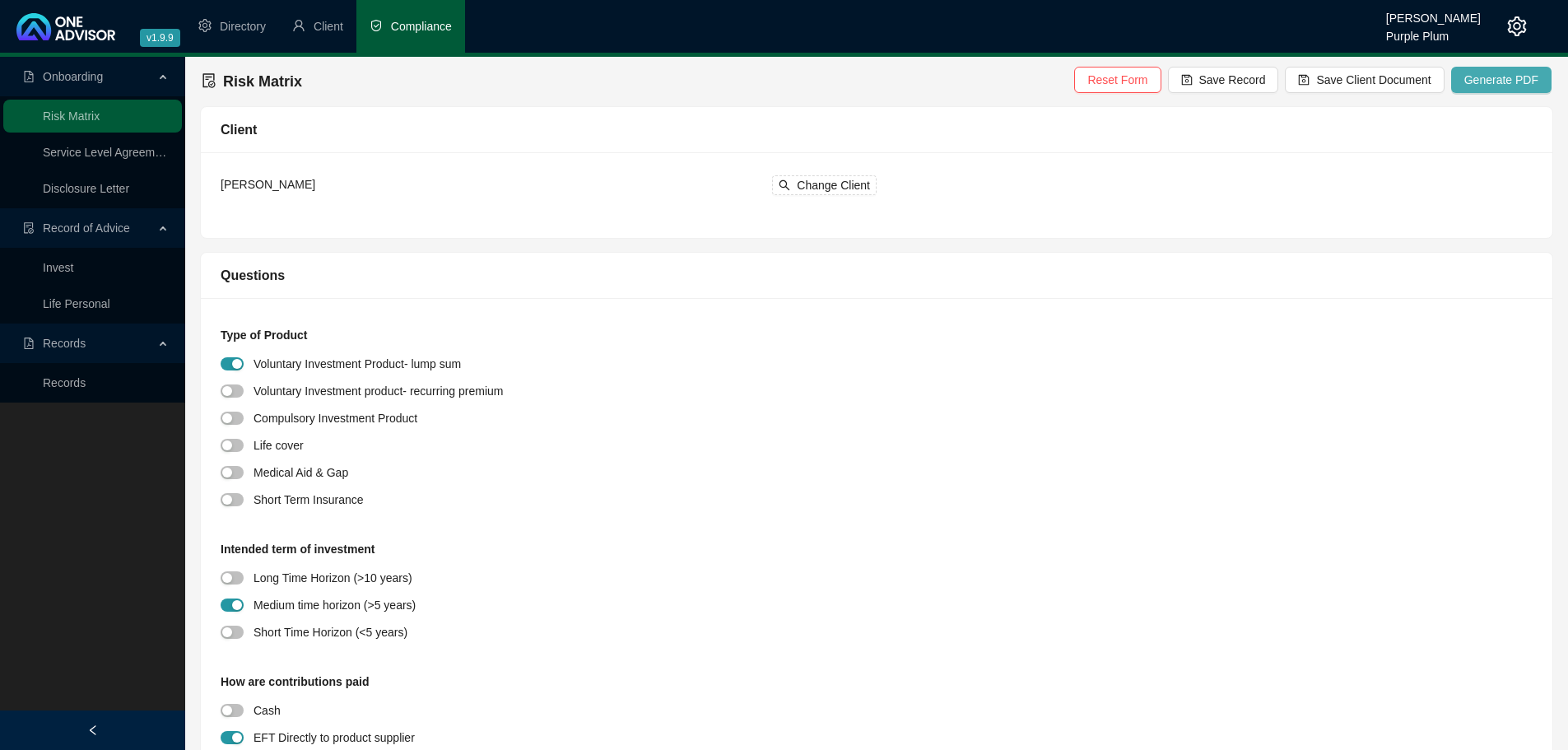
click at [1527, 74] on span "Generate PDF" at bounding box center [1502, 80] width 75 height 18
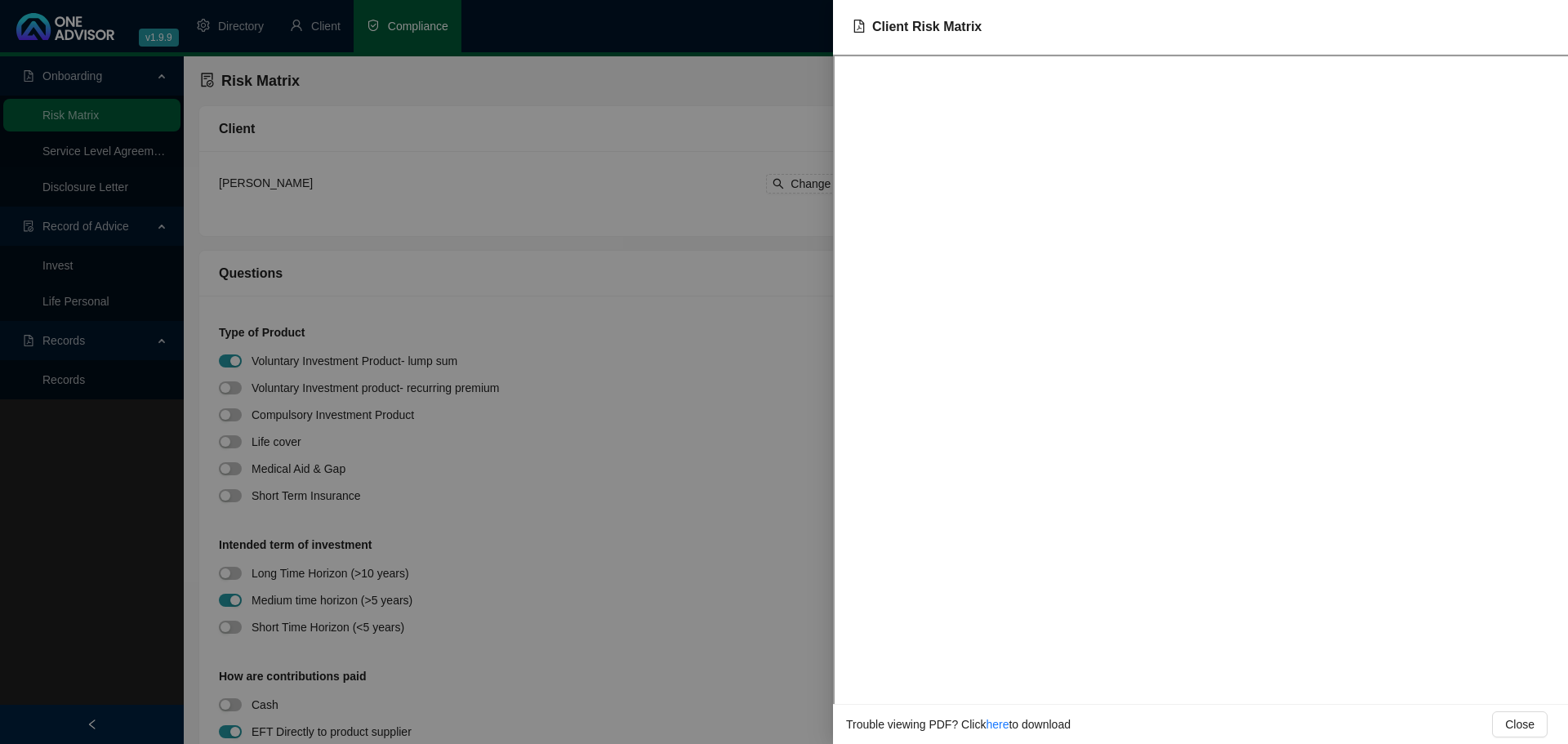
click at [662, 336] on div at bounding box center [784, 372] width 1568 height 744
